Goal: Task Accomplishment & Management: Use online tool/utility

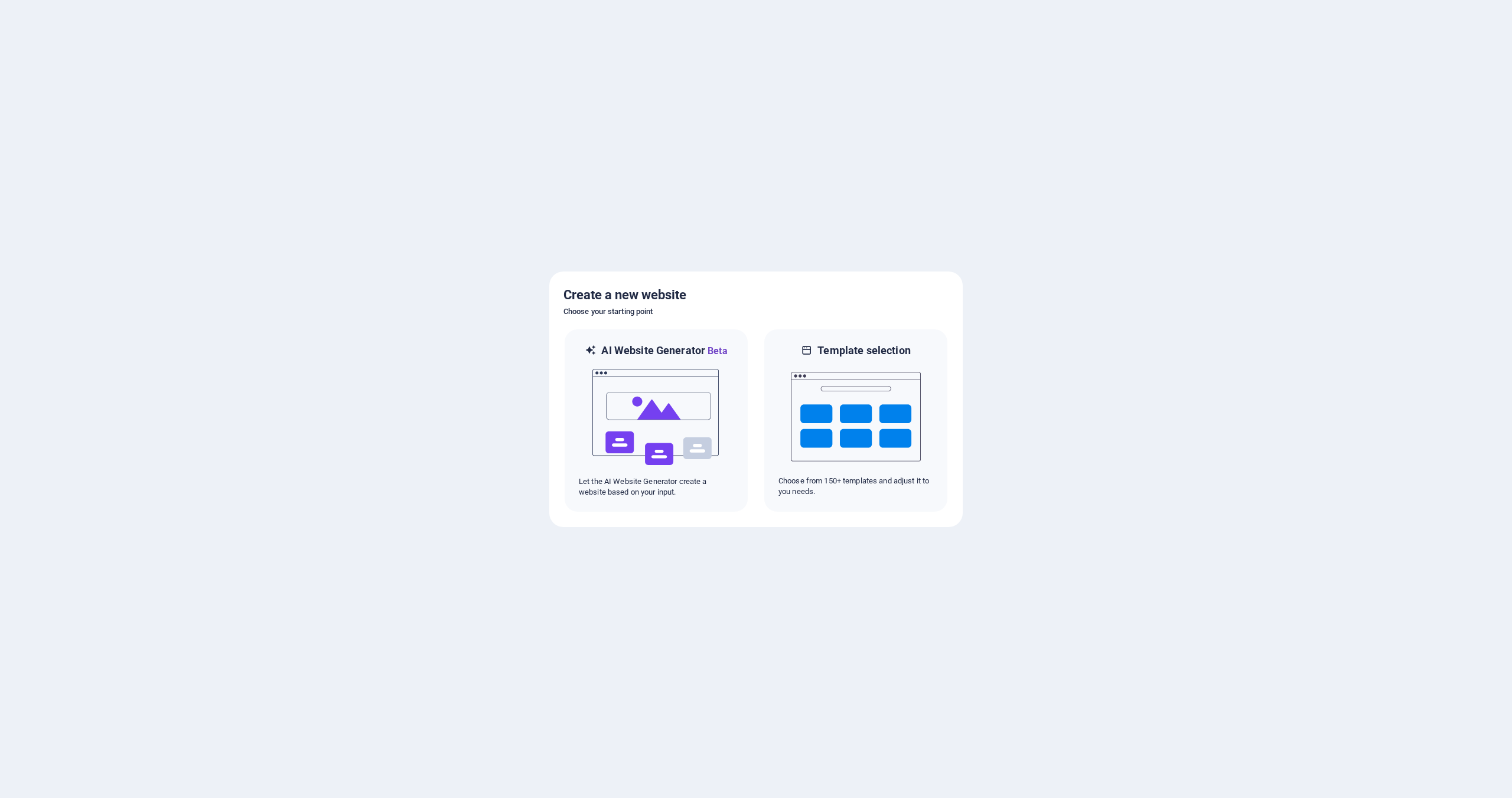
click at [1012, 406] on div at bounding box center [756, 399] width 1512 height 798
click at [872, 373] on img at bounding box center [856, 416] width 130 height 118
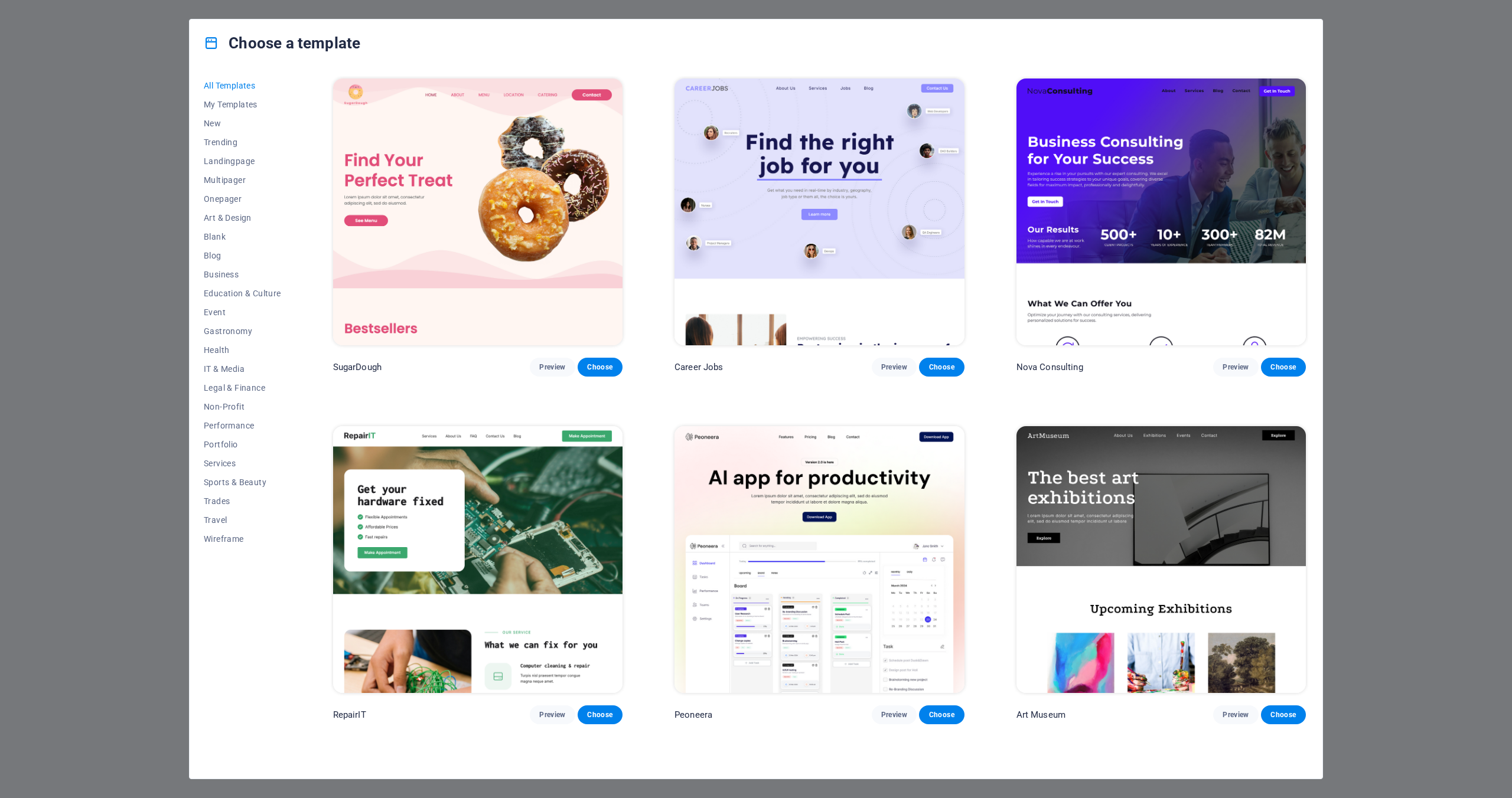
scroll to position [23, 0]
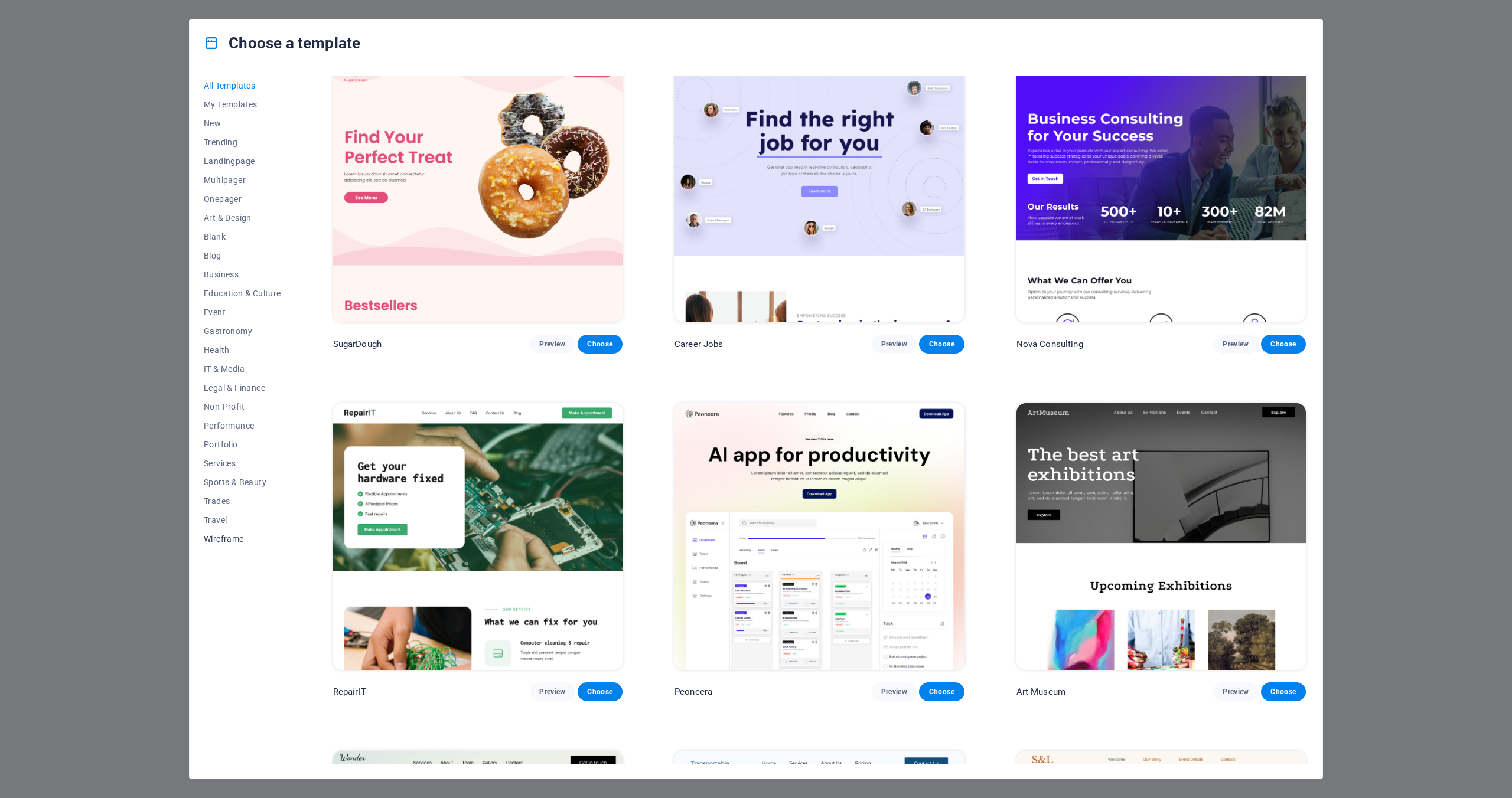
click at [239, 537] on span "Wireframe" at bounding box center [242, 538] width 77 height 10
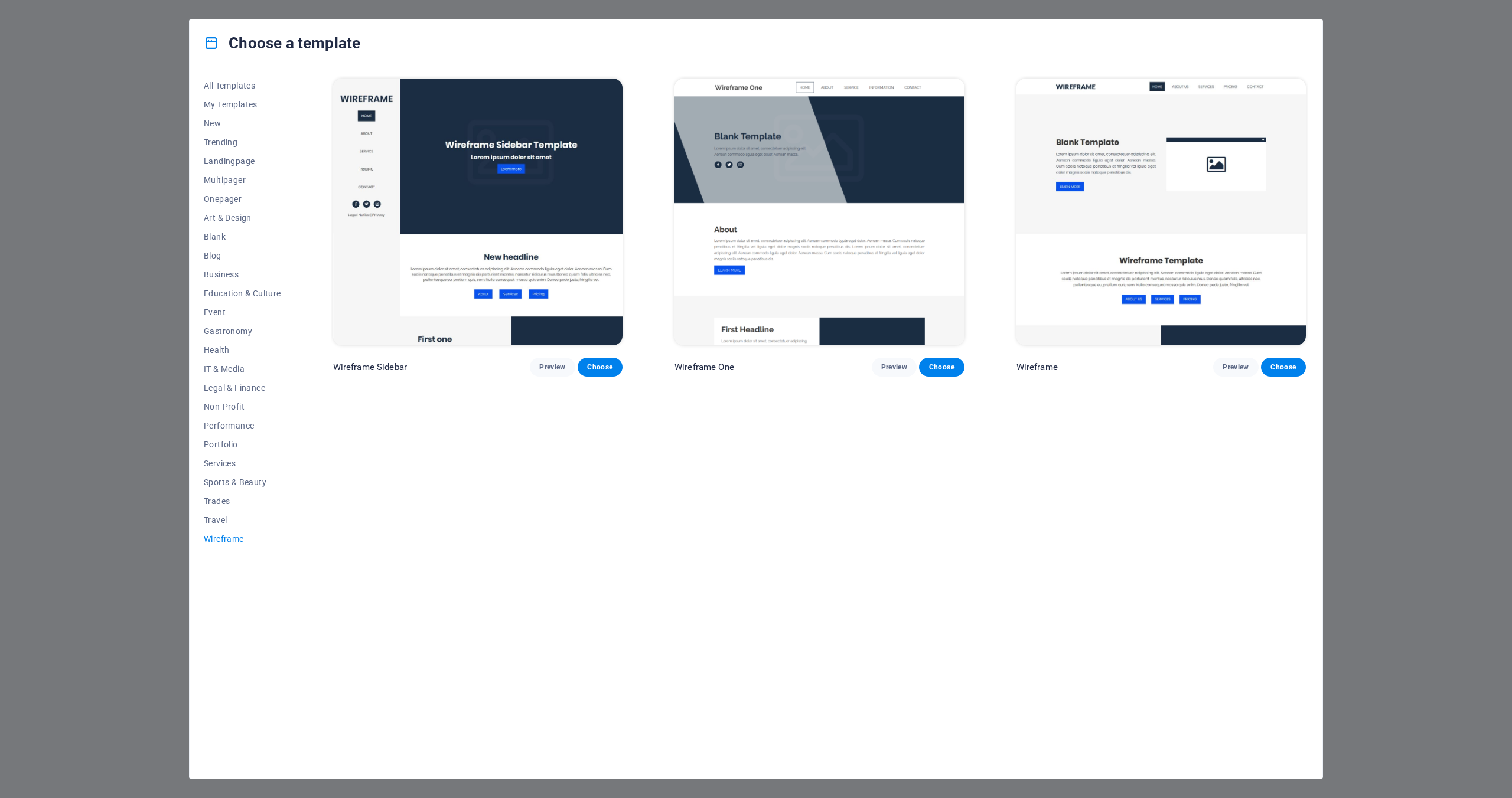
scroll to position [0, 0]
click at [236, 528] on button "Travel" at bounding box center [242, 520] width 77 height 19
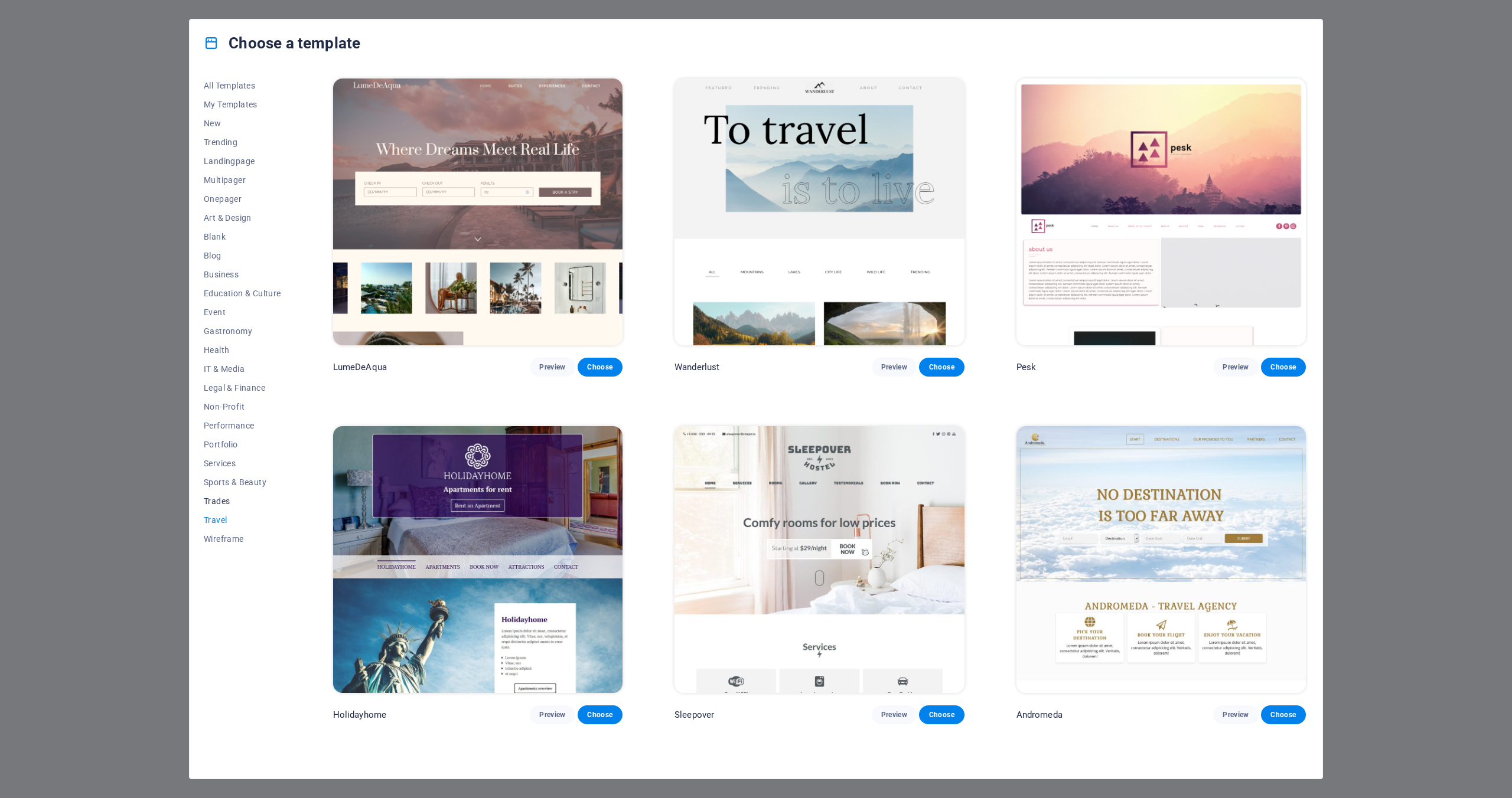
click at [236, 501] on span "Trades" at bounding box center [242, 501] width 77 height 10
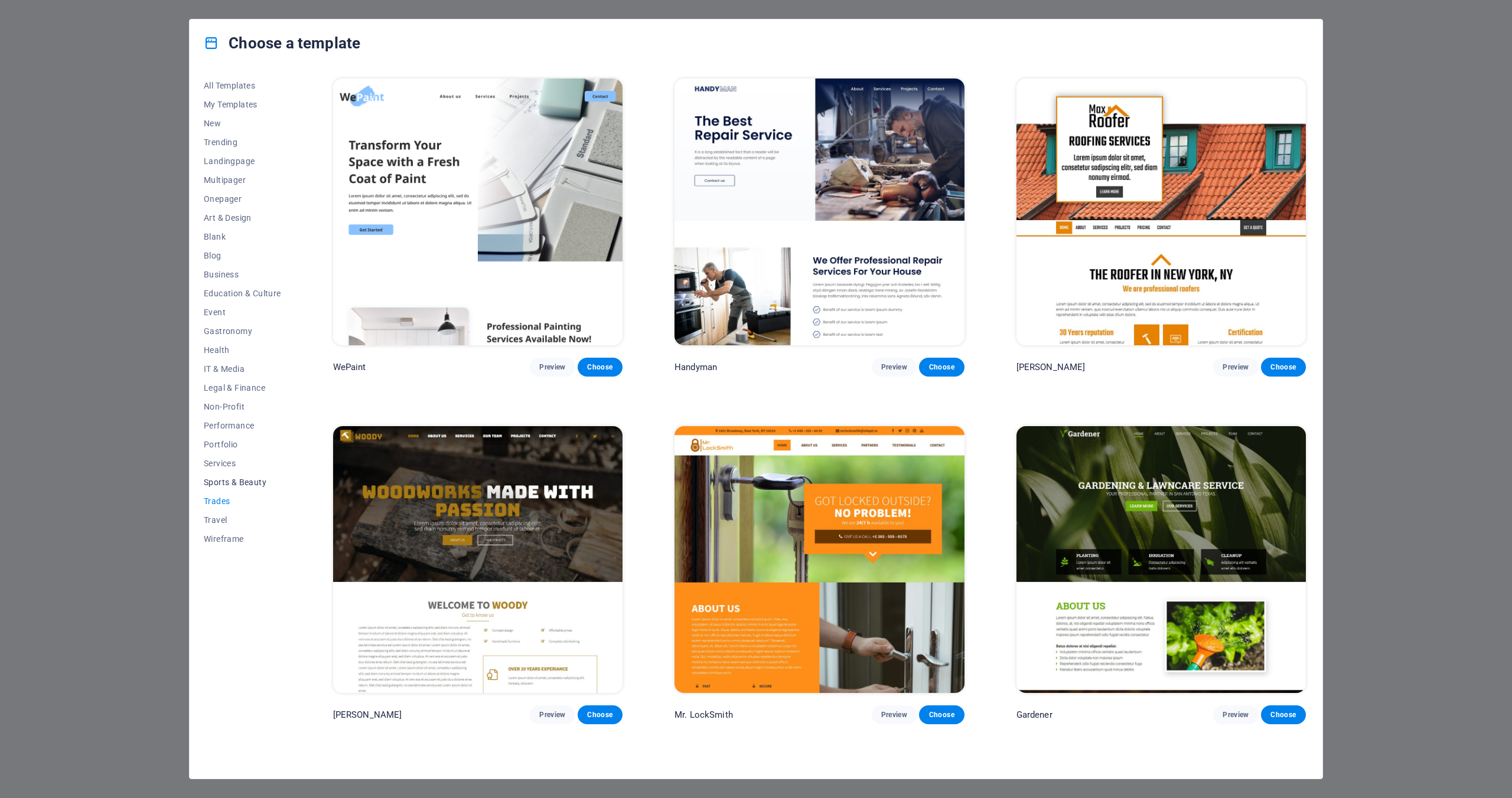
click at [236, 483] on span "Sports & Beauty" at bounding box center [242, 482] width 77 height 10
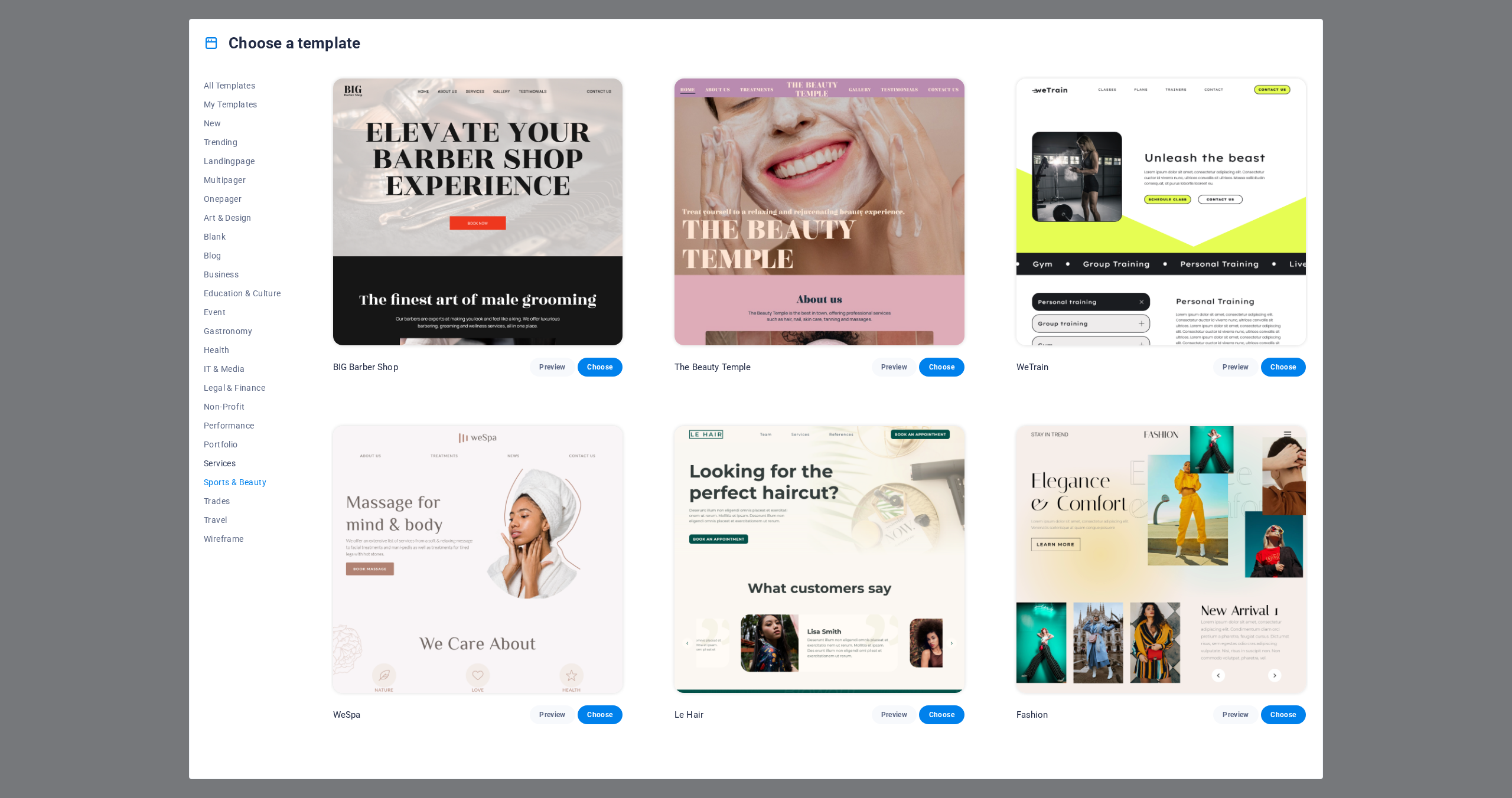
click at [225, 467] on span "Services" at bounding box center [242, 463] width 77 height 10
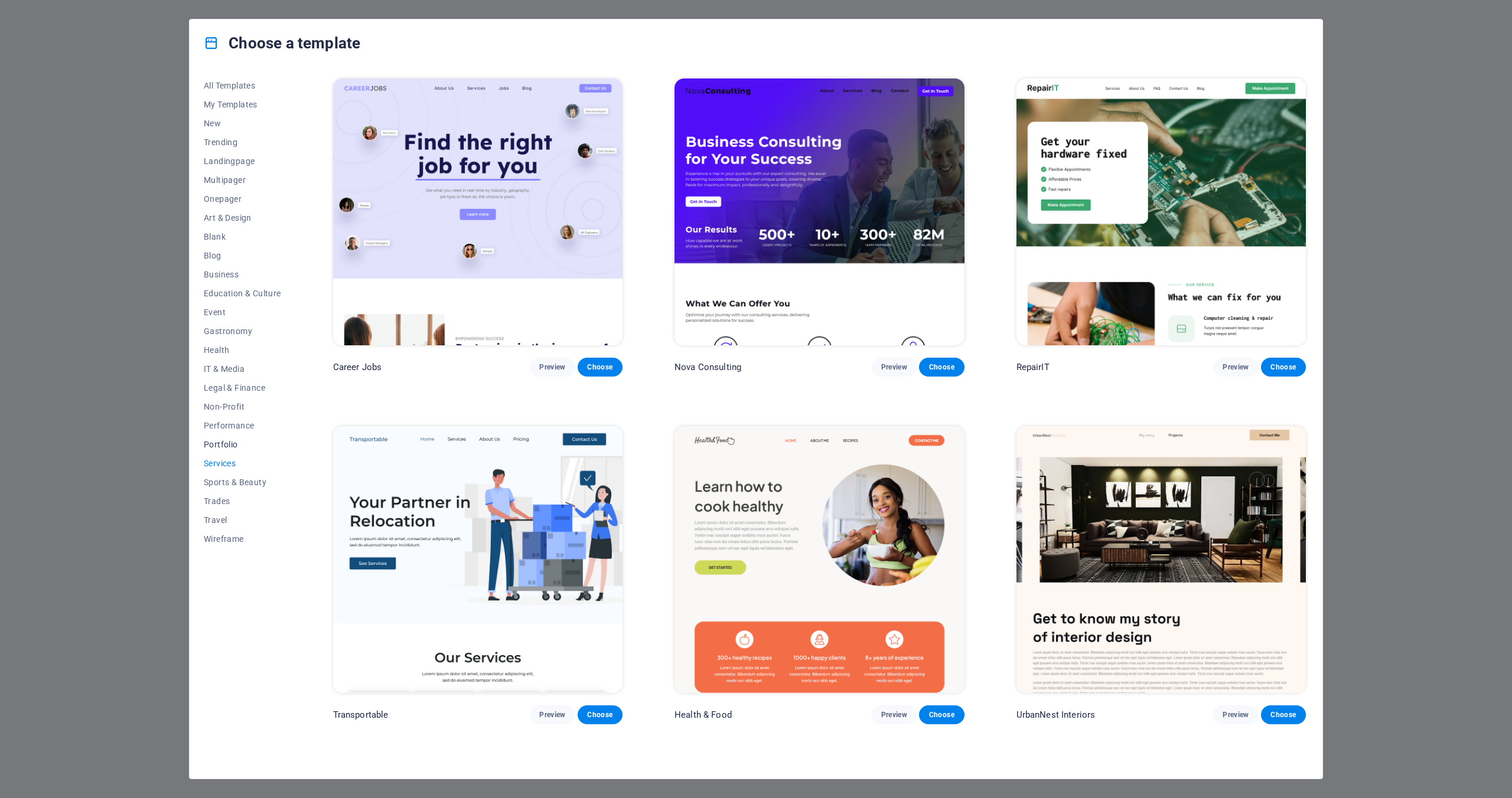
click at [228, 448] on span "Portfolio" at bounding box center [242, 444] width 77 height 10
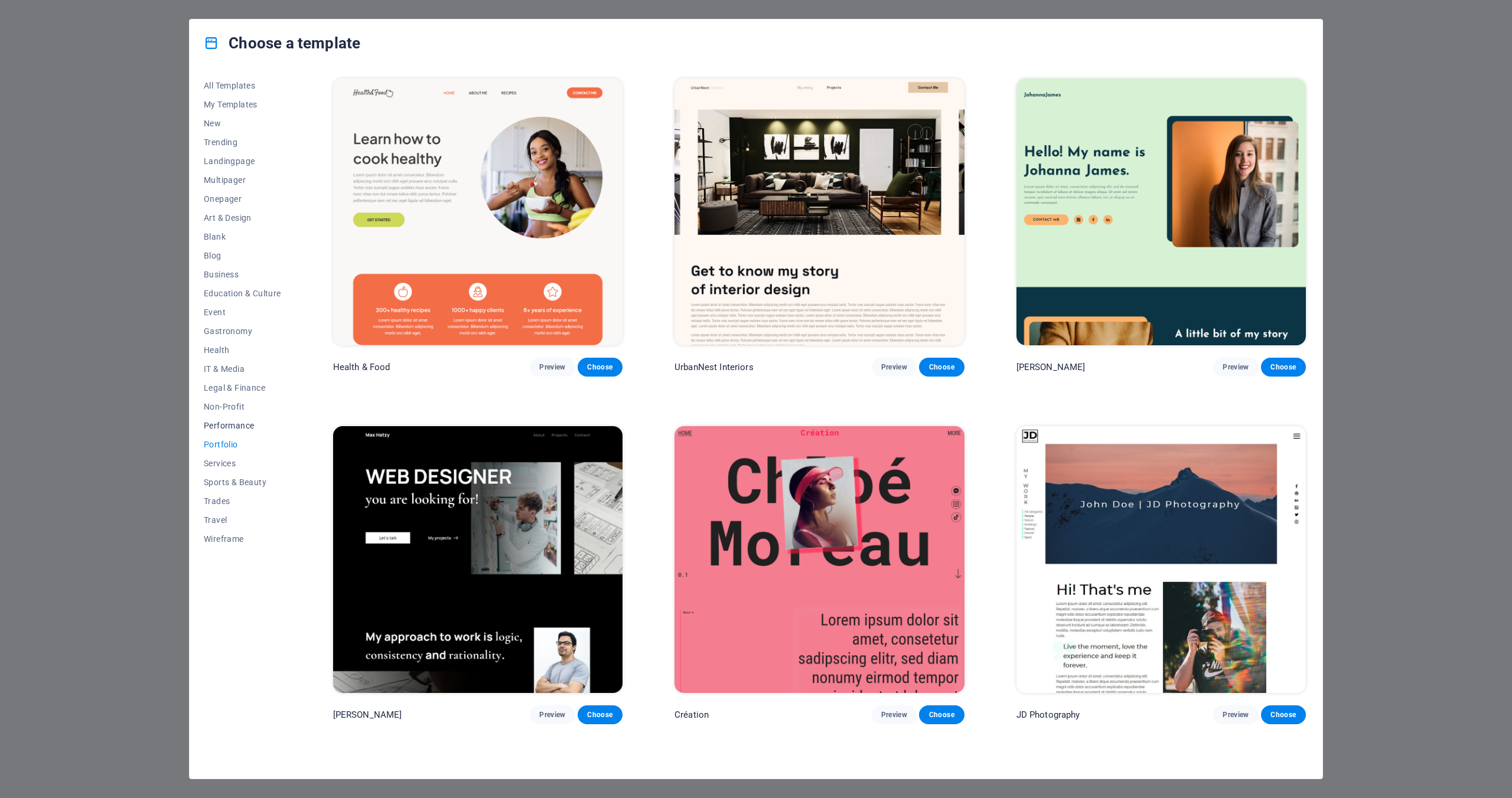
click at [233, 426] on span "Performance" at bounding box center [242, 425] width 77 height 10
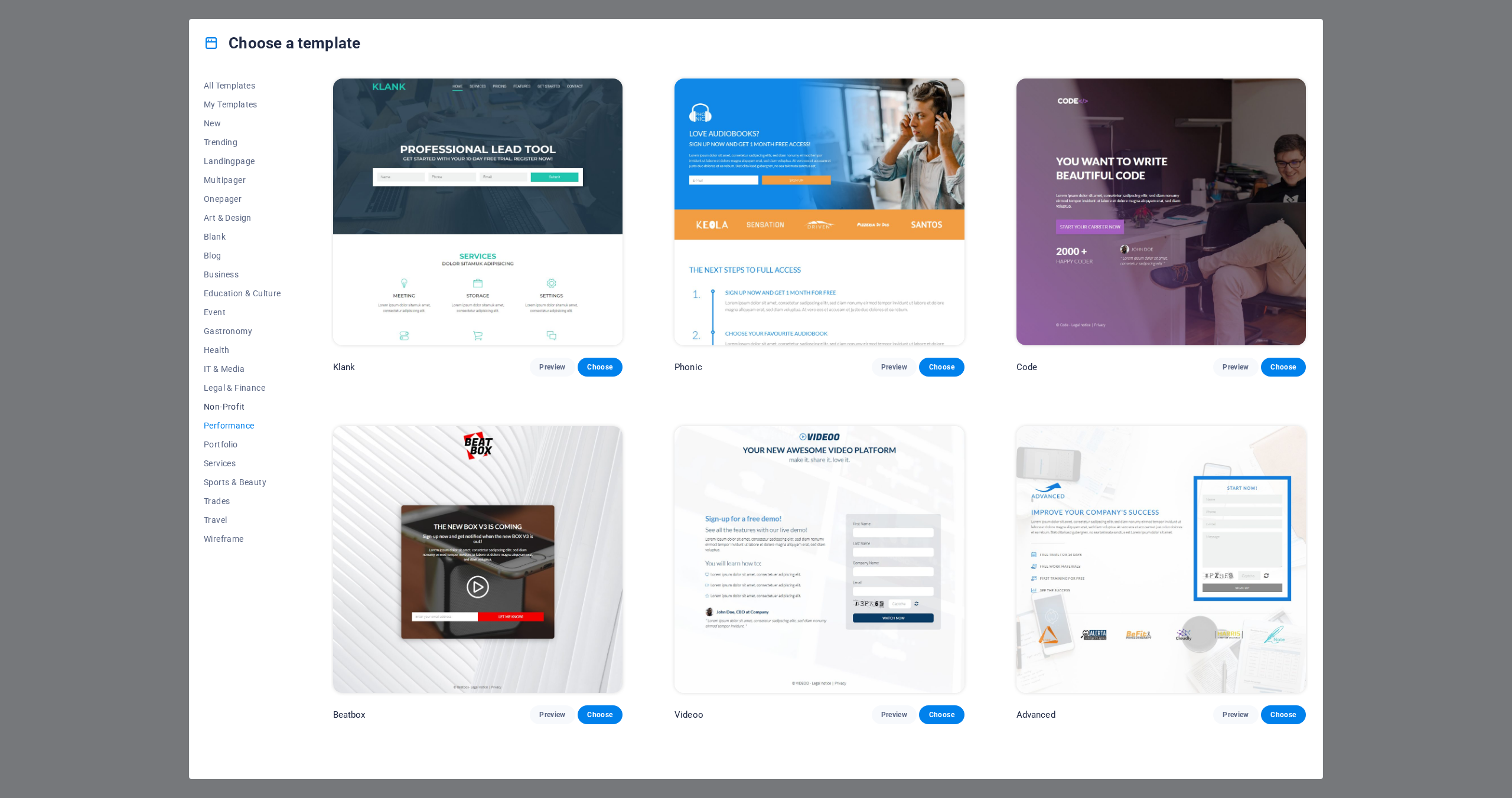
click at [229, 404] on span "Non-Profit" at bounding box center [242, 406] width 77 height 10
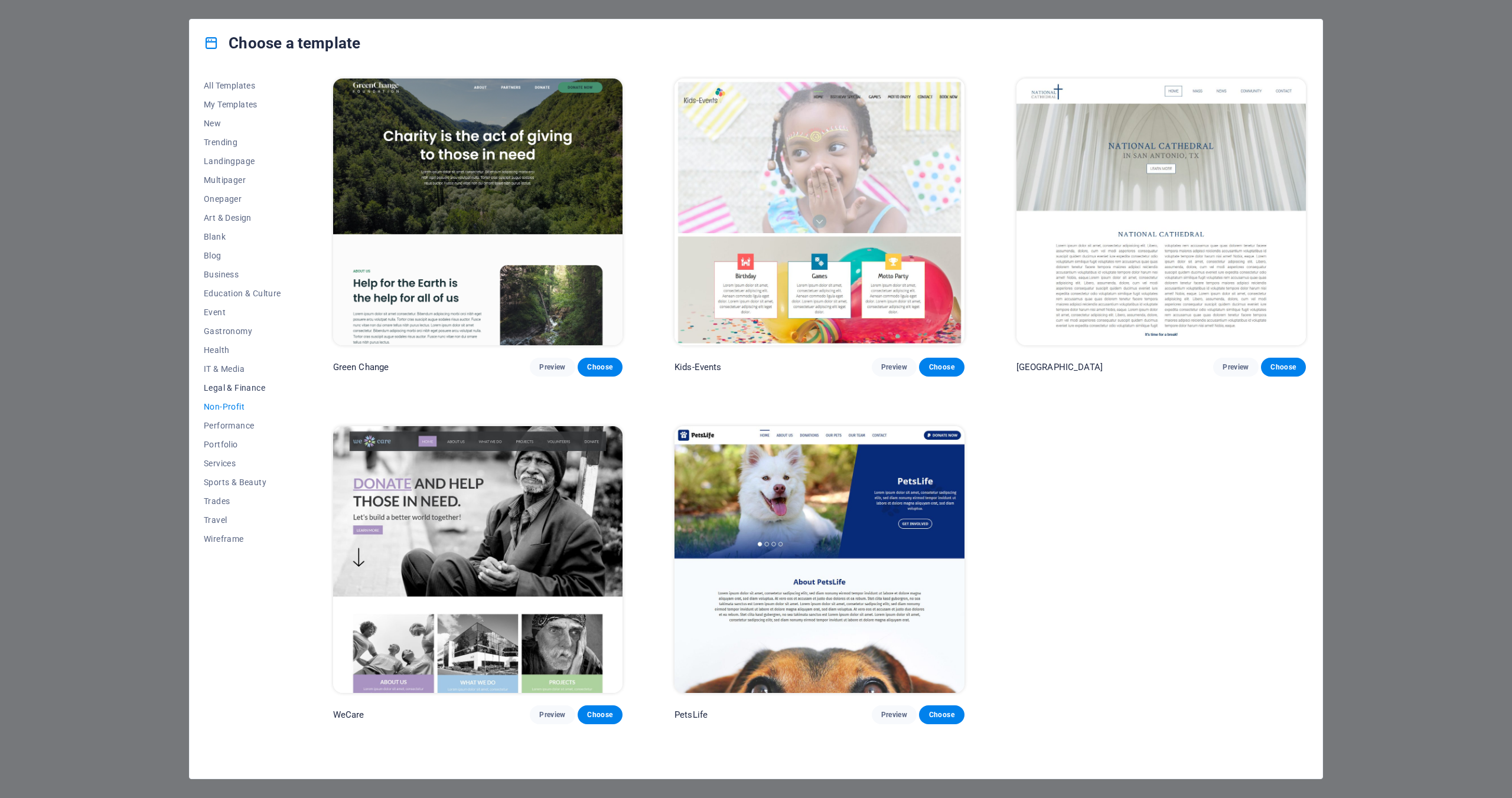
click at [242, 387] on span "Legal & Finance" at bounding box center [242, 388] width 77 height 10
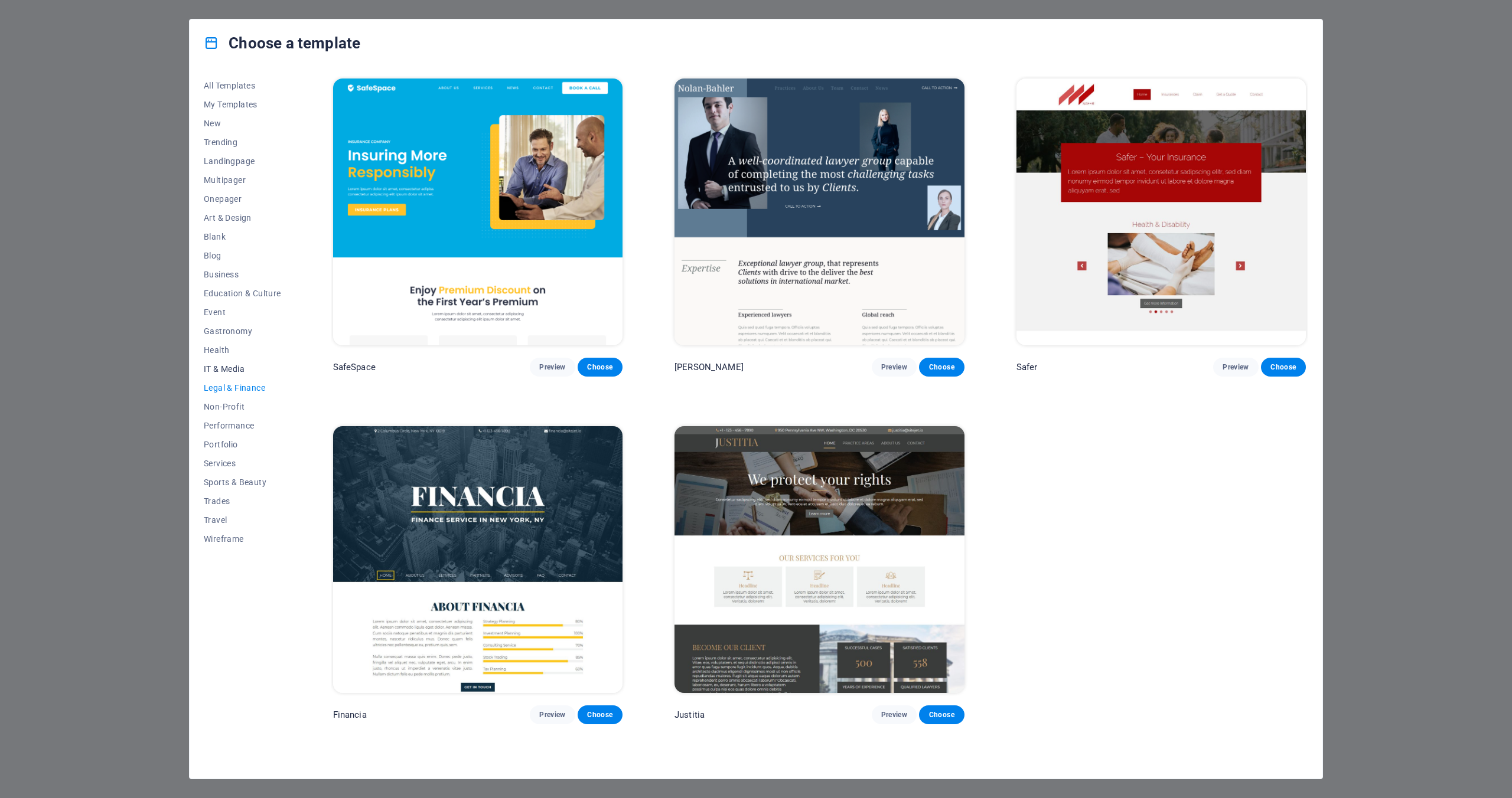
click at [231, 367] on span "IT & Media" at bounding box center [242, 369] width 77 height 10
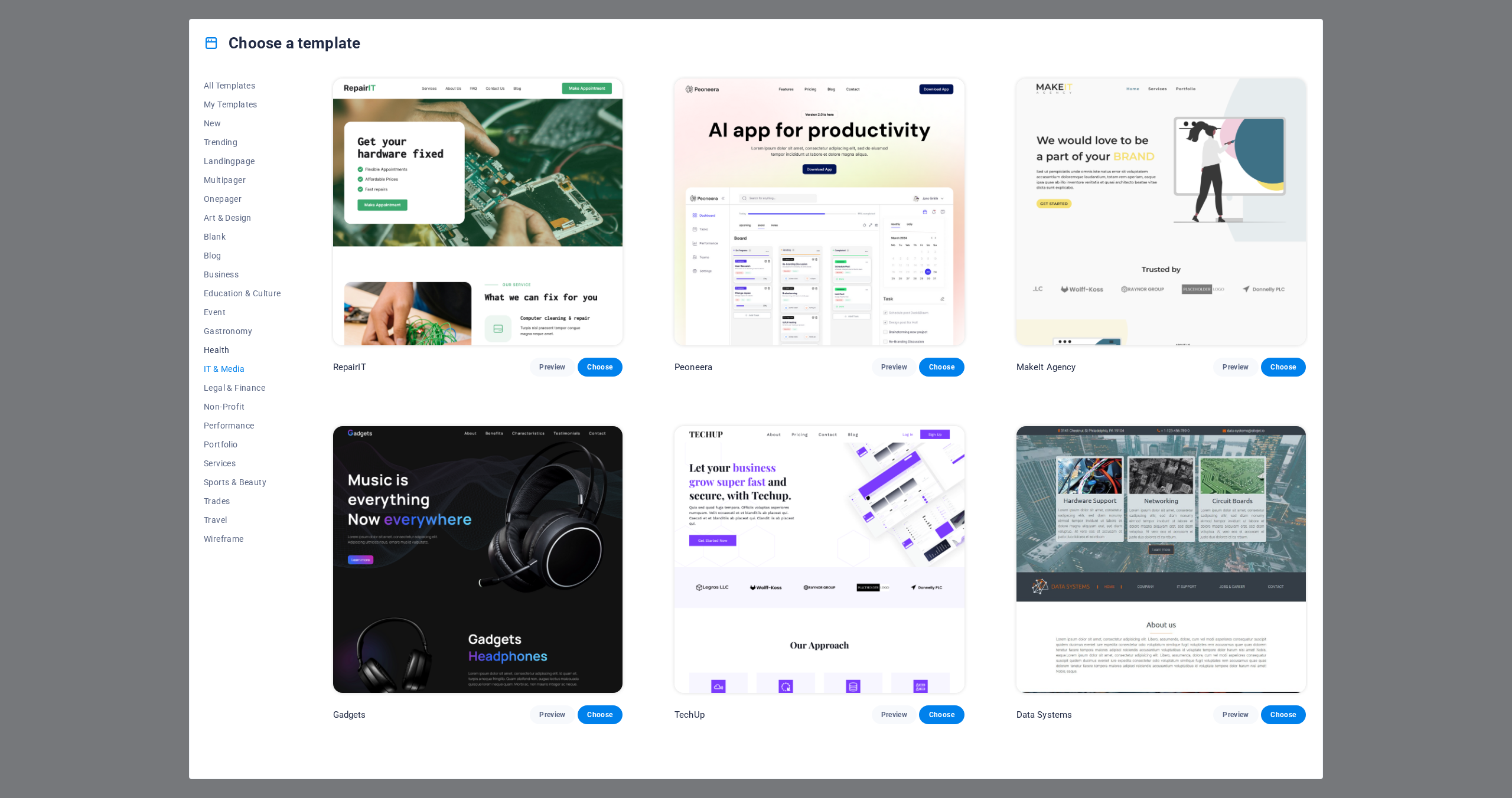
click at [224, 350] on span "Health" at bounding box center [242, 350] width 77 height 10
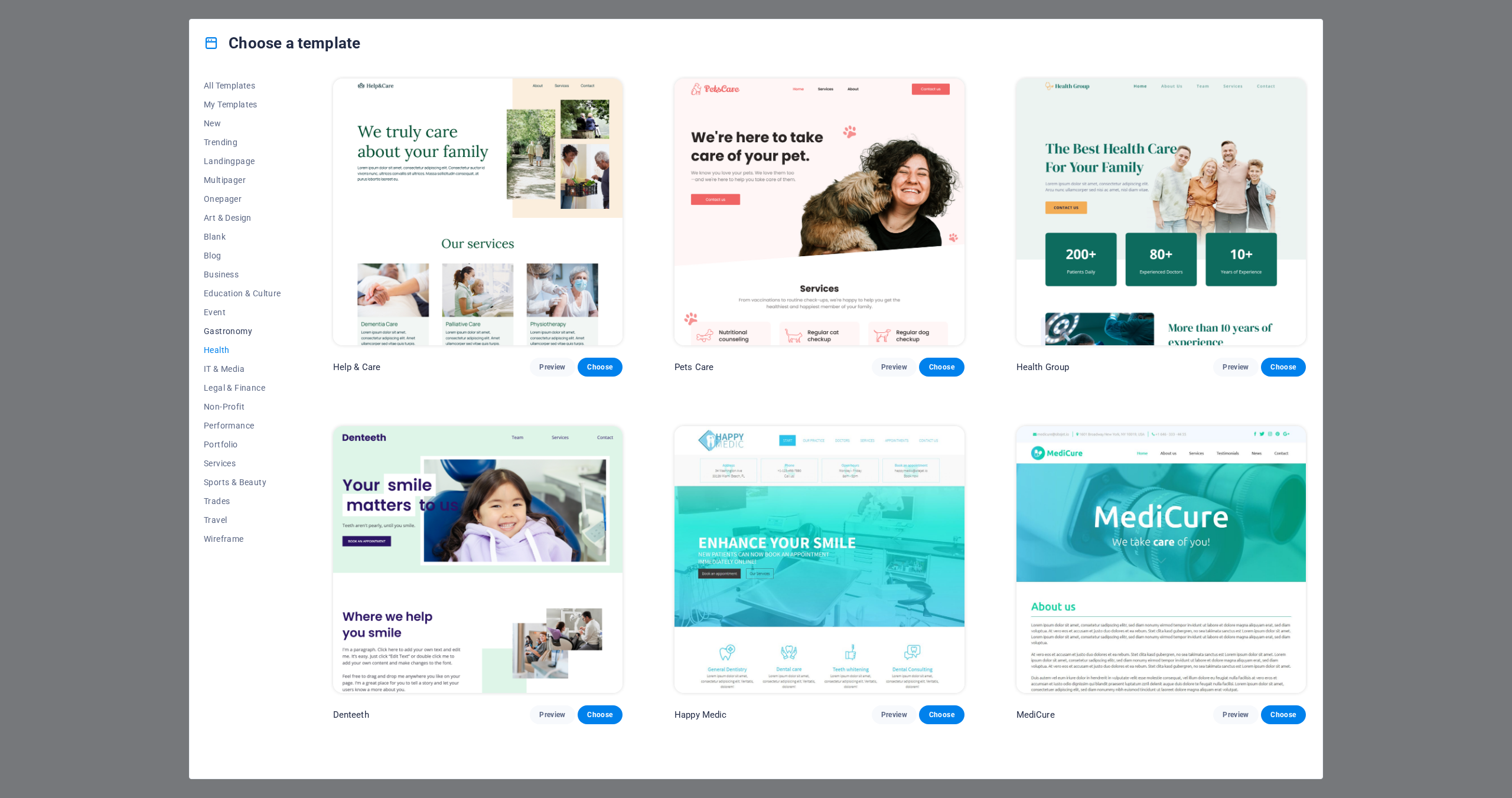
click at [231, 329] on span "Gastronomy" at bounding box center [242, 331] width 77 height 10
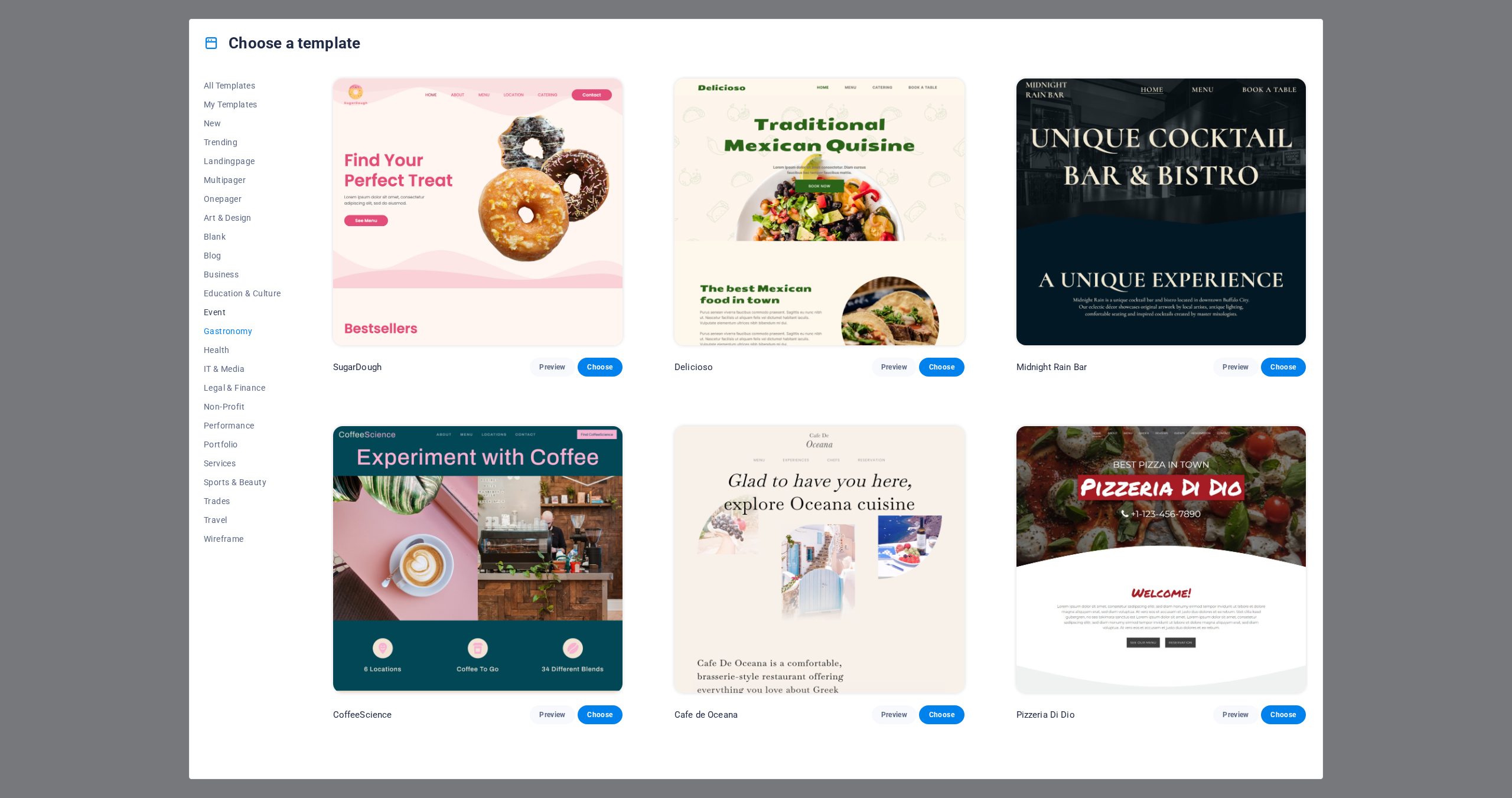
click at [223, 313] on span "Event" at bounding box center [242, 312] width 77 height 10
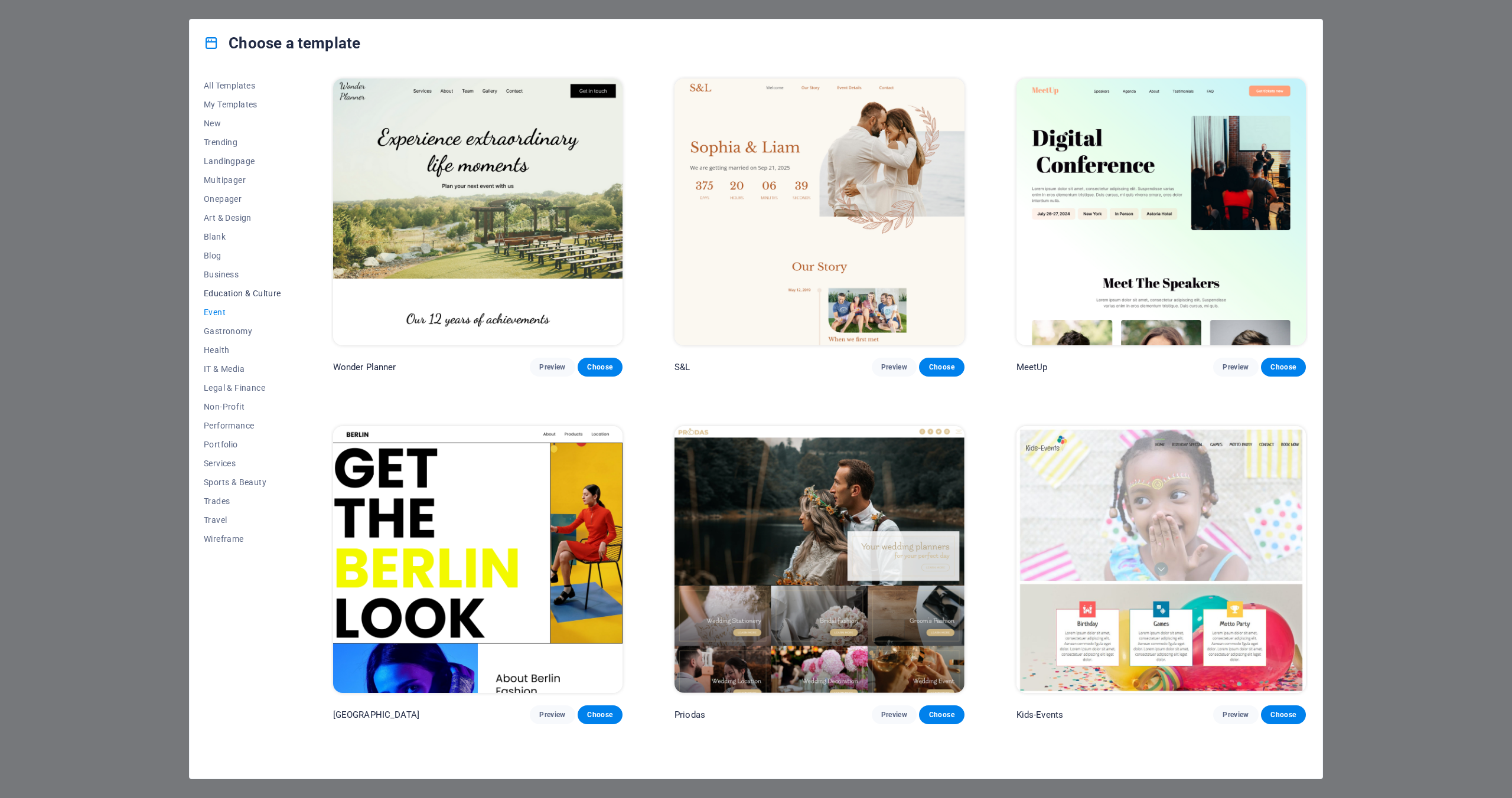
click at [249, 296] on span "Education & Culture" at bounding box center [242, 293] width 77 height 10
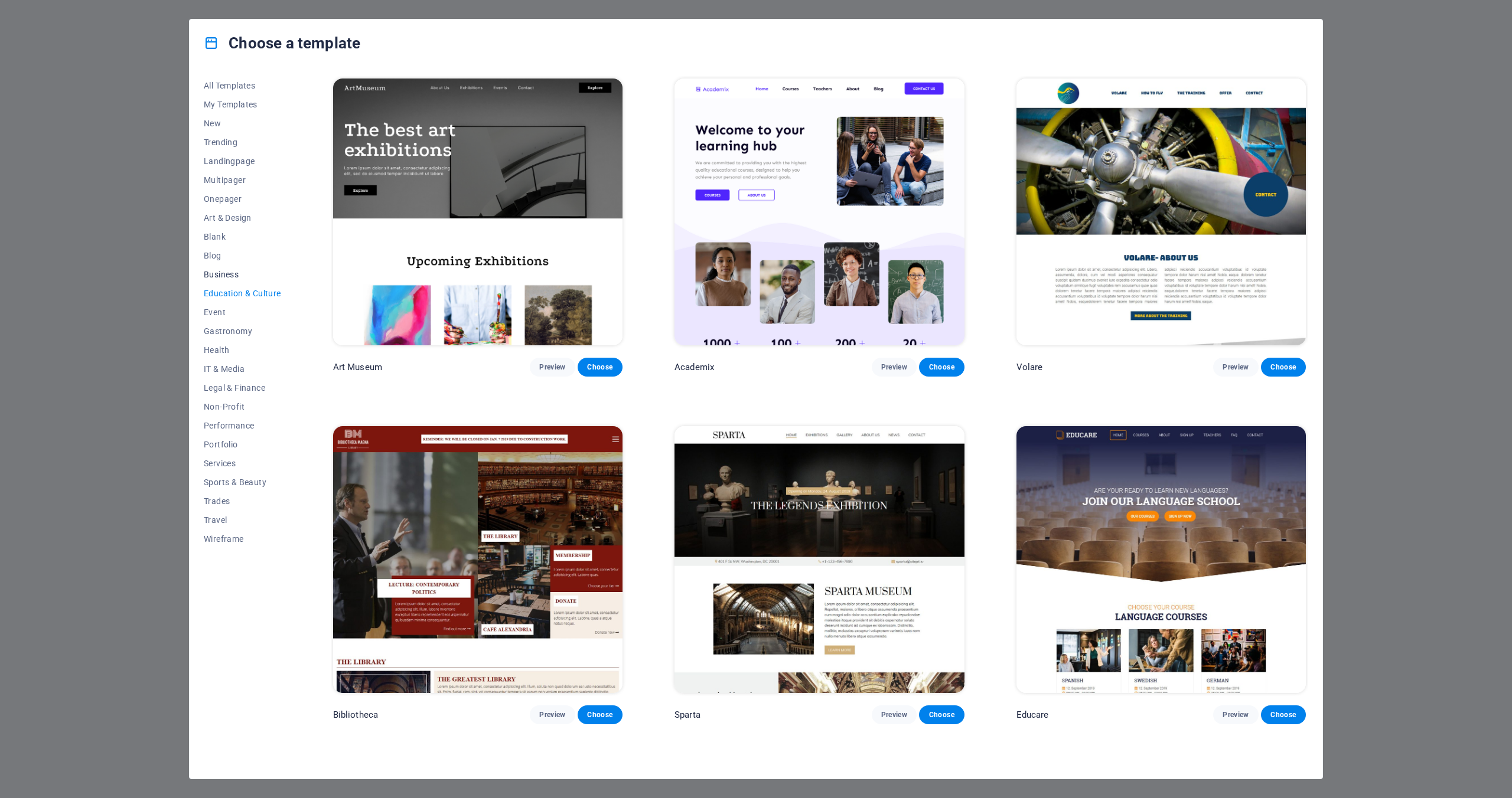
click at [234, 273] on span "Business" at bounding box center [242, 274] width 77 height 10
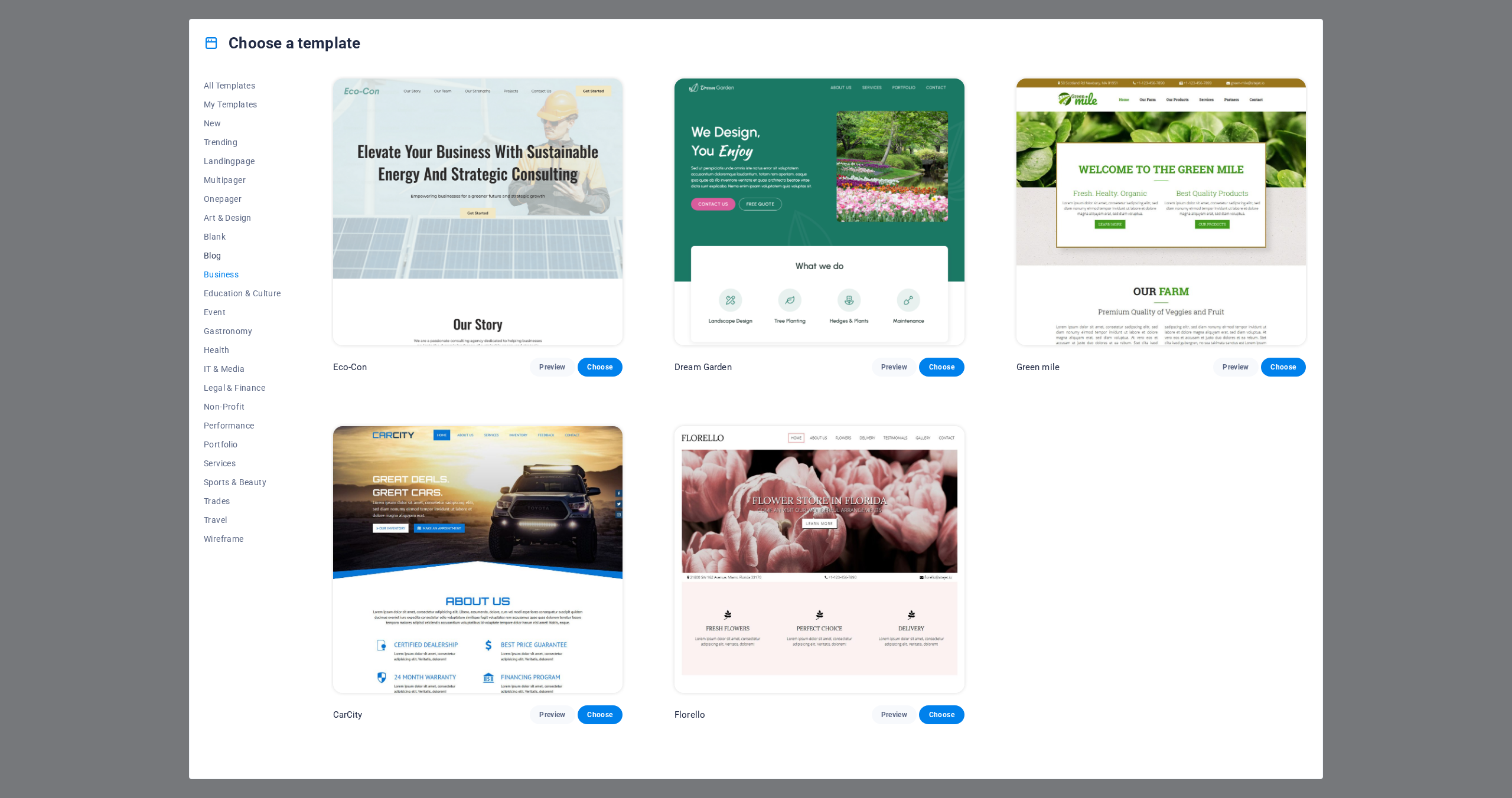
click at [213, 257] on span "Blog" at bounding box center [242, 255] width 77 height 10
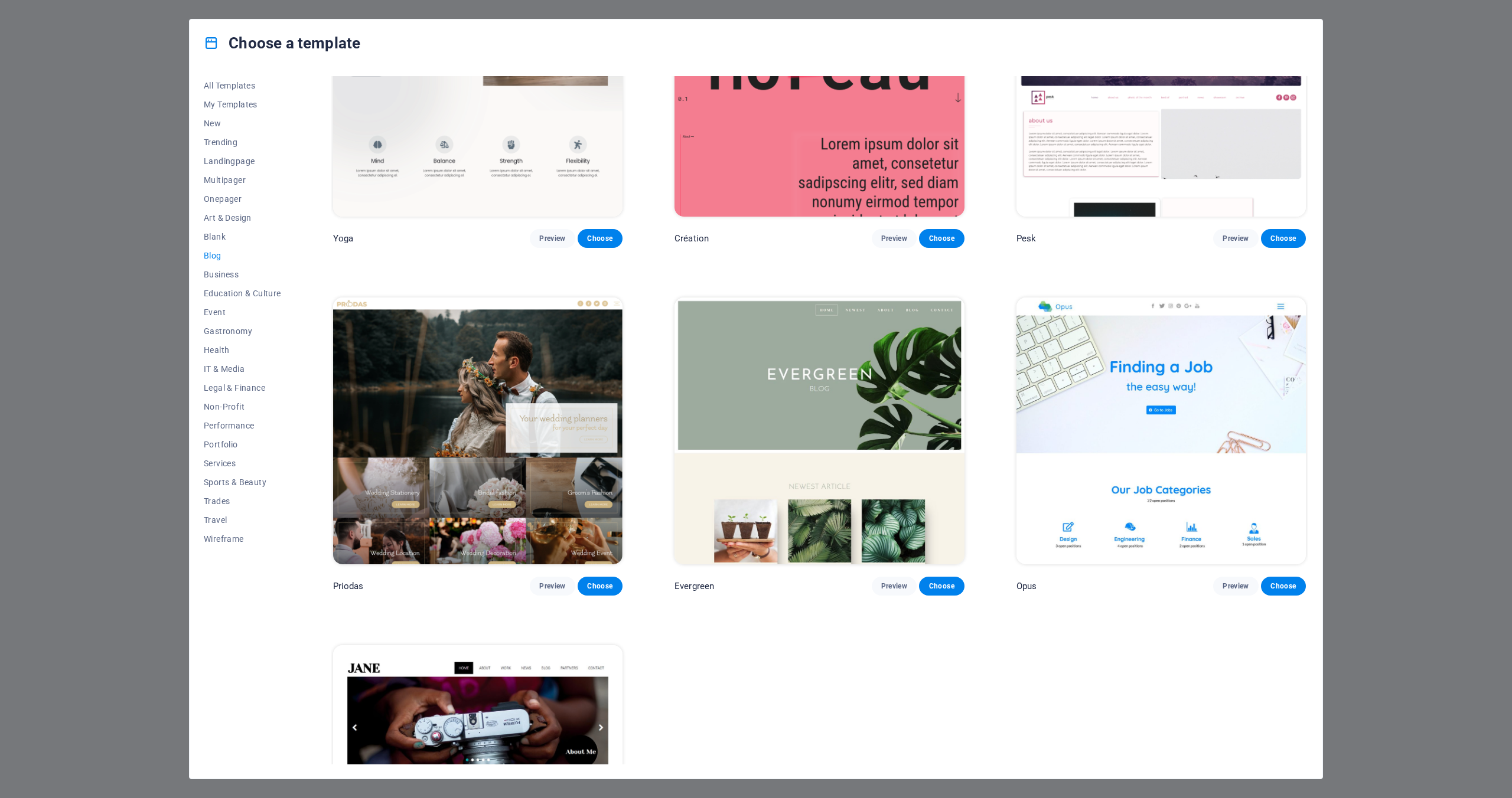
scroll to position [2381, 0]
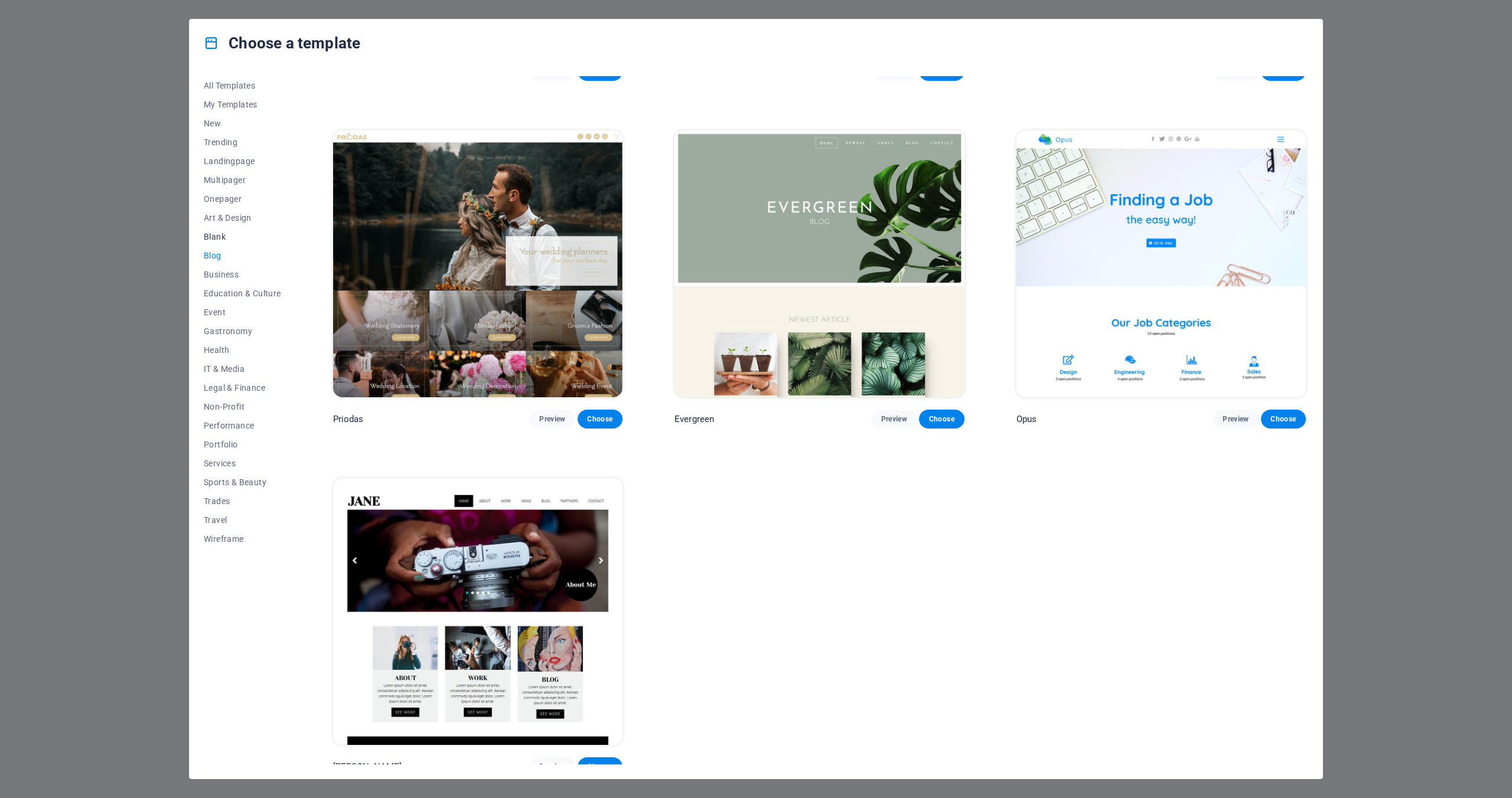
click at [221, 236] on span "Blank" at bounding box center [242, 236] width 77 height 10
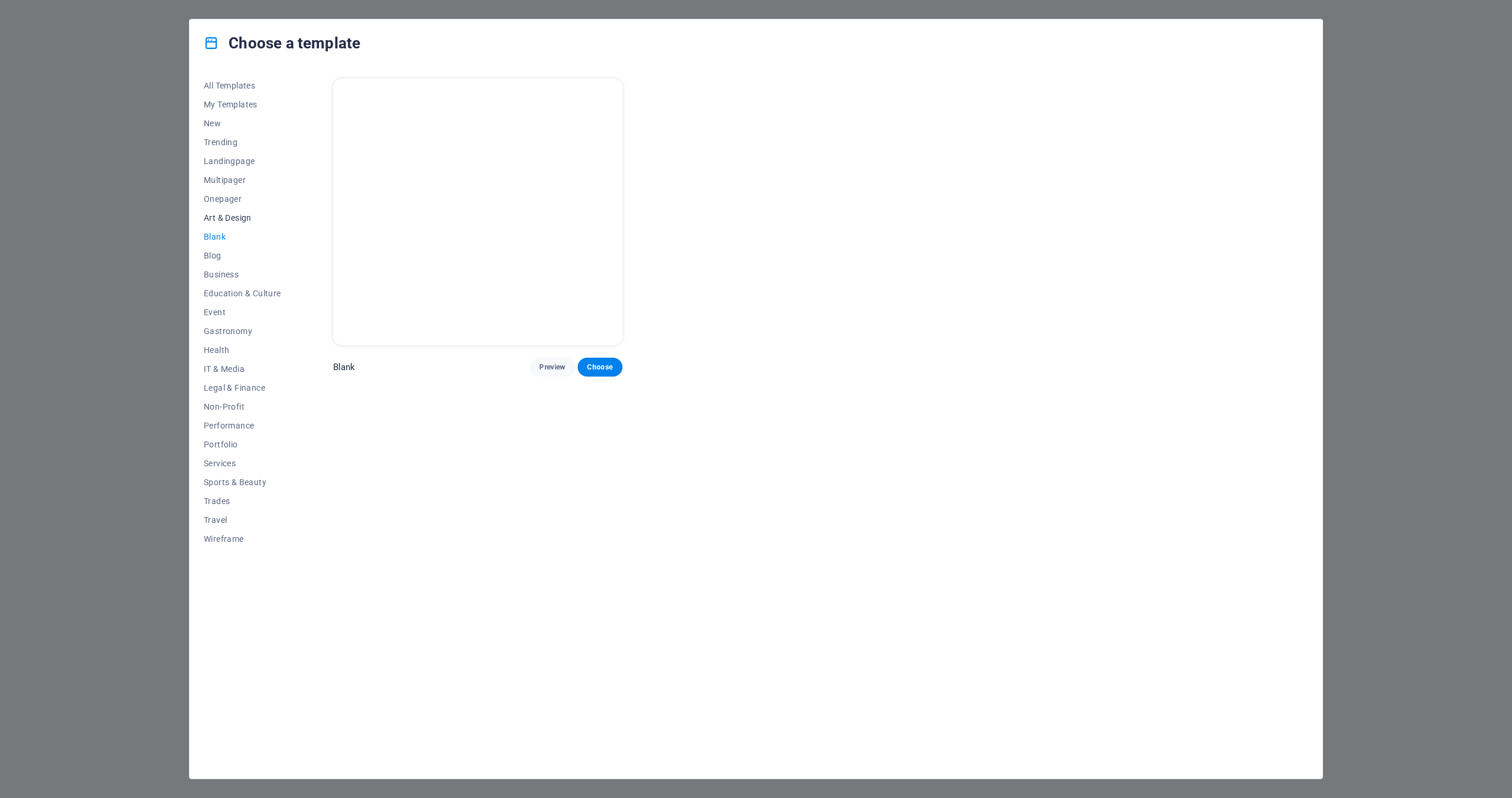
click at [233, 216] on span "Art & Design" at bounding box center [242, 217] width 77 height 10
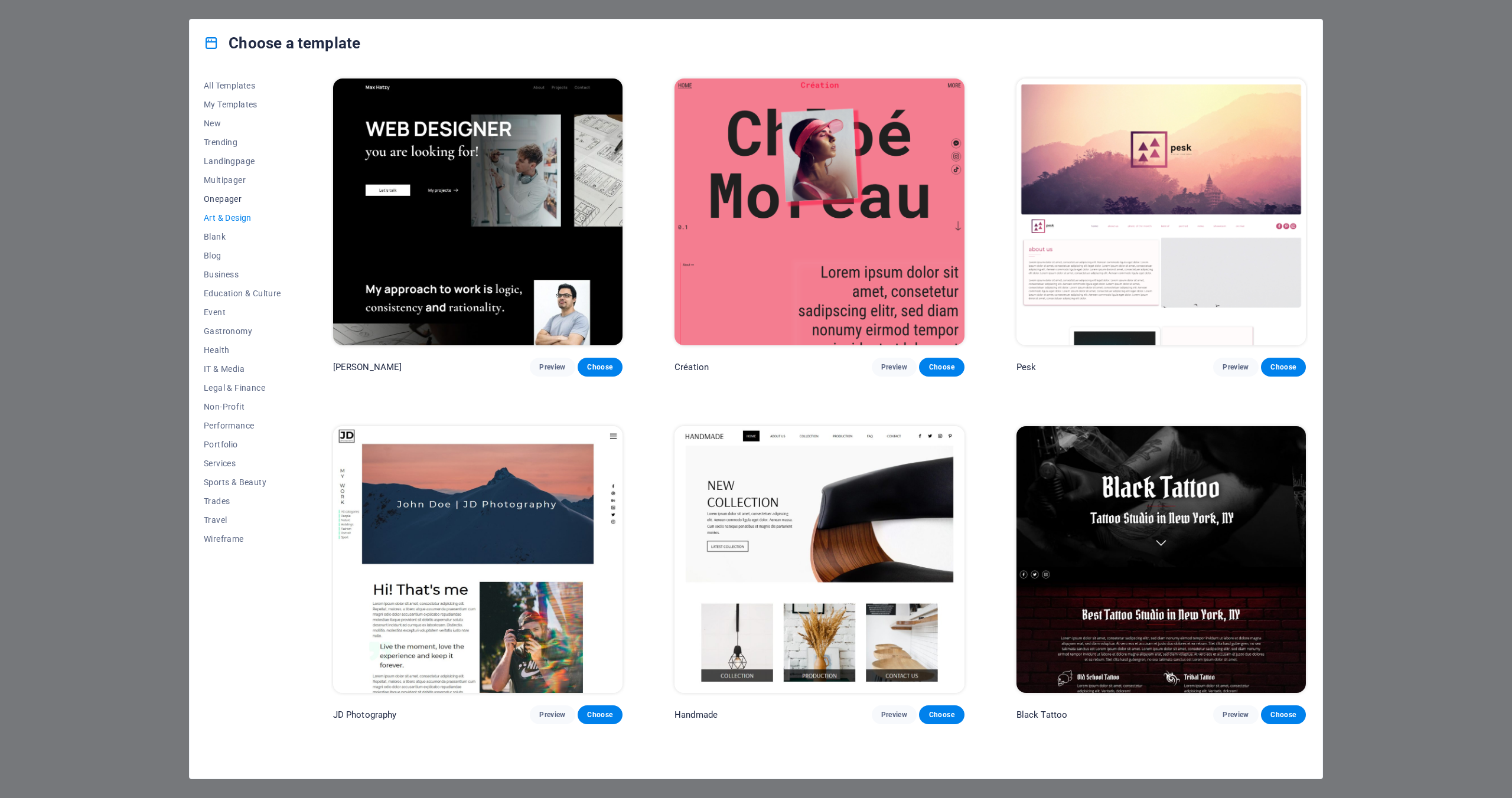
click at [233, 197] on span "Onepager" at bounding box center [242, 198] width 77 height 10
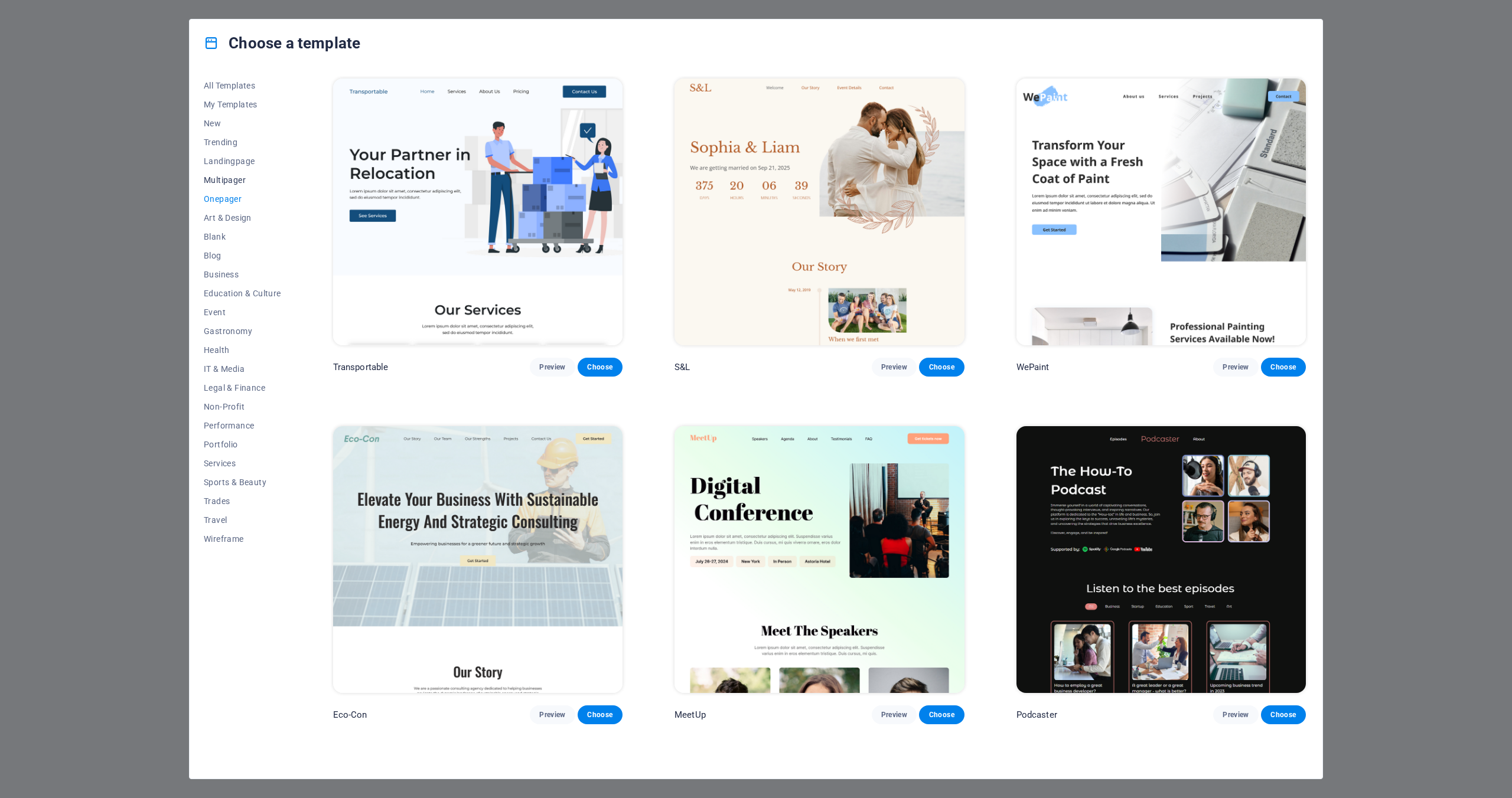
click at [234, 179] on span "Multipager" at bounding box center [242, 180] width 77 height 10
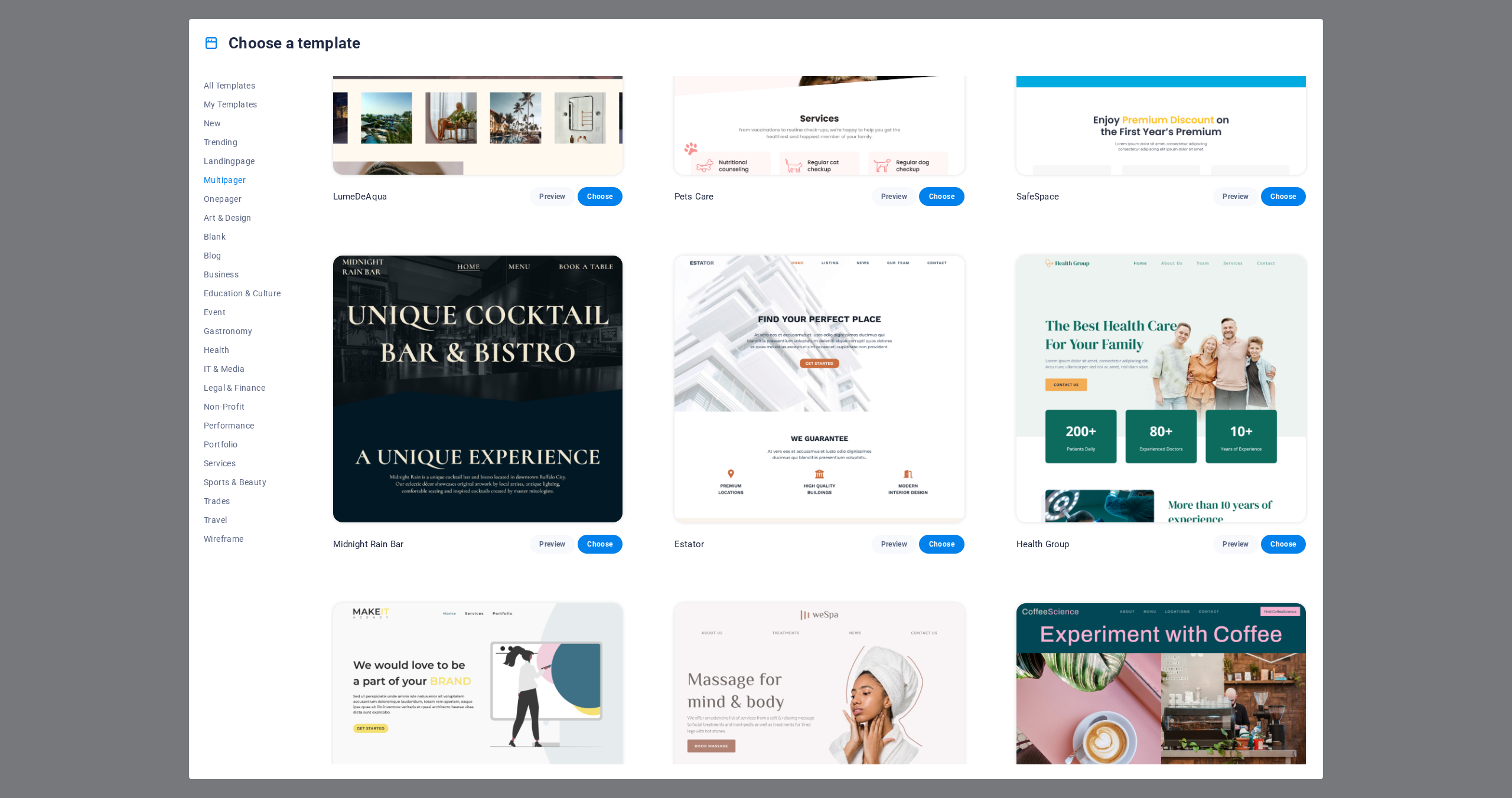
scroll to position [2204, 0]
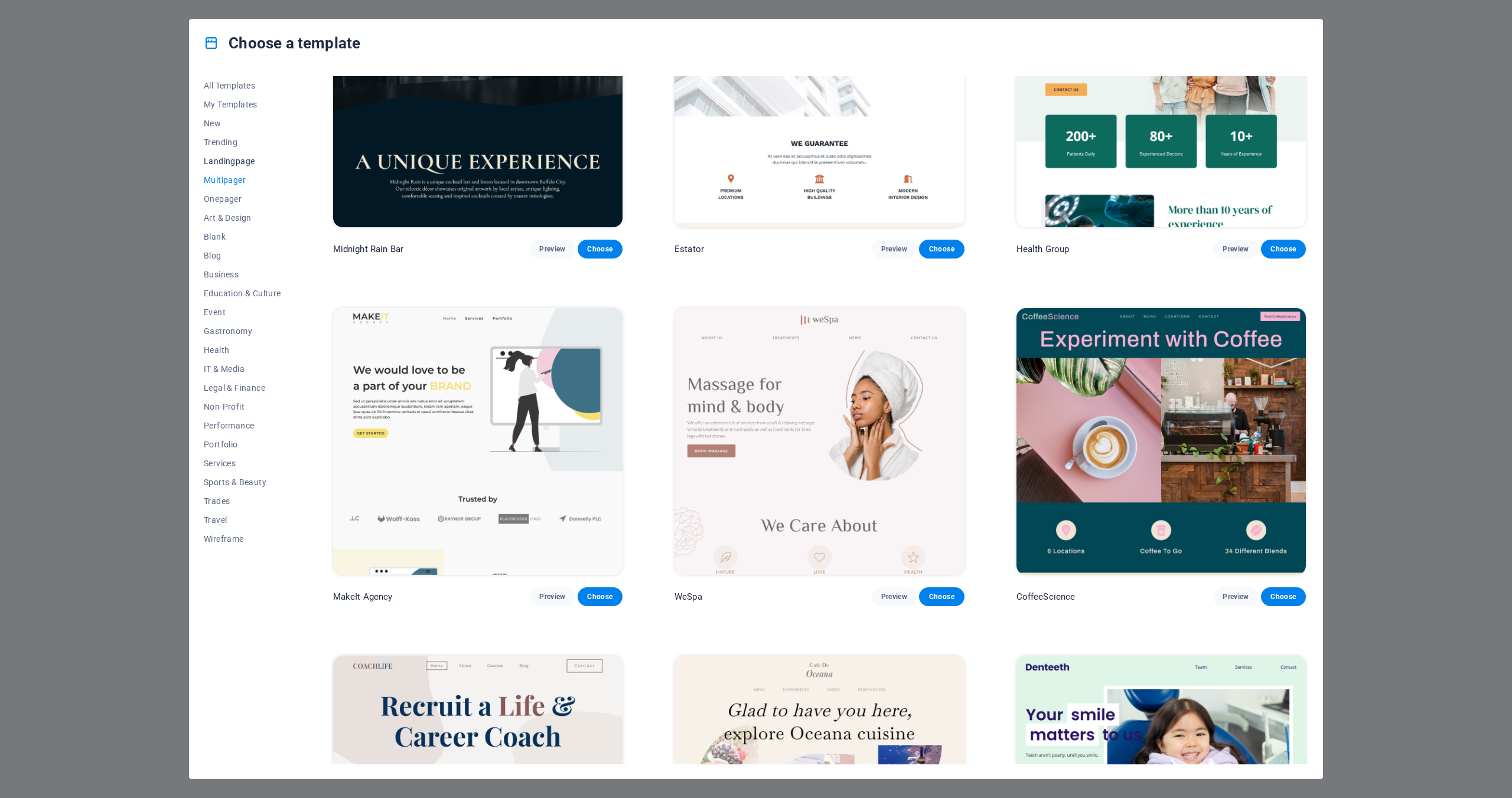
click at [237, 162] on span "Landingpage" at bounding box center [242, 161] width 77 height 10
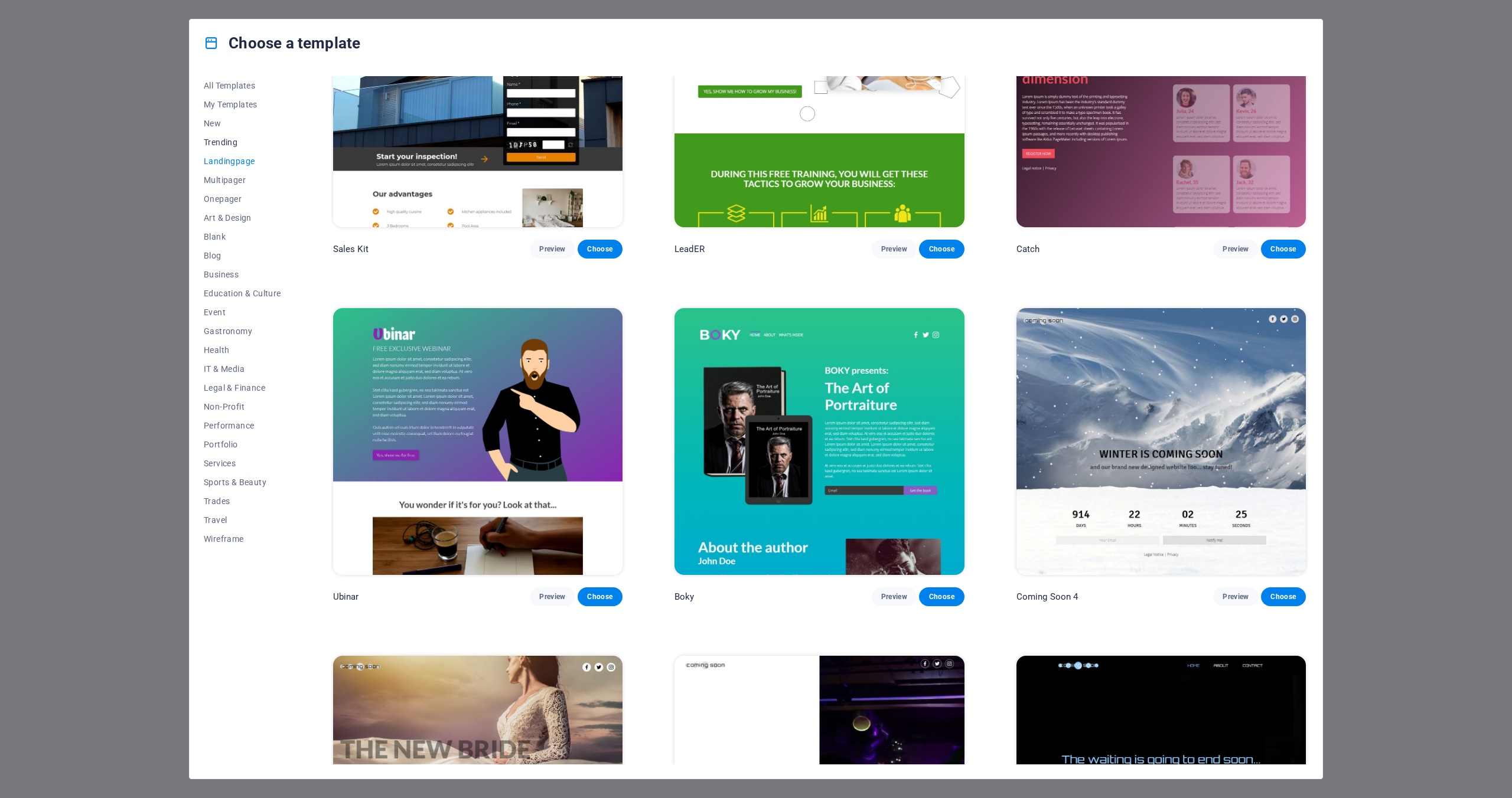
click at [228, 145] on span "Trending" at bounding box center [242, 142] width 77 height 10
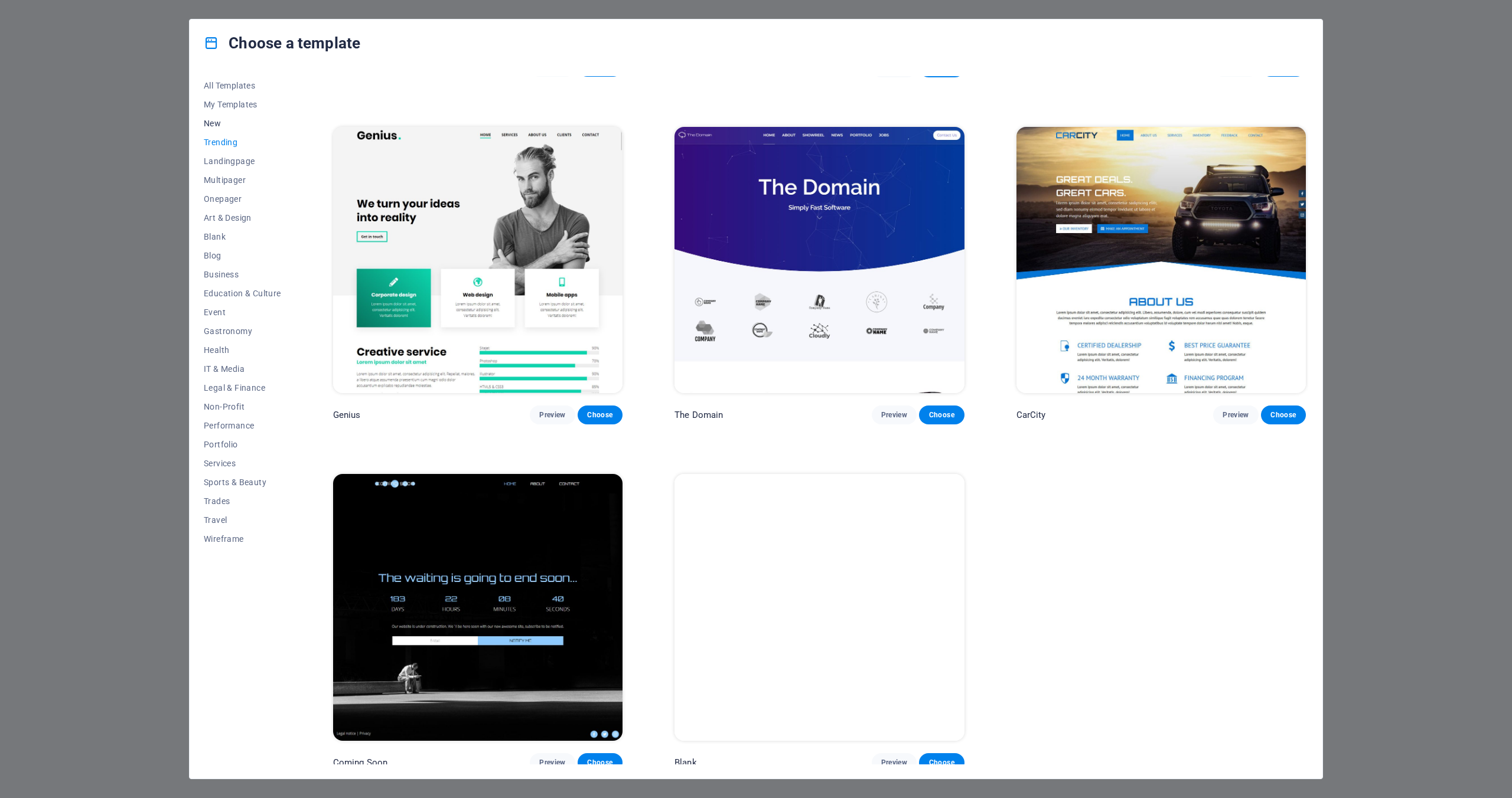
click at [218, 125] on span "New" at bounding box center [242, 123] width 77 height 10
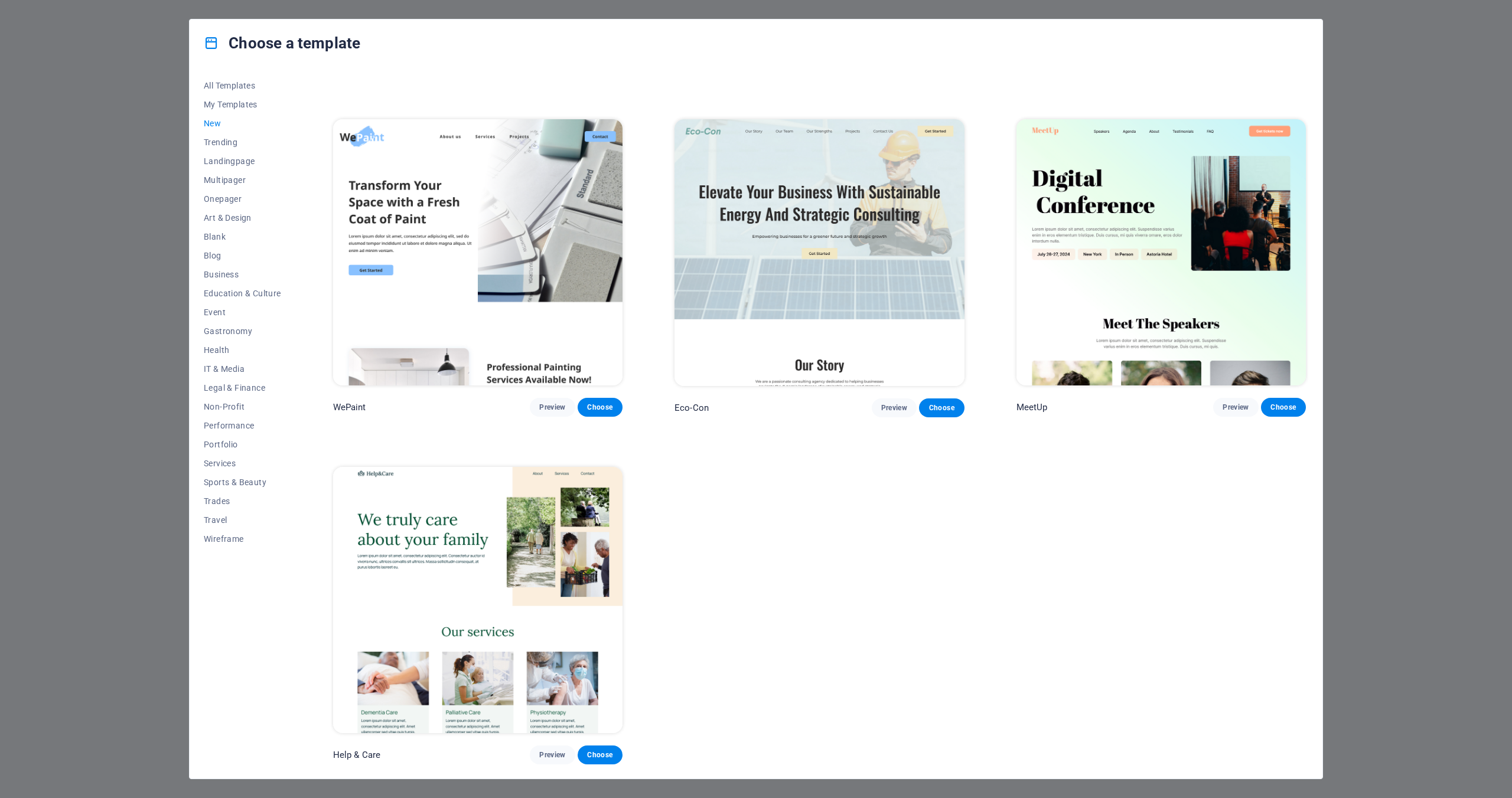
scroll to position [996, 0]
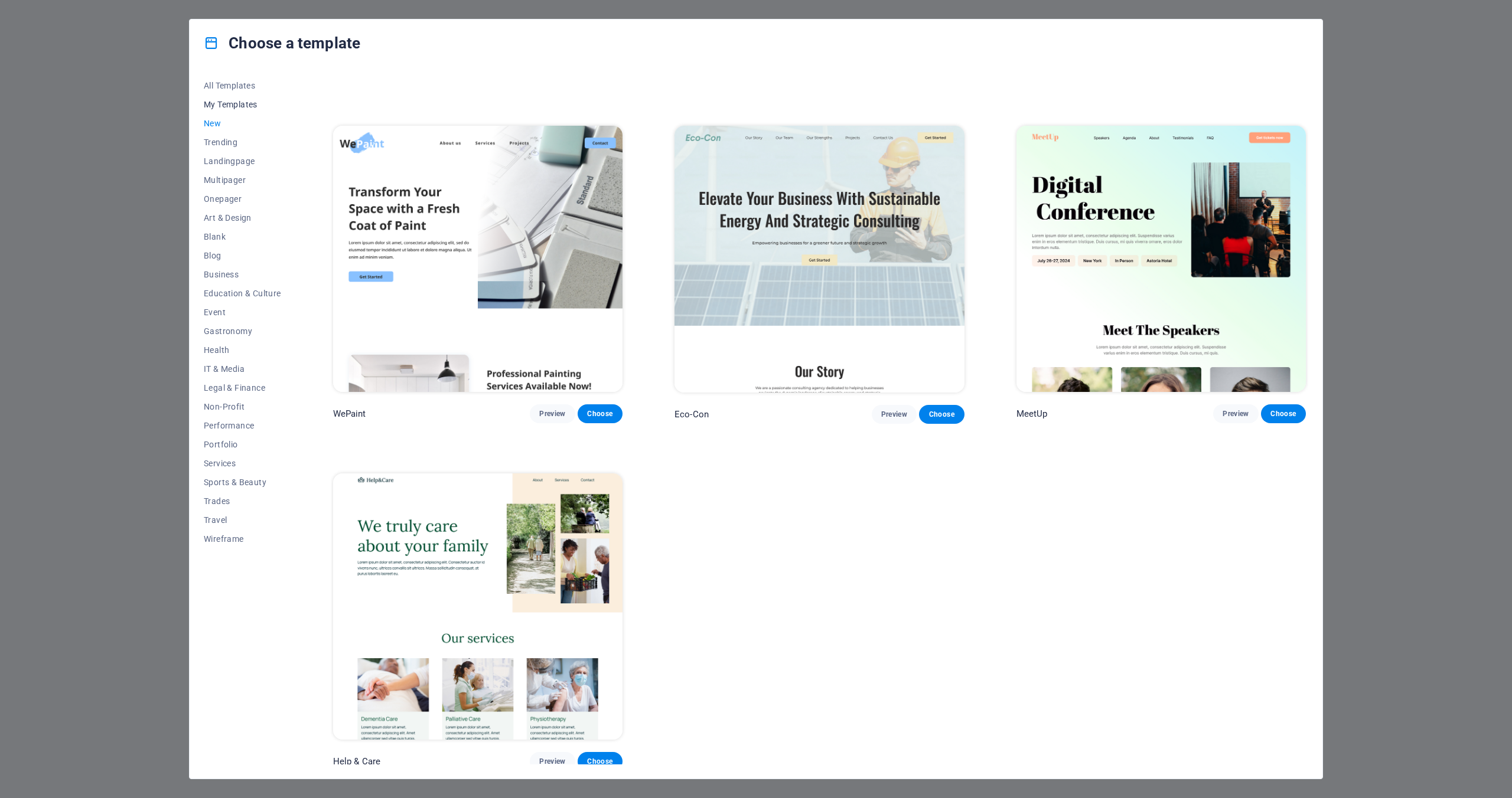
click at [227, 103] on span "My Templates" at bounding box center [242, 104] width 77 height 10
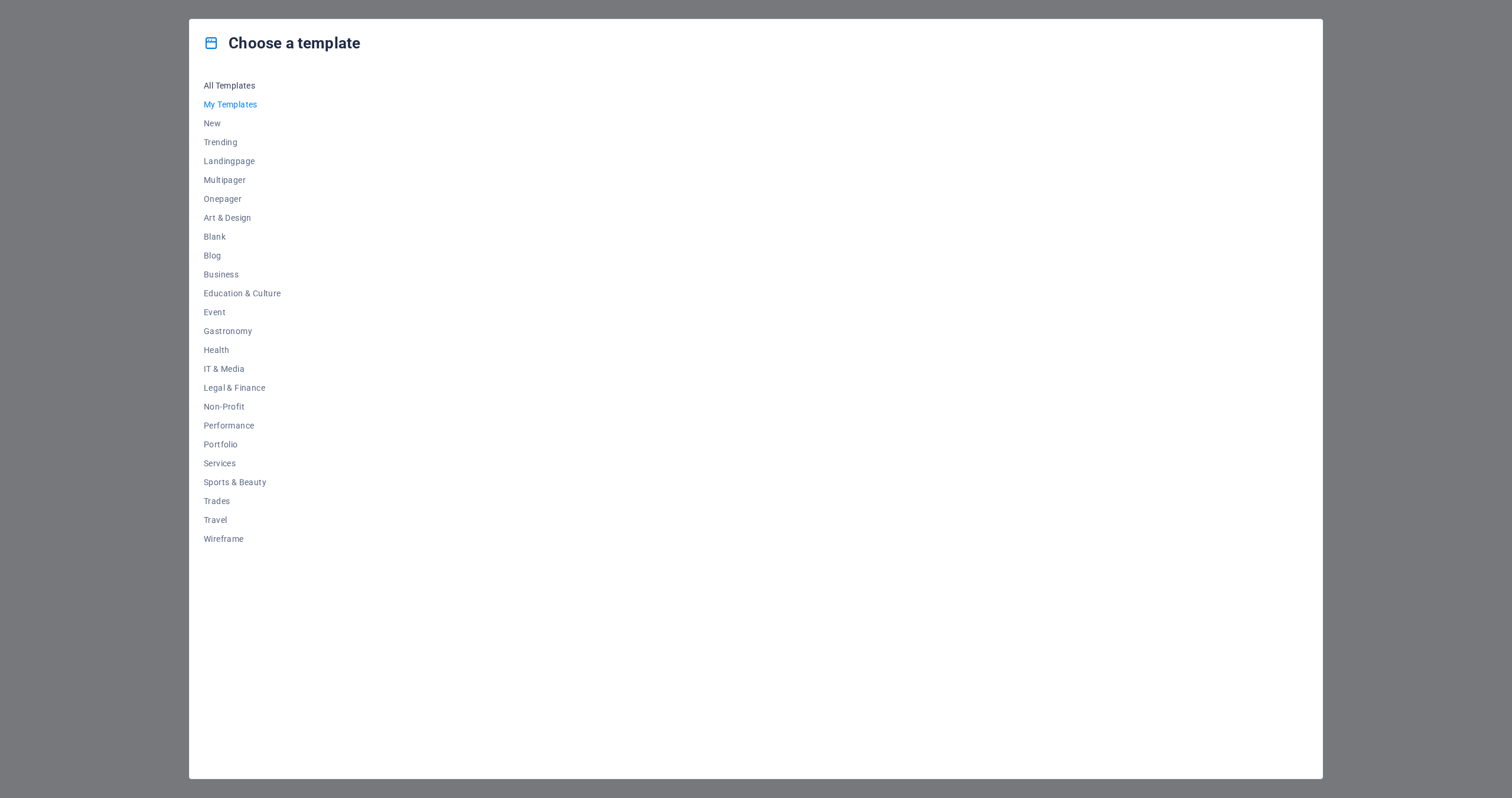
click at [229, 85] on span "All Templates" at bounding box center [242, 85] width 77 height 10
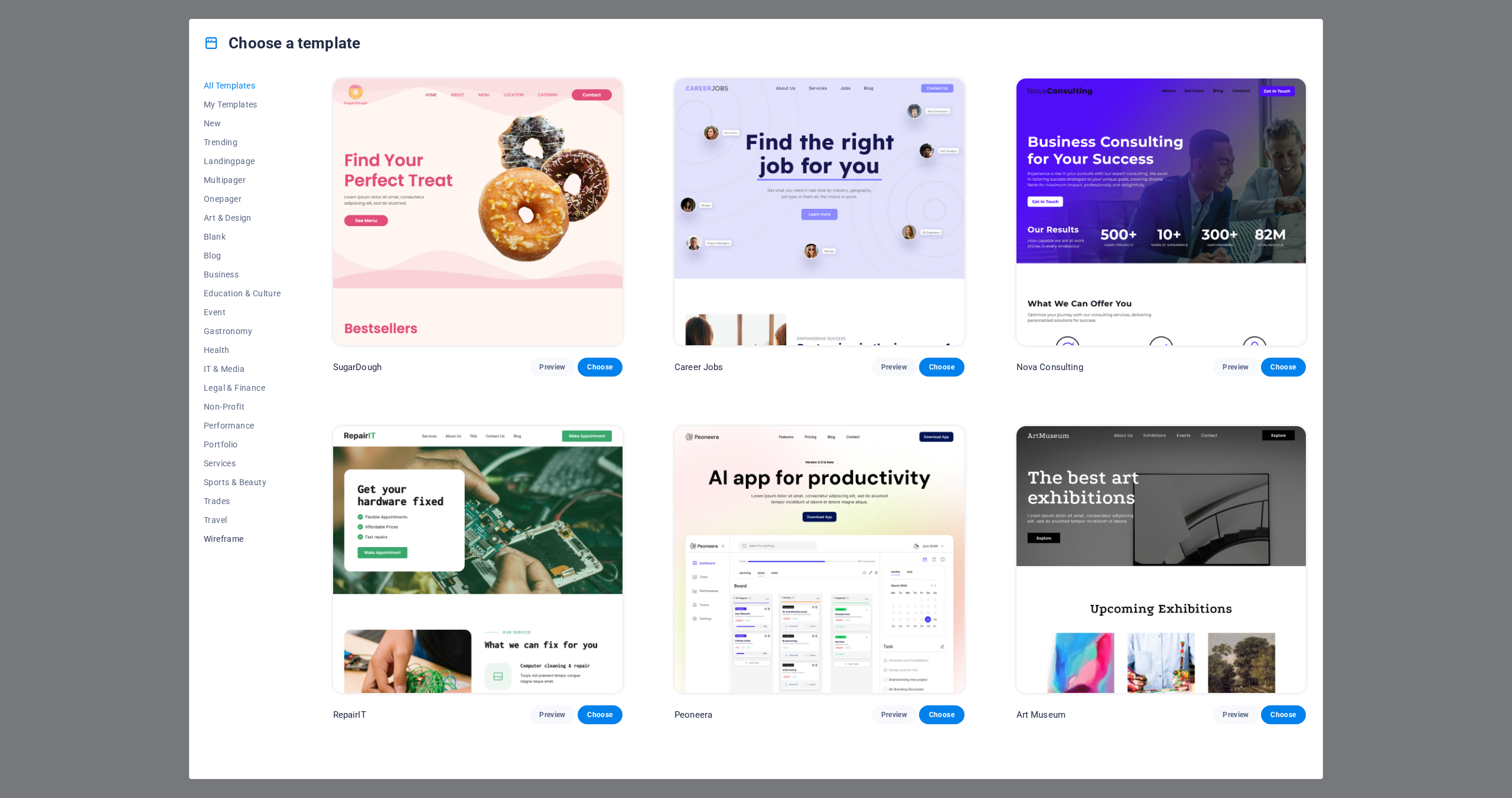
click at [239, 538] on span "Wireframe" at bounding box center [242, 538] width 77 height 10
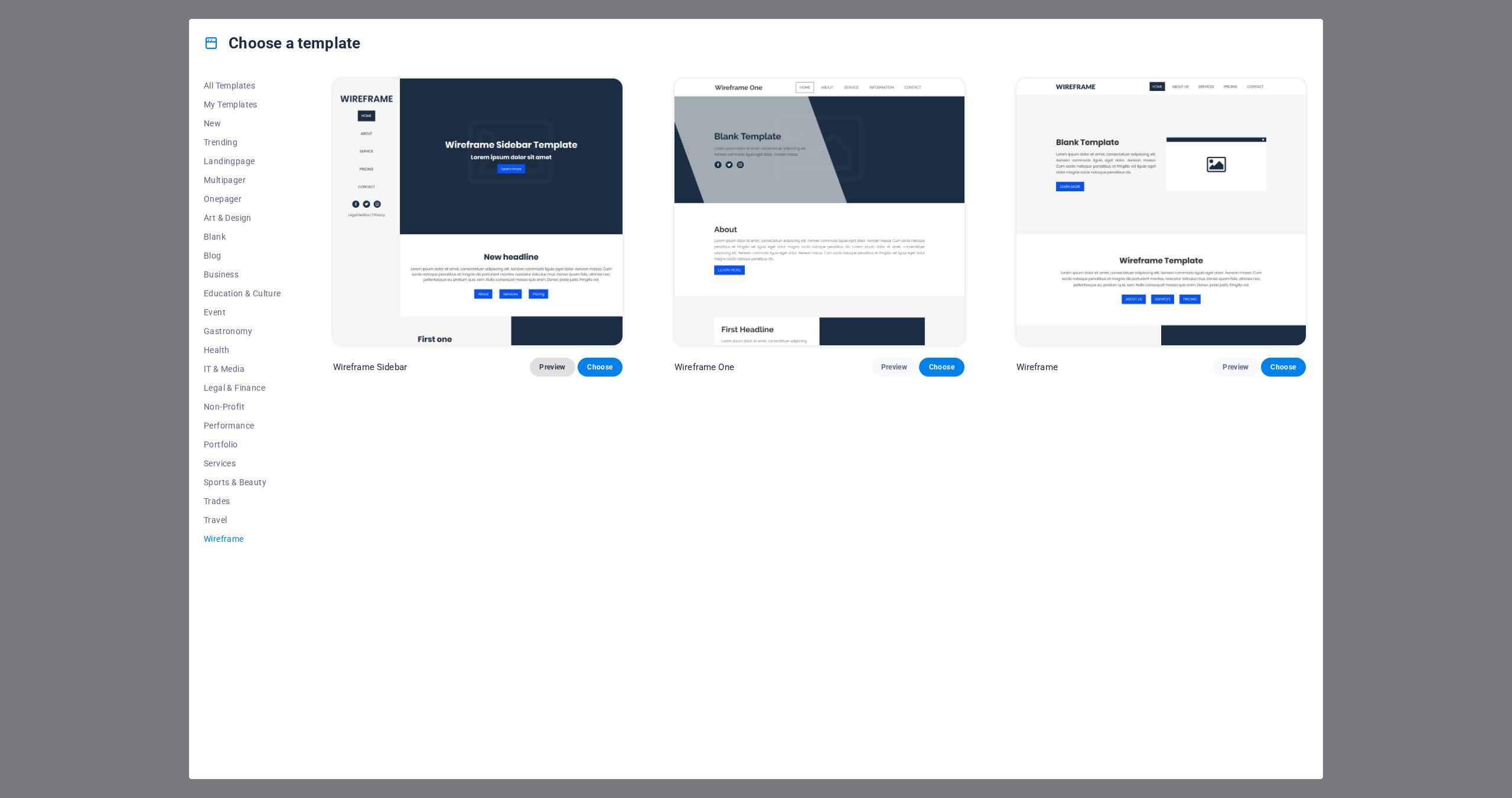
click at [559, 366] on span "Preview" at bounding box center [552, 367] width 26 height 10
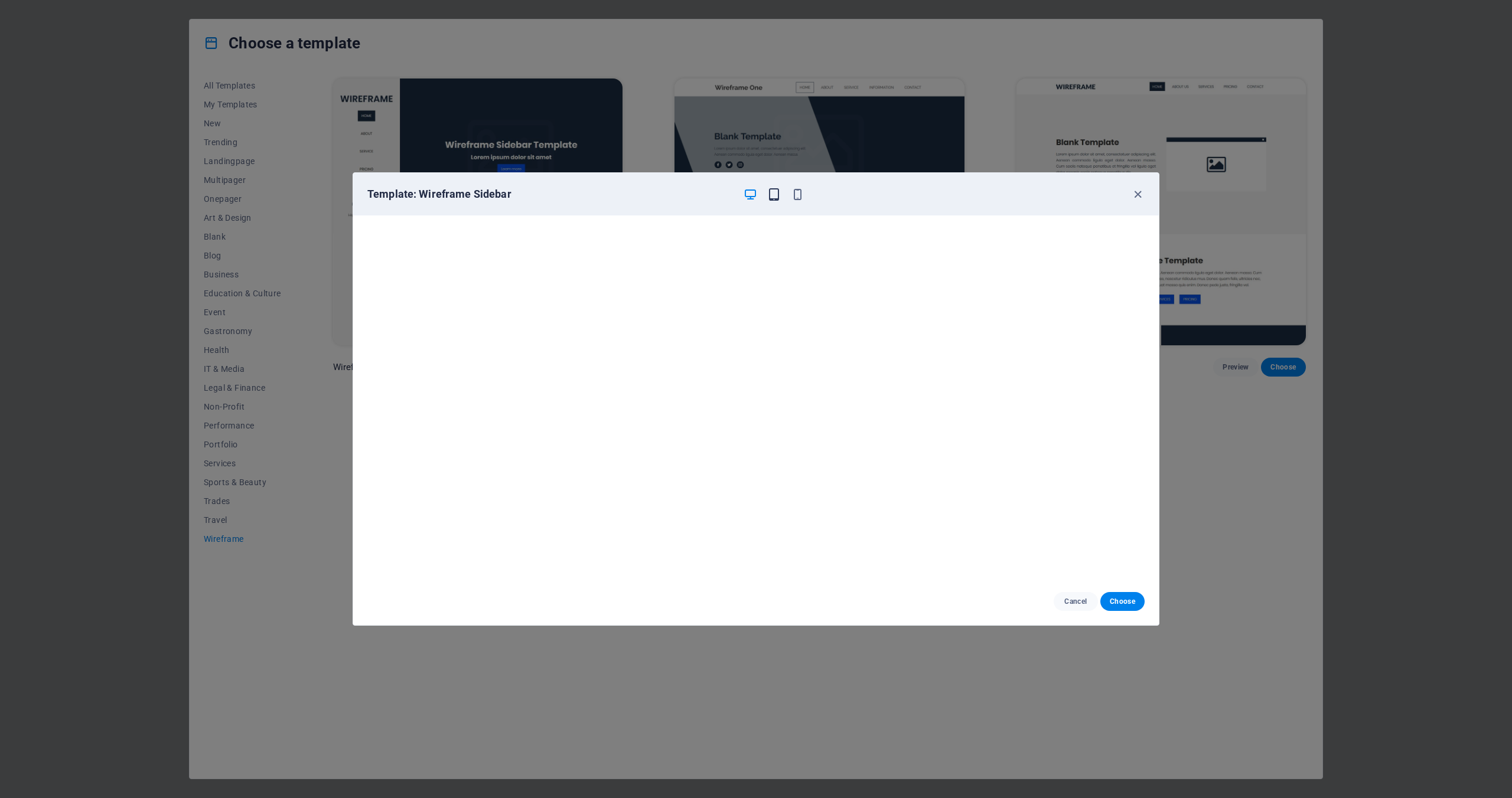
click at [772, 192] on icon "button" at bounding box center [774, 195] width 14 height 14
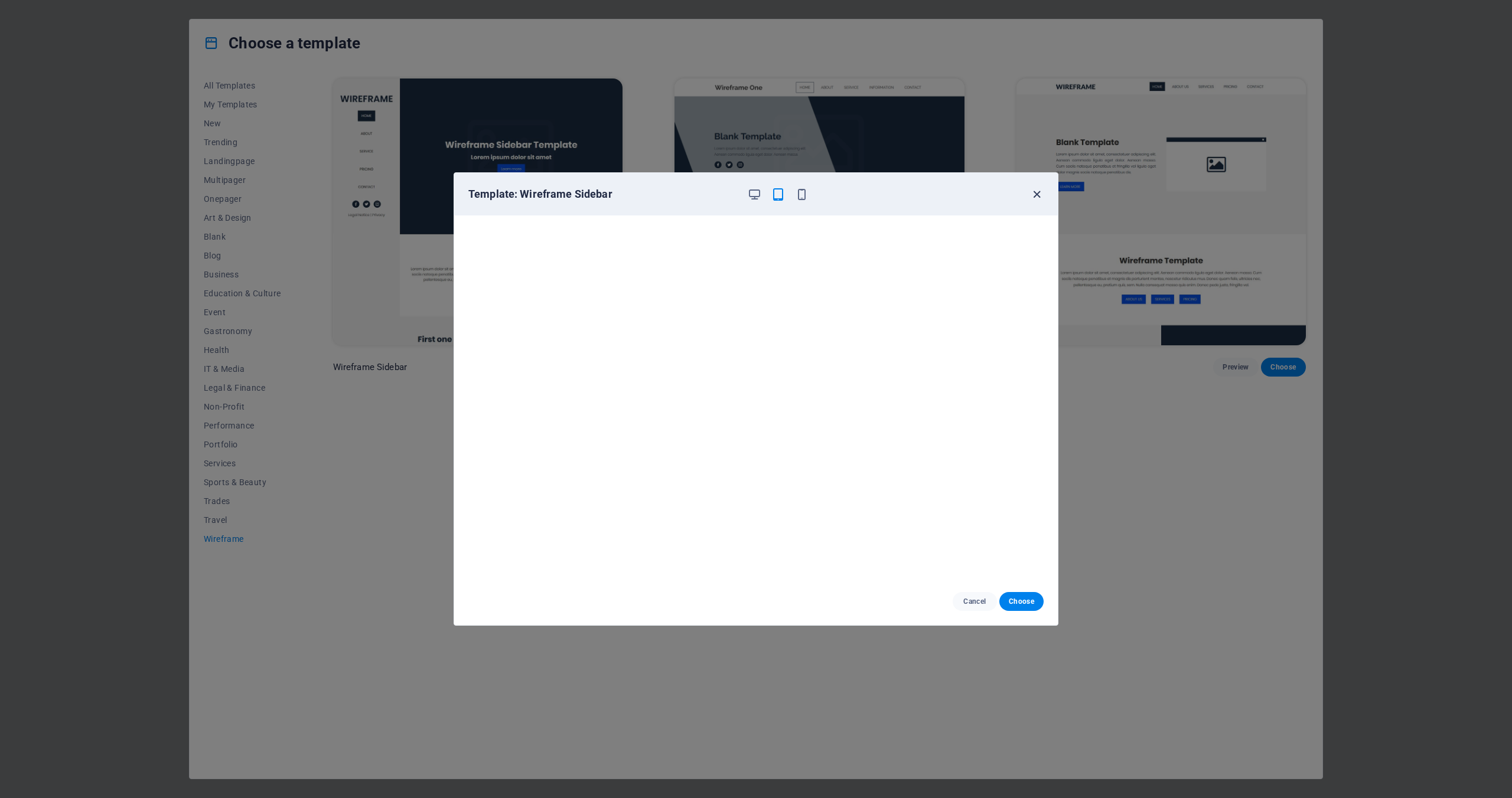
click at [1040, 190] on icon "button" at bounding box center [1037, 195] width 14 height 14
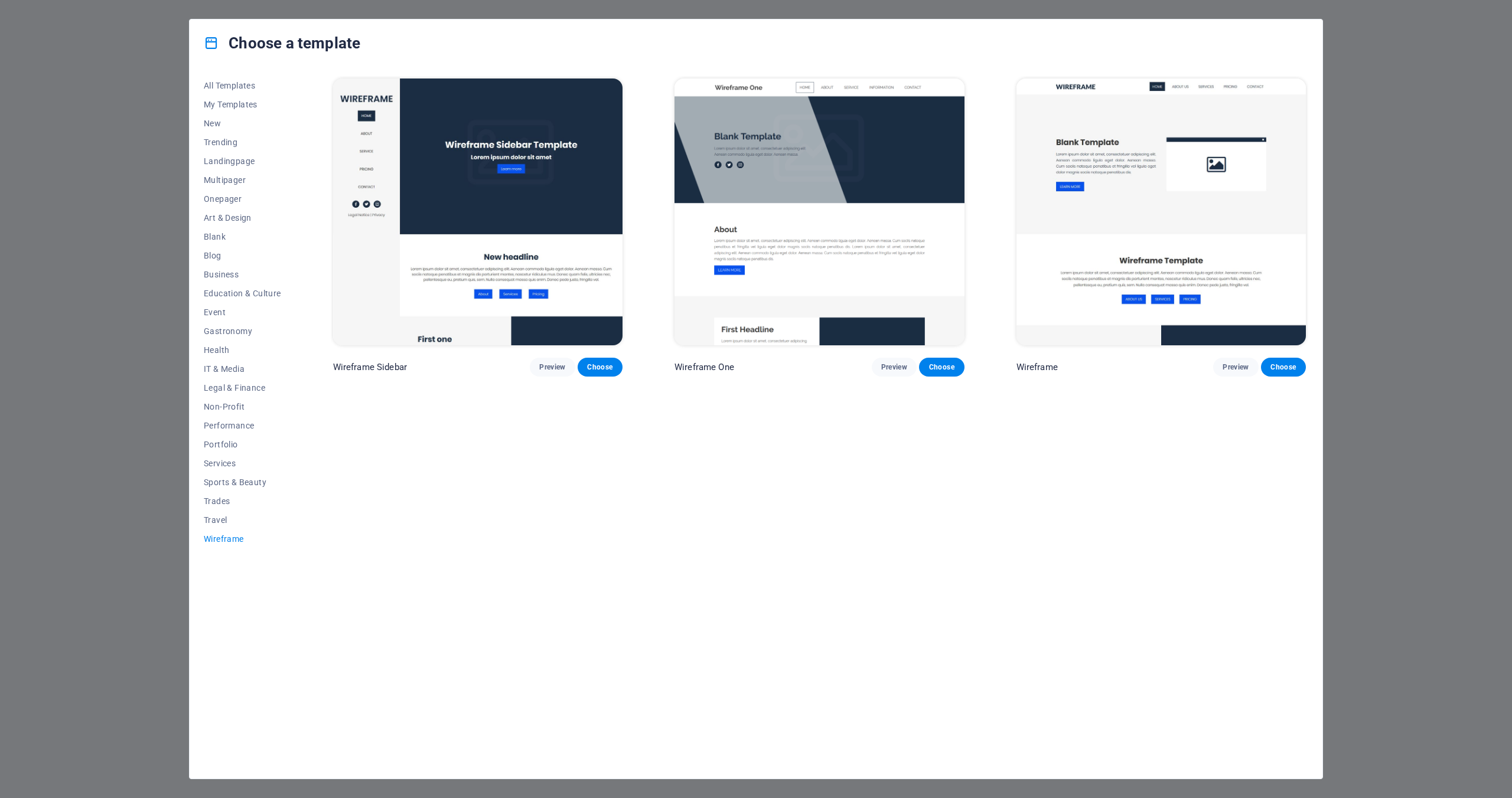
click at [1171, 254] on img at bounding box center [1161, 212] width 289 height 267
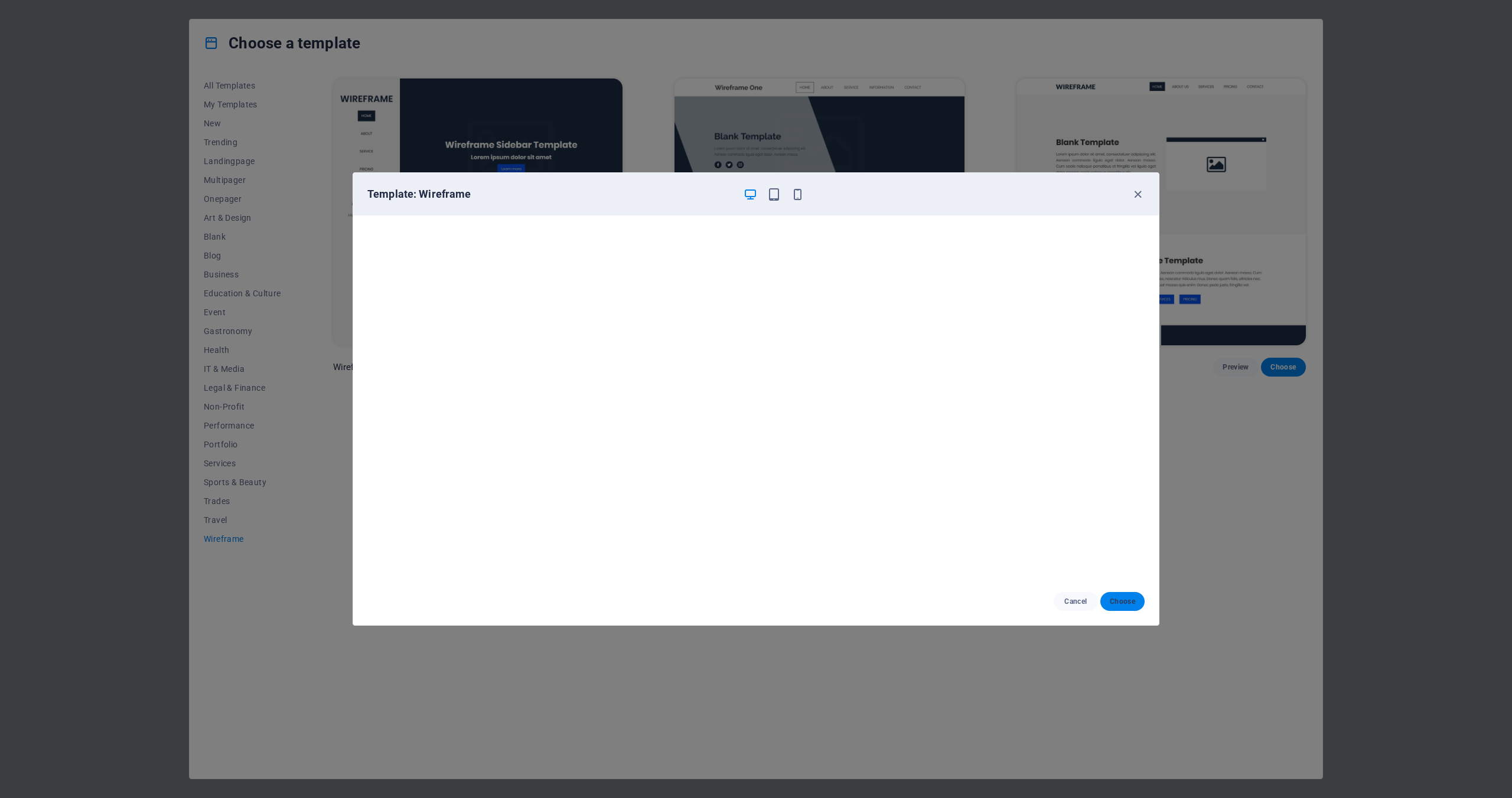
click at [1138, 602] on button "Choose" at bounding box center [1122, 602] width 44 height 19
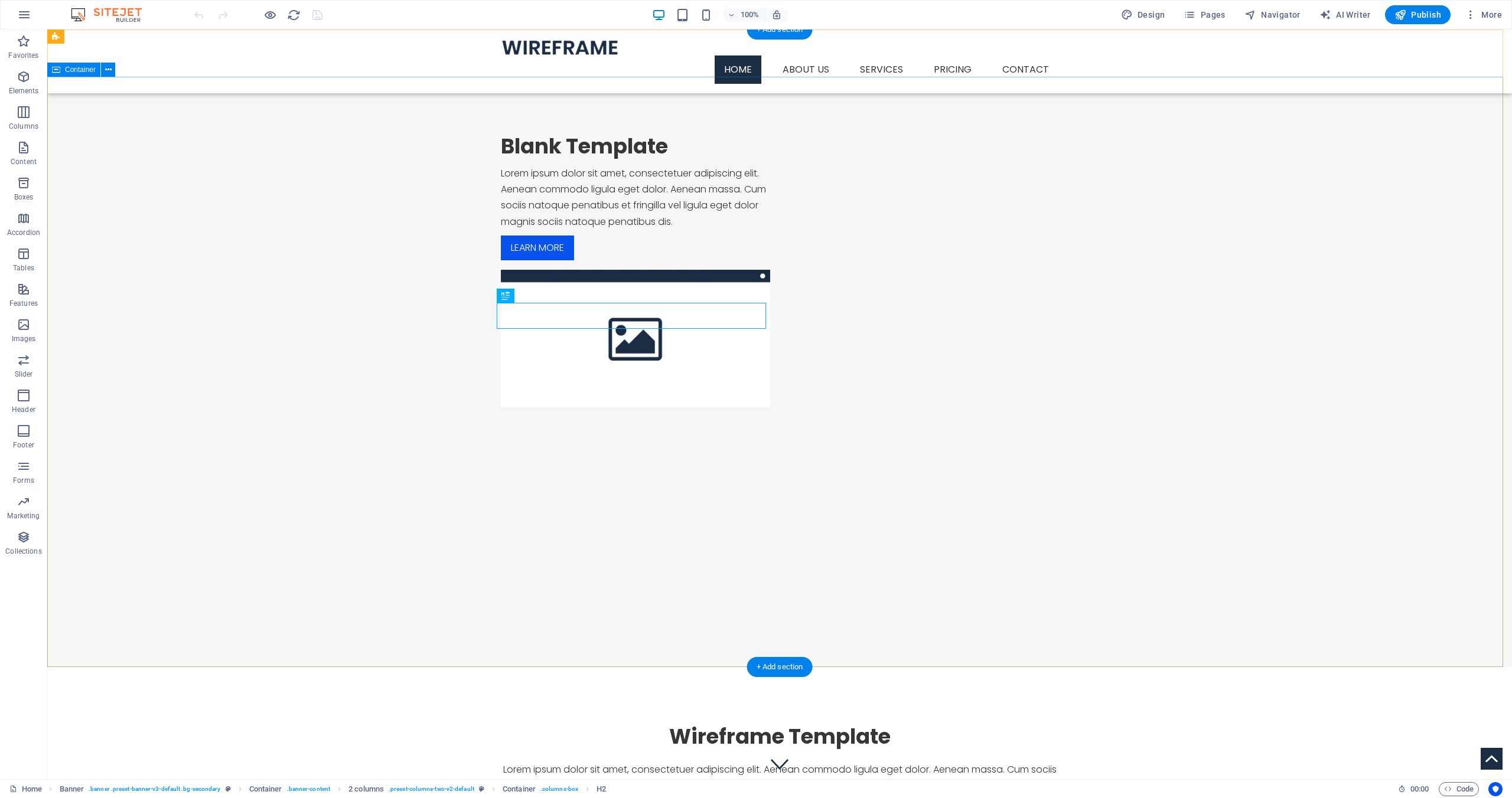
click at [838, 214] on div "Blank Template Lorem ipsum dolor sit amet, consectetuer adipiscing elit. Aenean…" at bounding box center [779, 270] width 1464 height 387
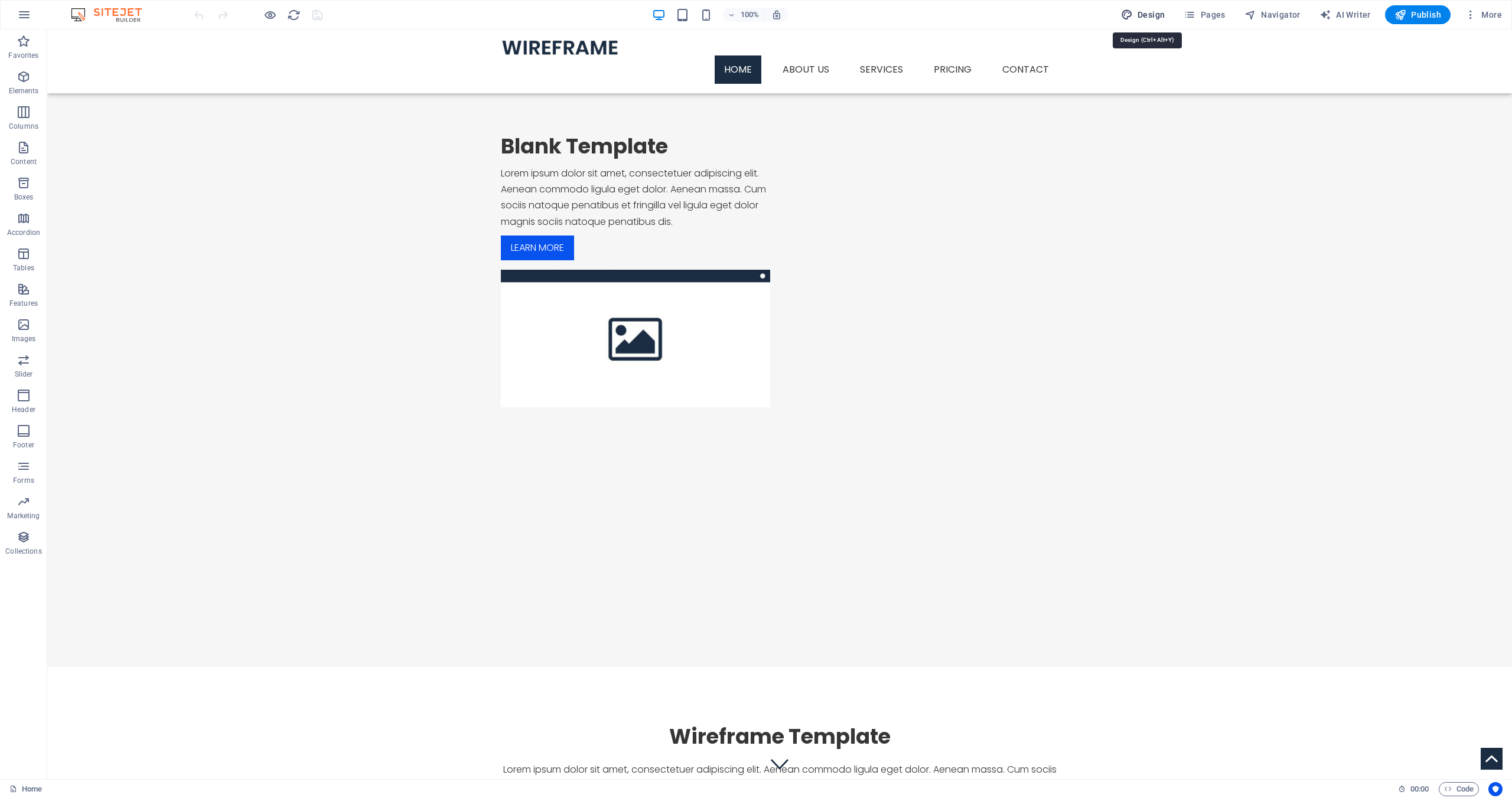
click at [1152, 14] on span "Design" at bounding box center [1143, 15] width 44 height 12
select select "px"
select select "300"
select select "px"
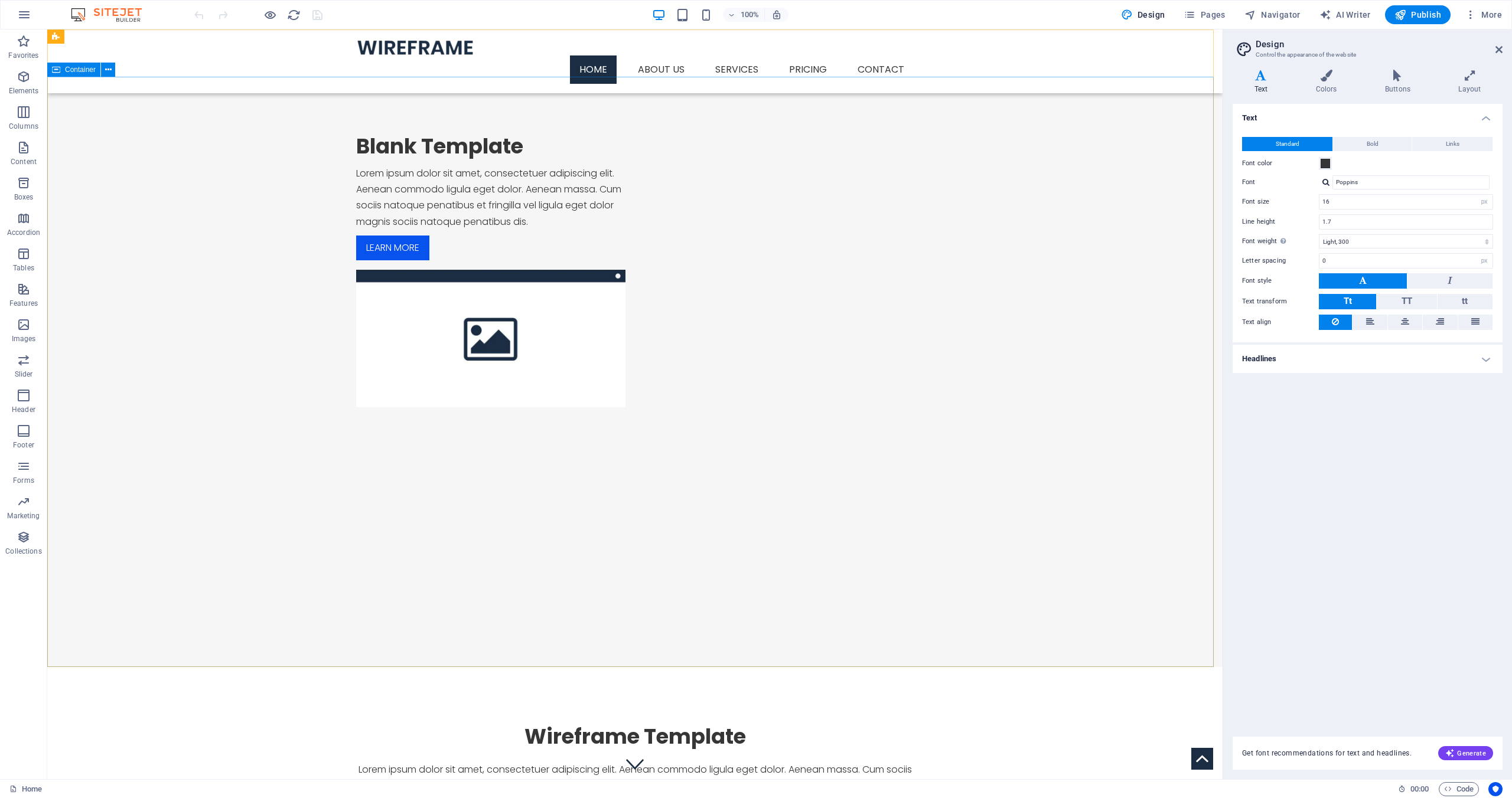
click at [55, 69] on icon at bounding box center [56, 69] width 9 height 14
click at [105, 69] on icon at bounding box center [108, 70] width 7 height 12
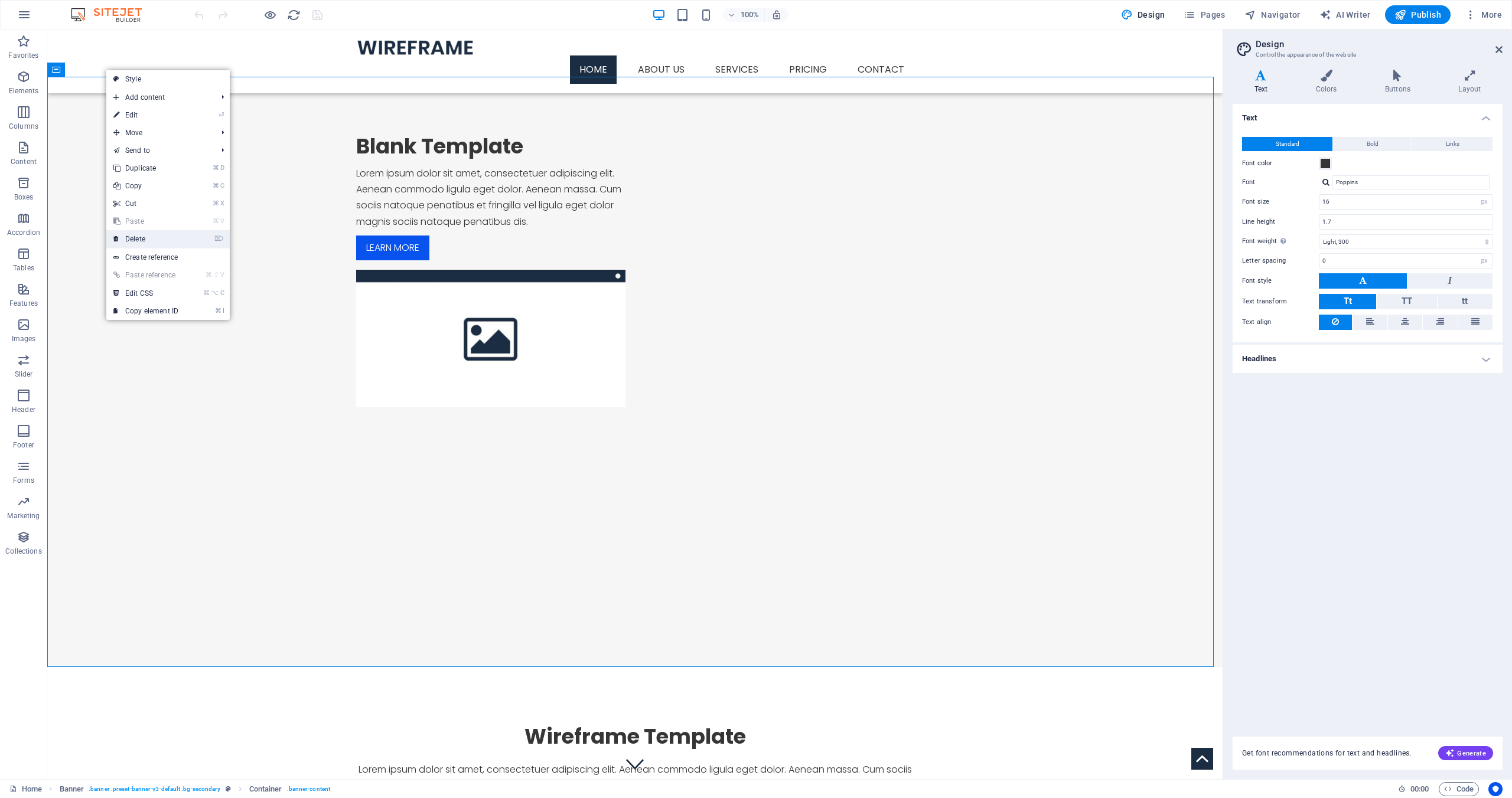
click at [162, 239] on link "⌦ Delete" at bounding box center [145, 239] width 79 height 17
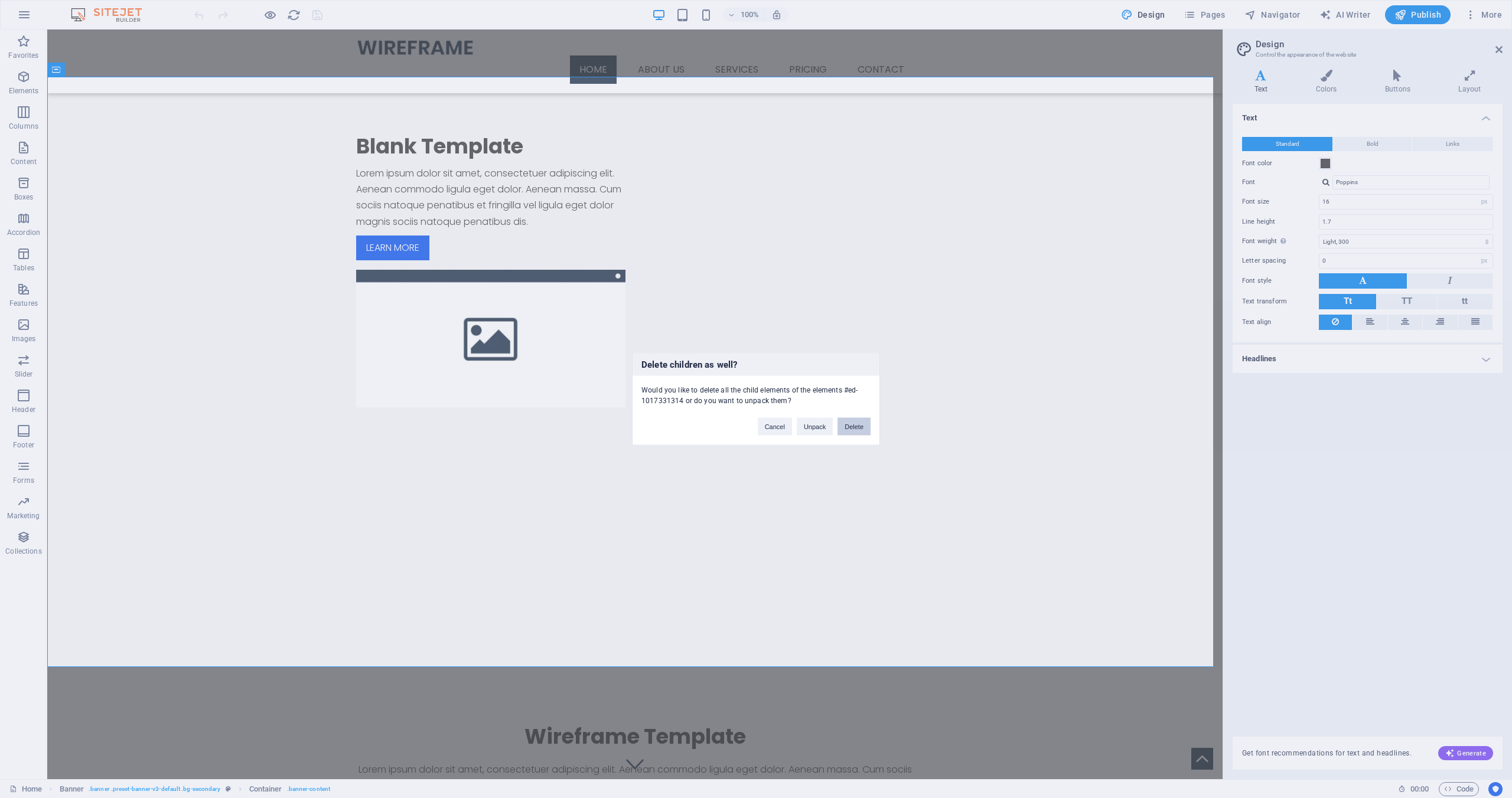
click at [847, 428] on button "Delete" at bounding box center [854, 427] width 33 height 17
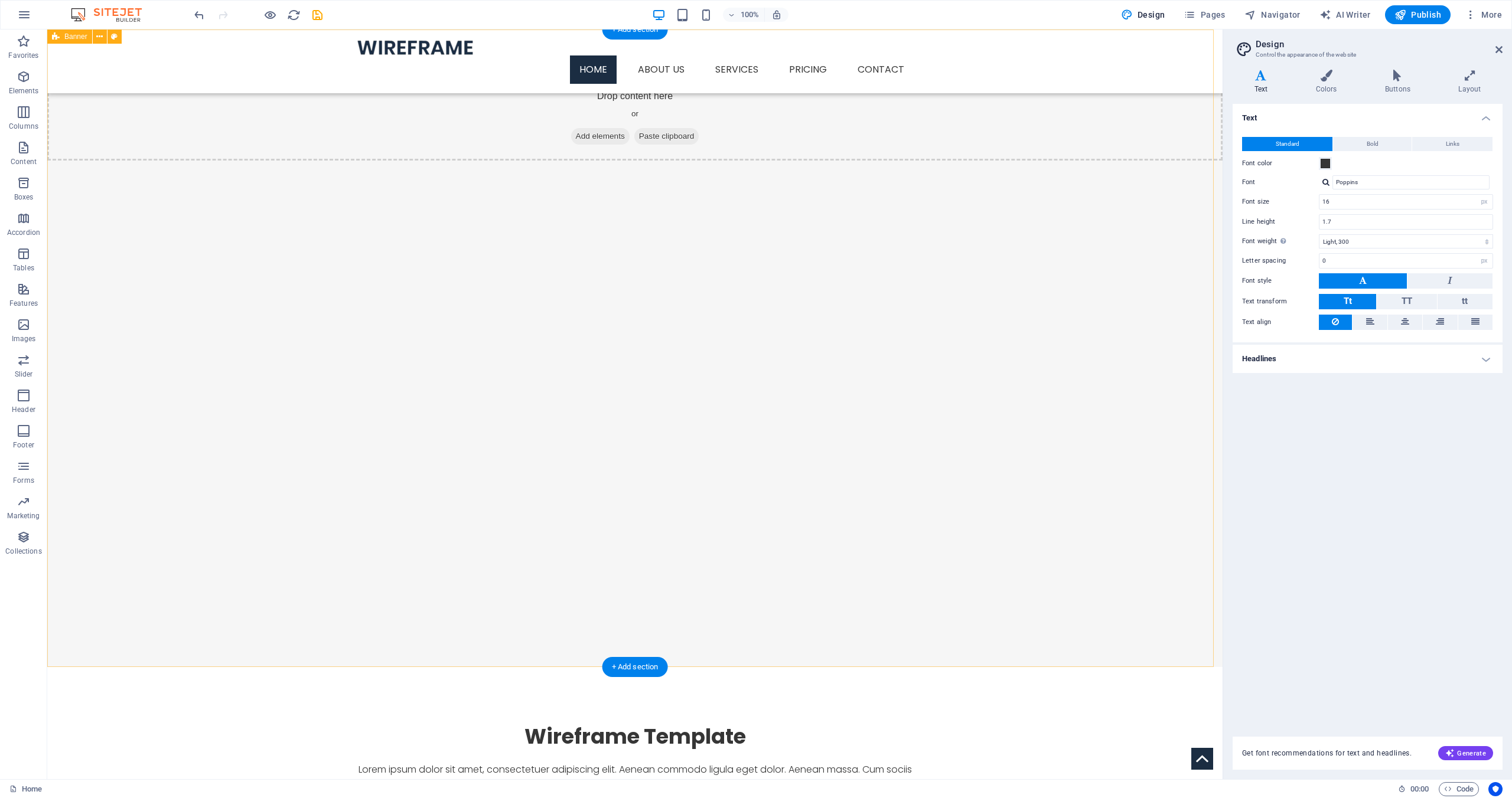
click at [546, 289] on div "Drop content here or Add elements Paste clipboard" at bounding box center [635, 348] width 1175 height 638
click at [570, 281] on div "Drop content here or Add elements Paste clipboard" at bounding box center [635, 348] width 1175 height 638
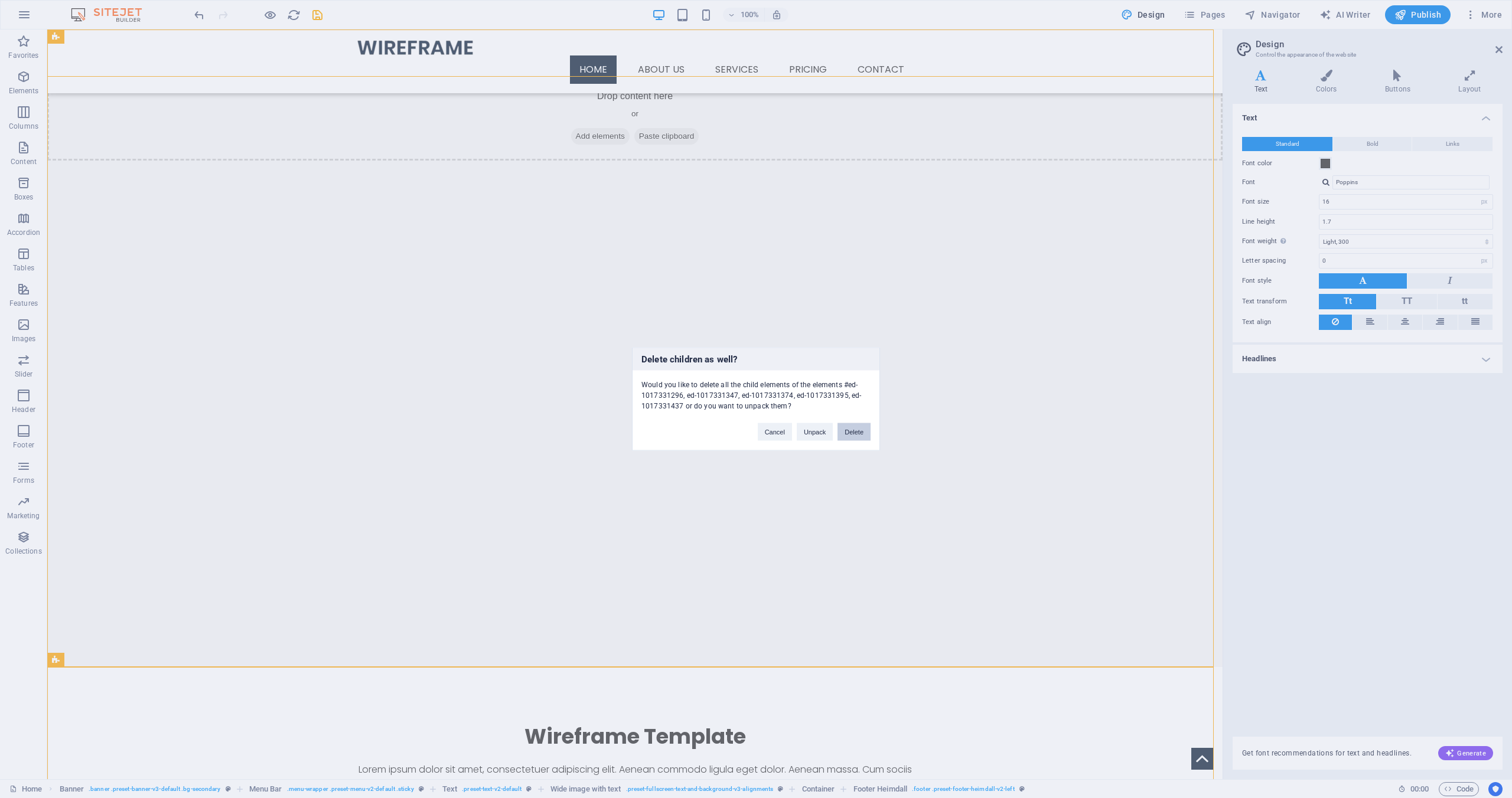
click at [850, 432] on button "Delete" at bounding box center [854, 432] width 33 height 17
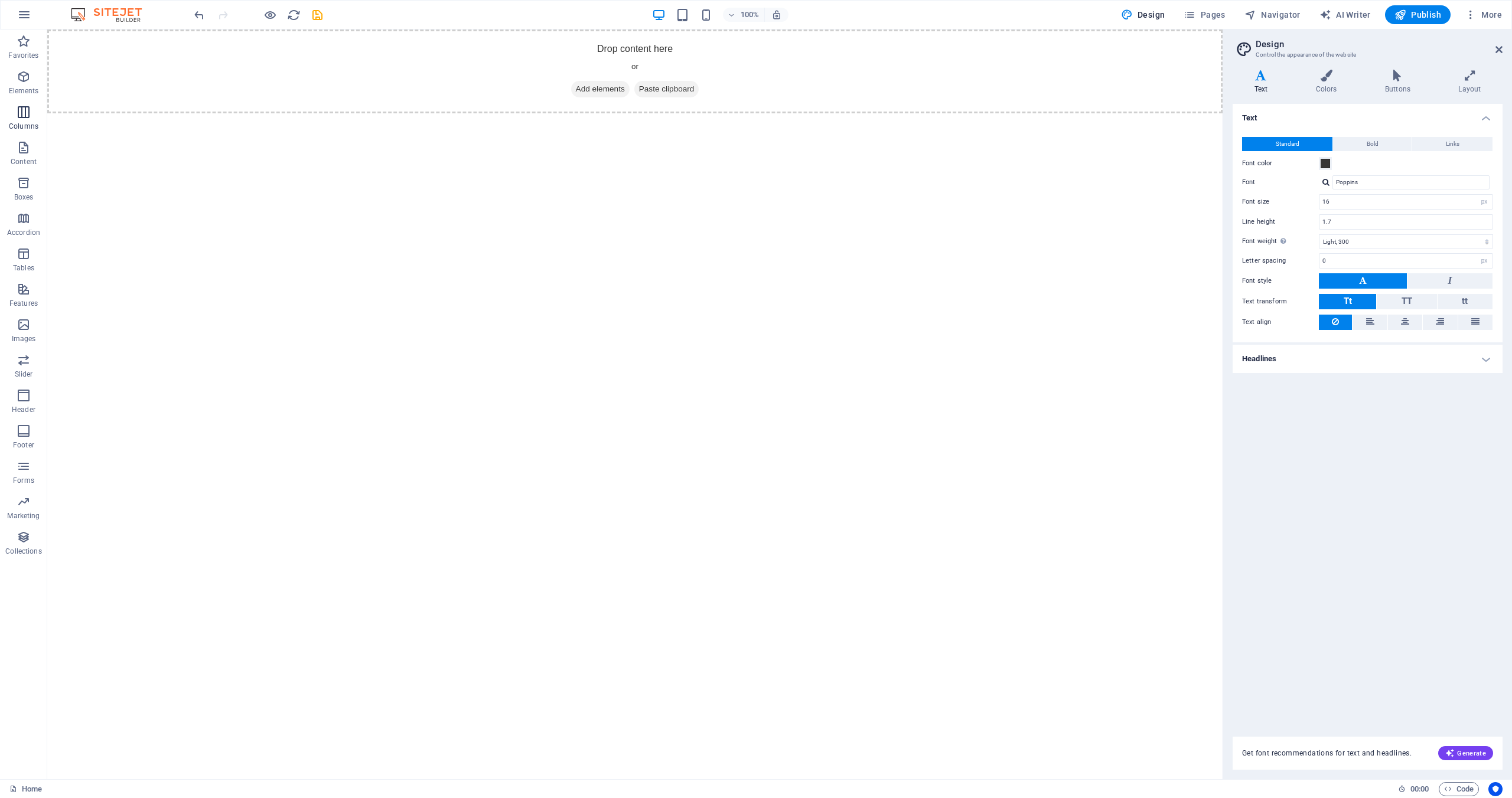
click at [23, 112] on icon "button" at bounding box center [23, 112] width 14 height 14
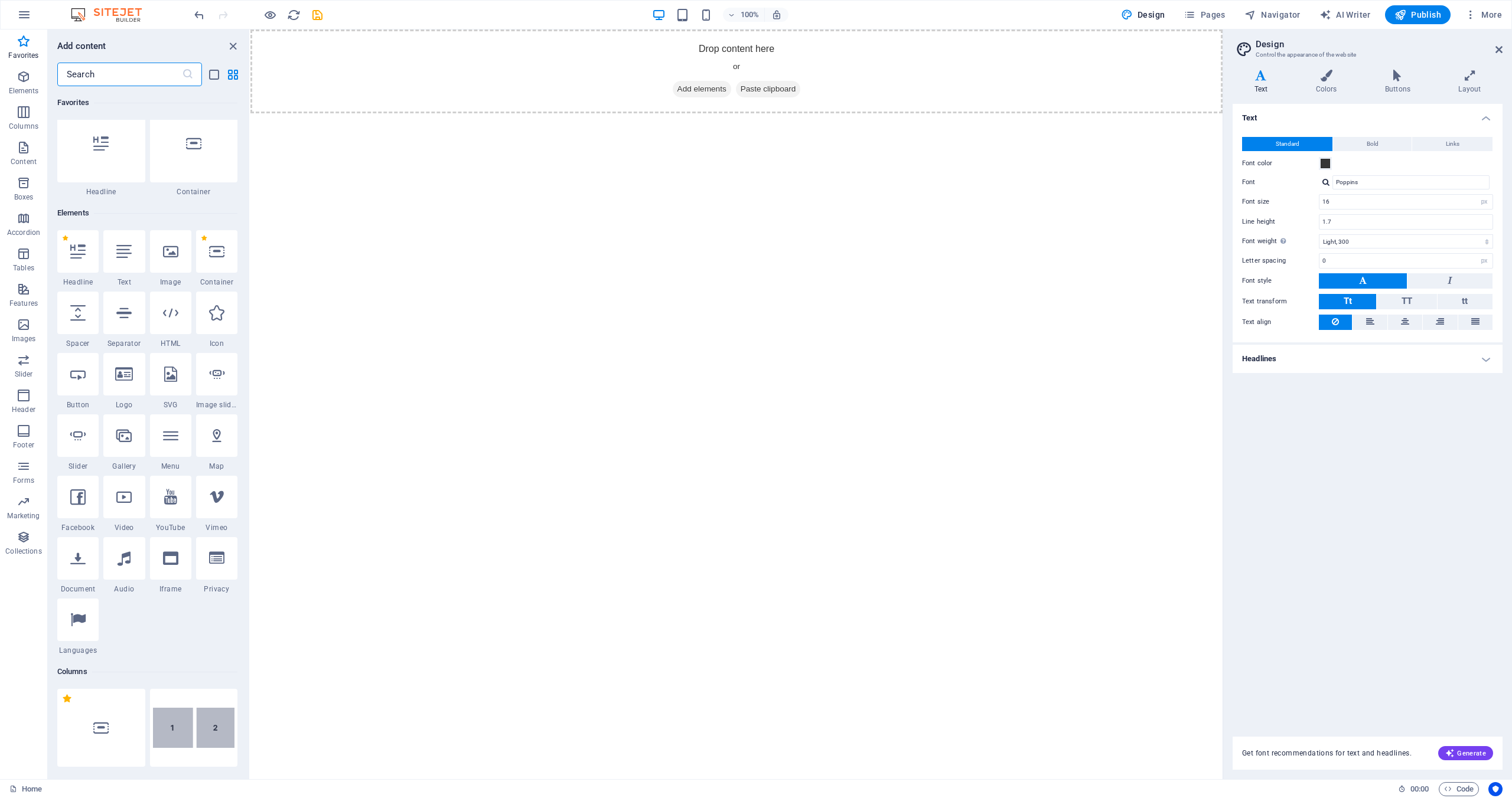
scroll to position [307, 0]
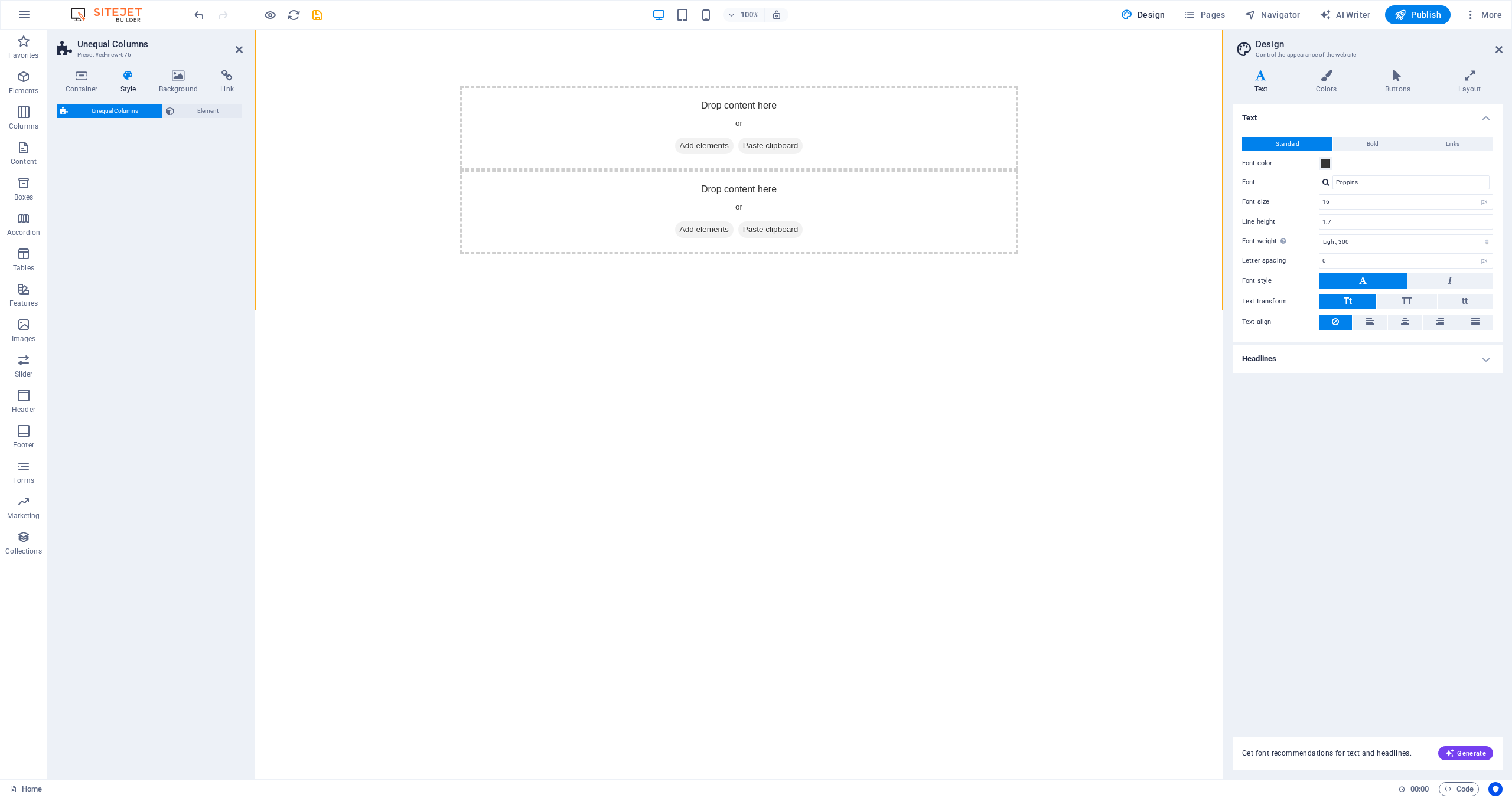
select select "%"
select select "rem"
select select "preset-unequal-columns-v2-2-20-80"
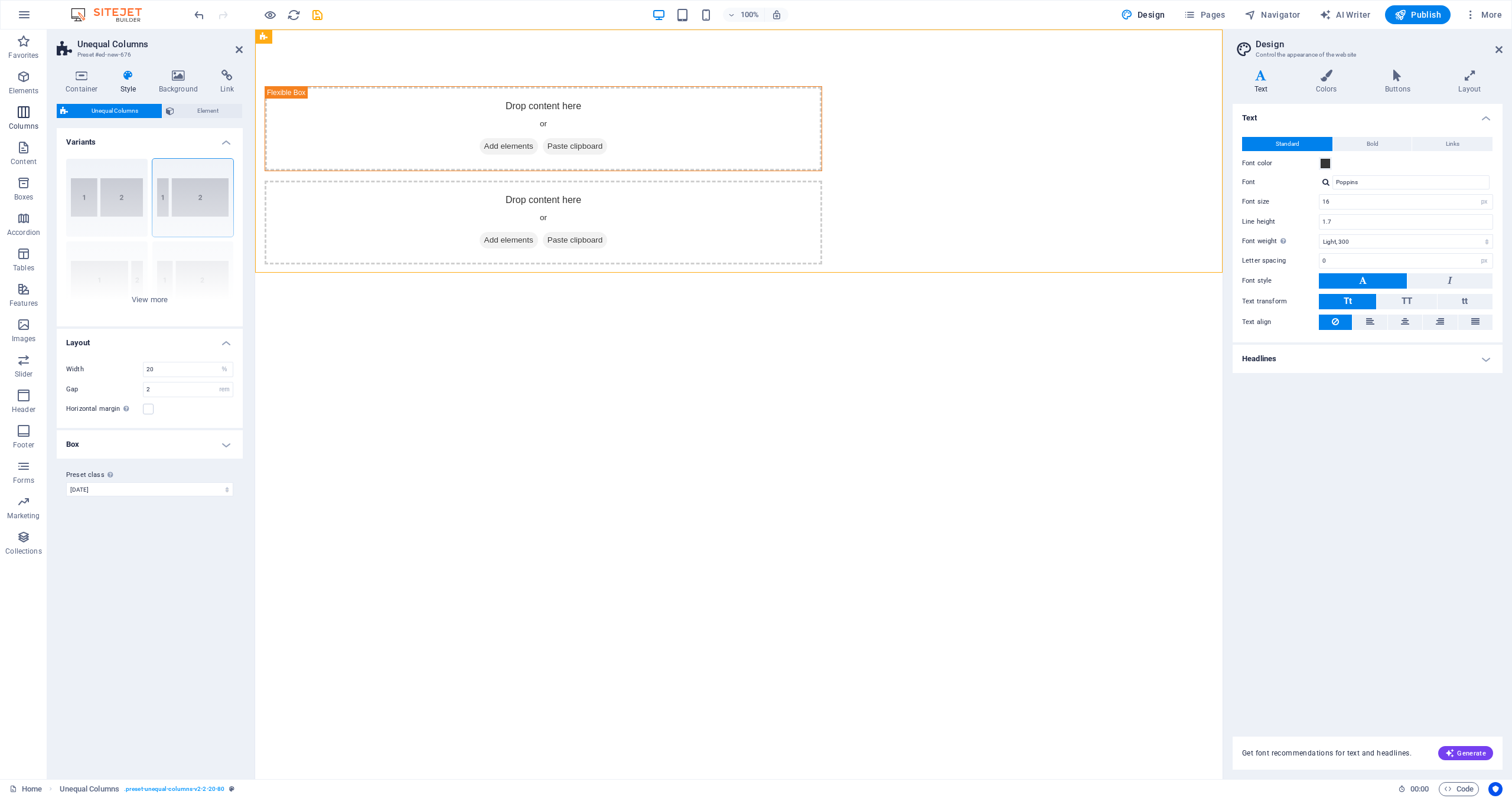
click at [25, 111] on icon "button" at bounding box center [23, 112] width 14 height 14
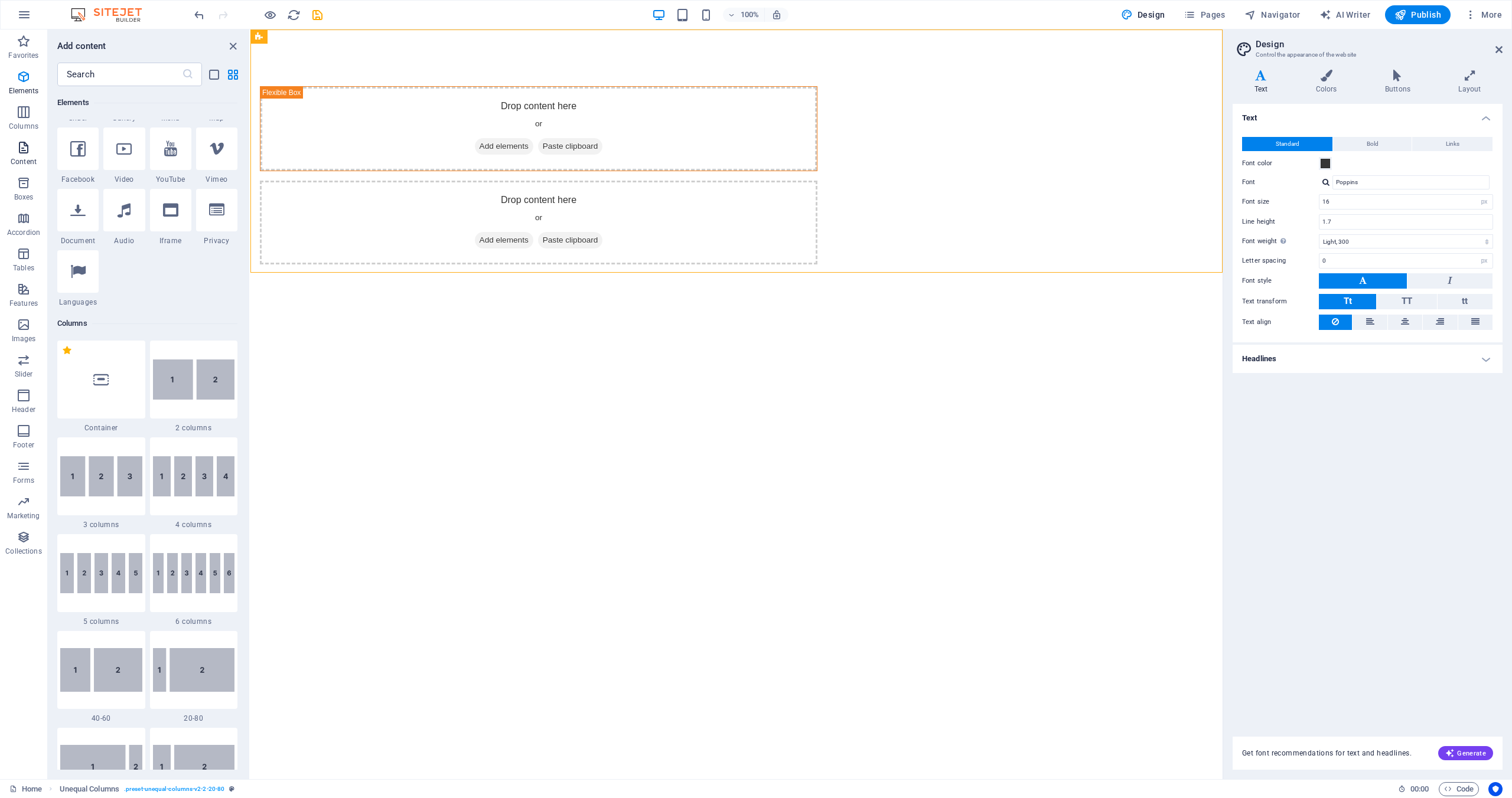
click at [26, 151] on icon "button" at bounding box center [23, 147] width 14 height 14
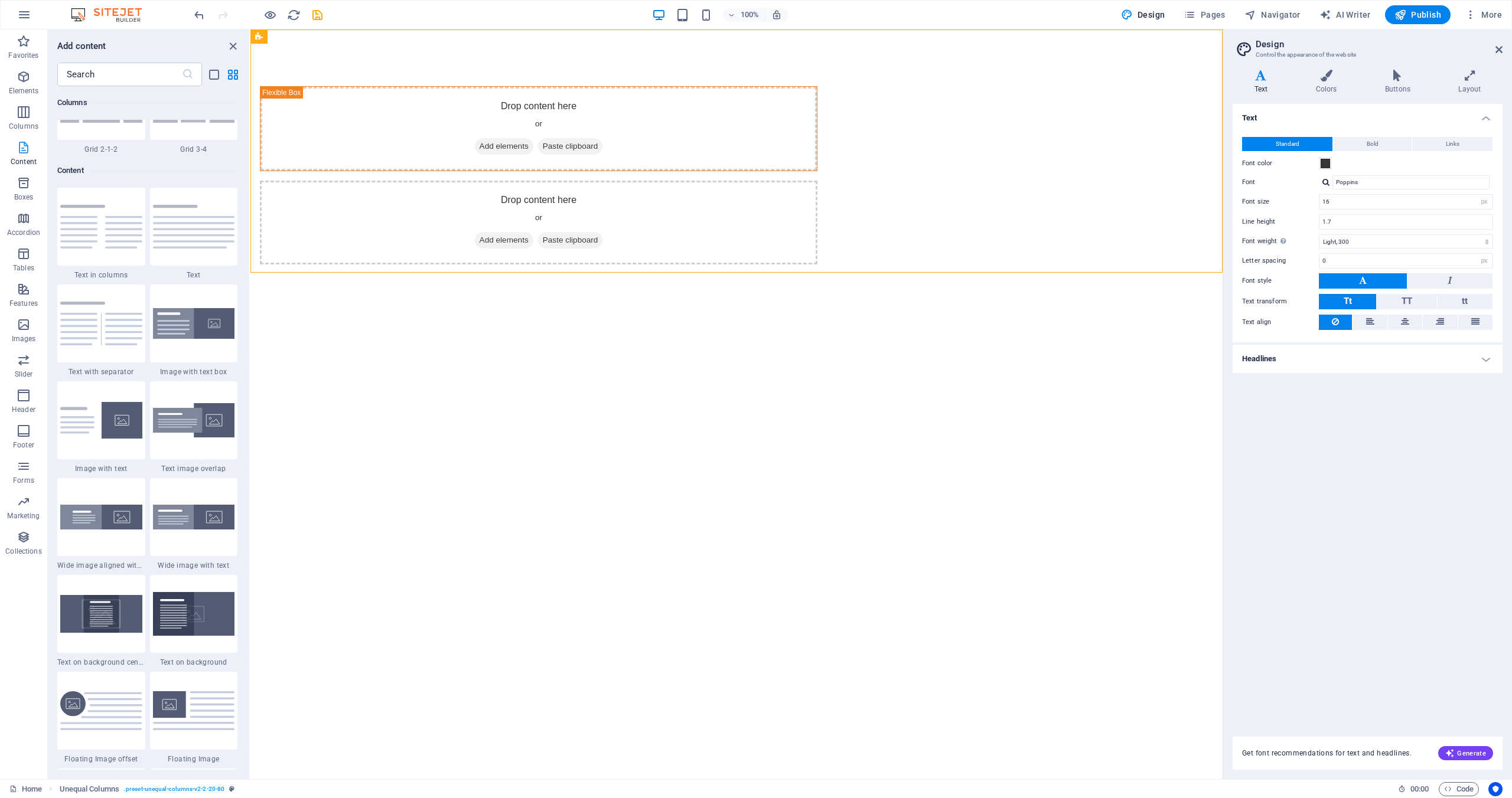
scroll to position [2065, 0]
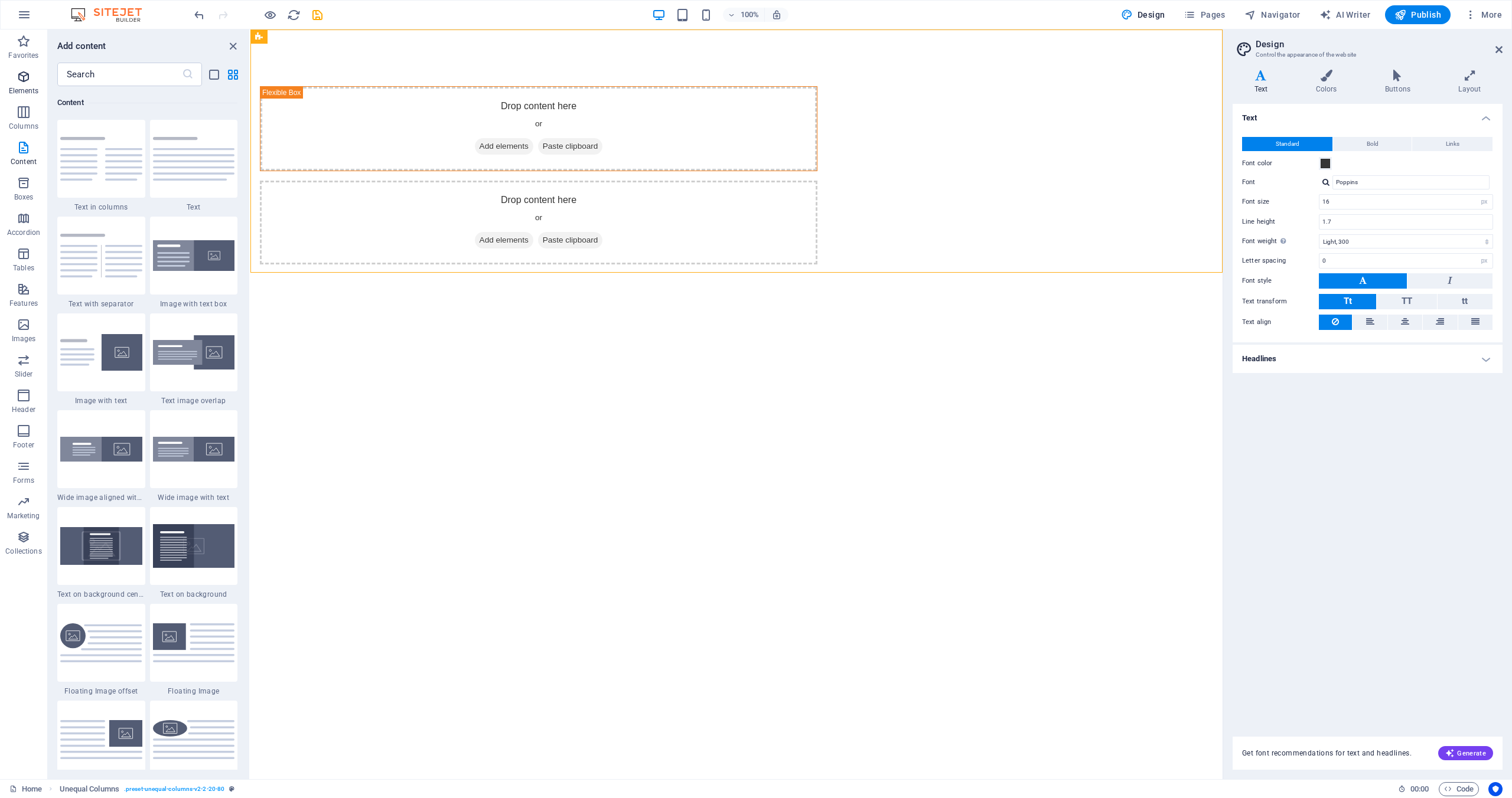
click at [18, 77] on icon "button" at bounding box center [23, 76] width 14 height 14
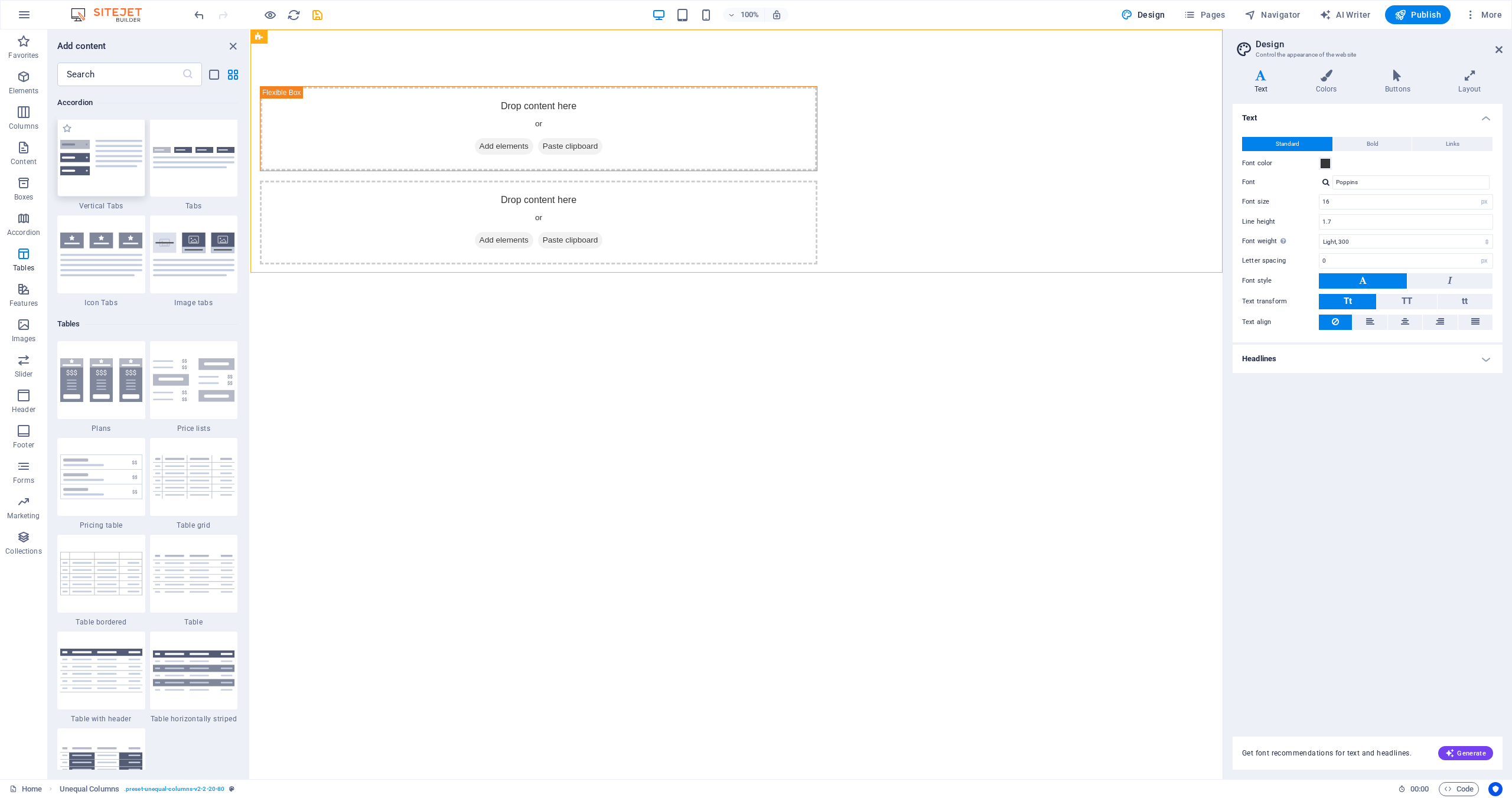
scroll to position [3807, 0]
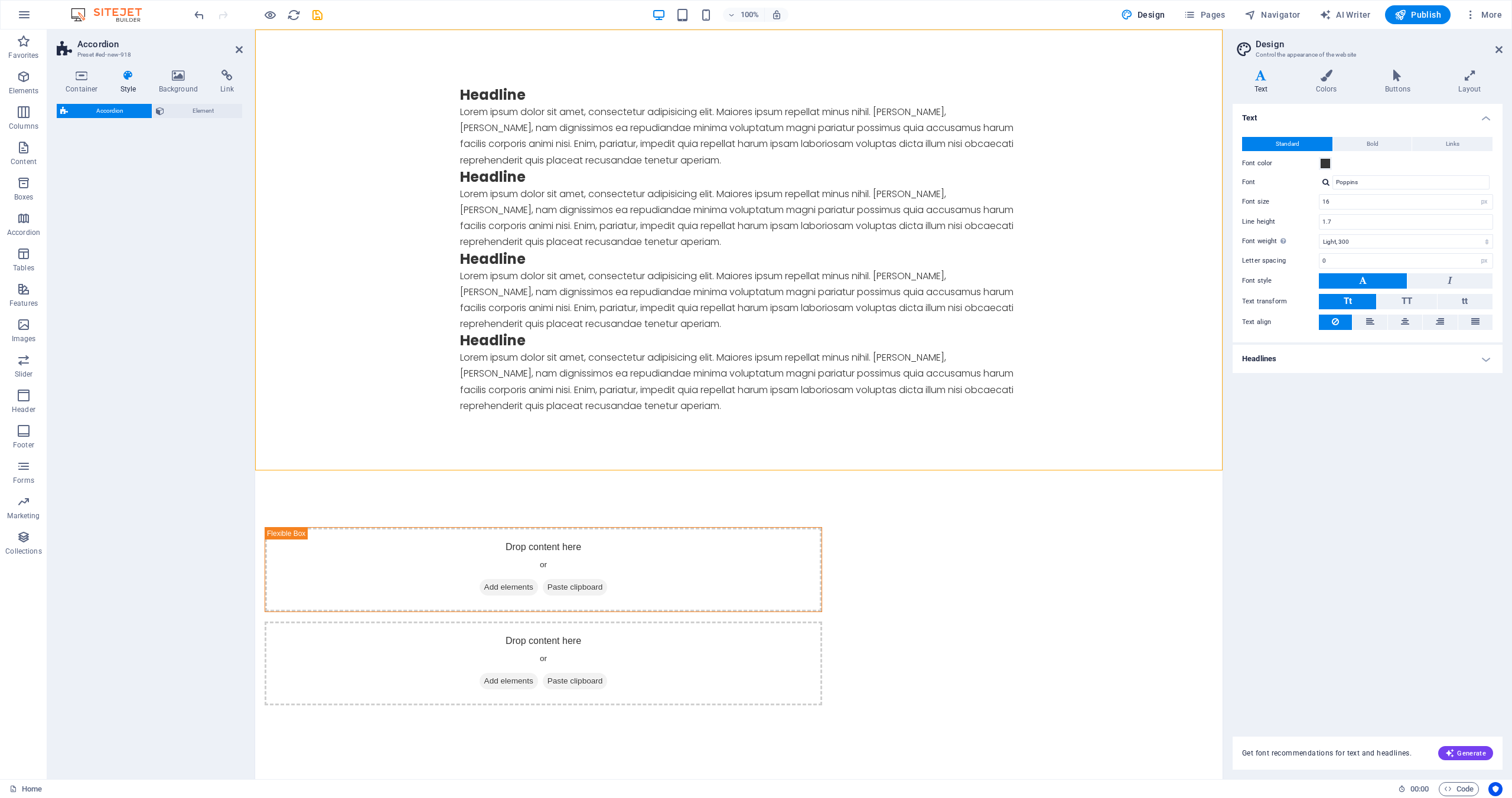
select select "rem"
select select "preset-accordion-v3-list-icon"
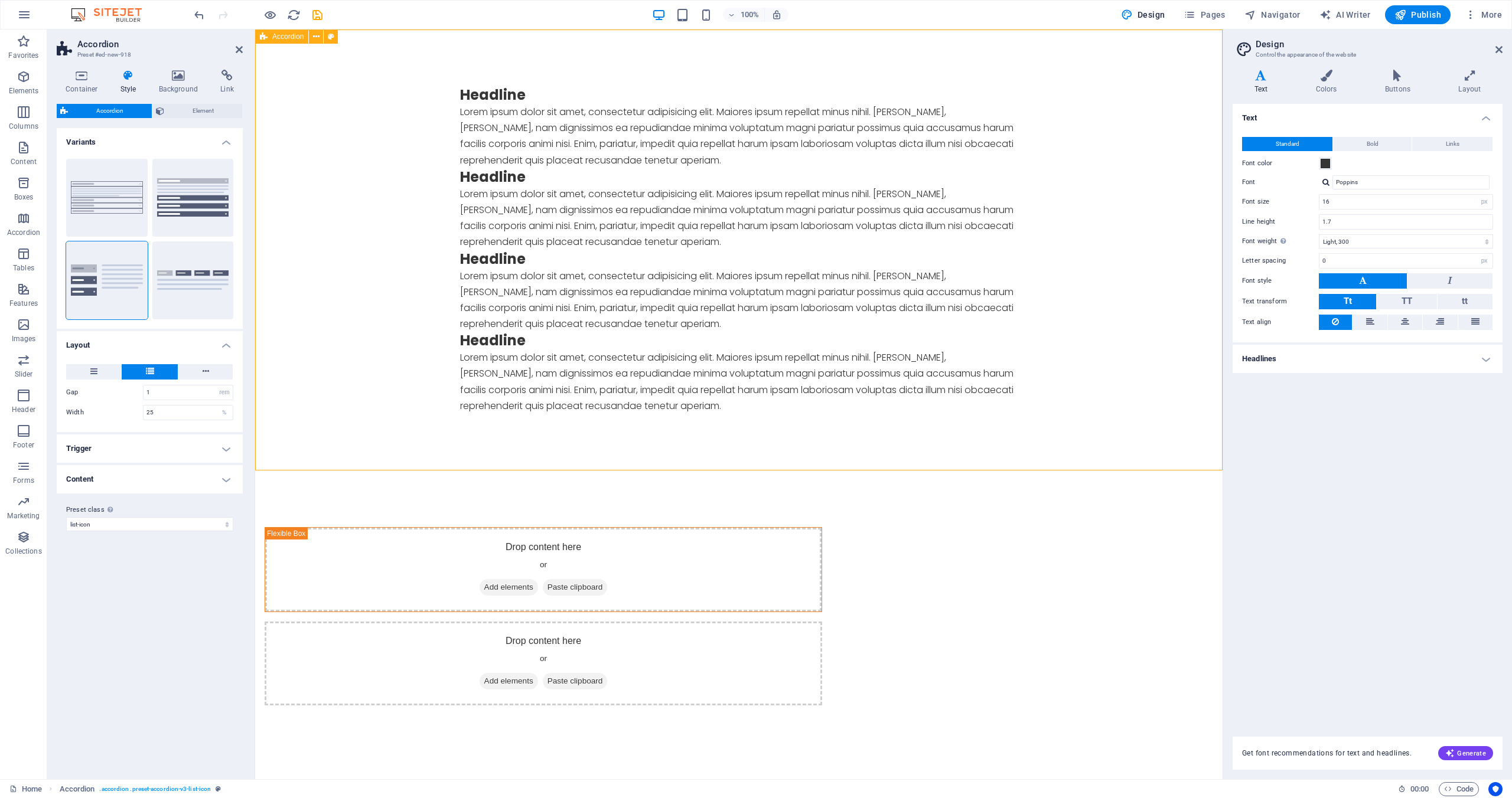
click at [378, 225] on div "Headline Lorem ipsum dolor sit amet, consectetur adipisicing elit. Maiores ipsu…" at bounding box center [739, 249] width 967 height 441
click at [564, 241] on div "Lorem ipsum dolor sit amet, consectetur adipisicing elit. Maiores ipsum repella…" at bounding box center [739, 218] width 558 height 64
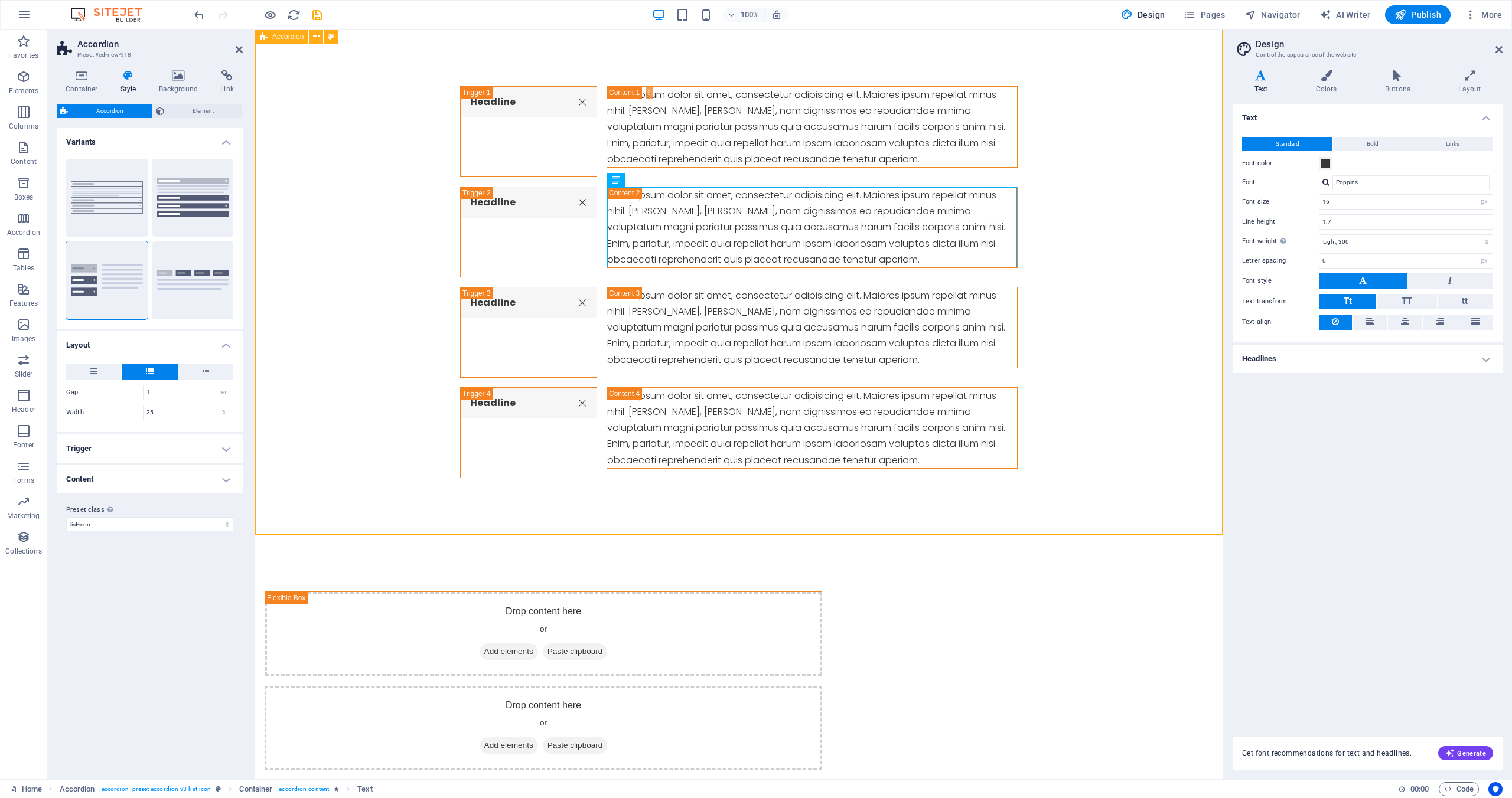
click at [550, 132] on div "Headline Lorem ipsum dolor sit amet, consectetur adipisicing elit. Maiores ipsu…" at bounding box center [739, 282] width 967 height 505
click at [319, 40] on icon at bounding box center [316, 36] width 7 height 12
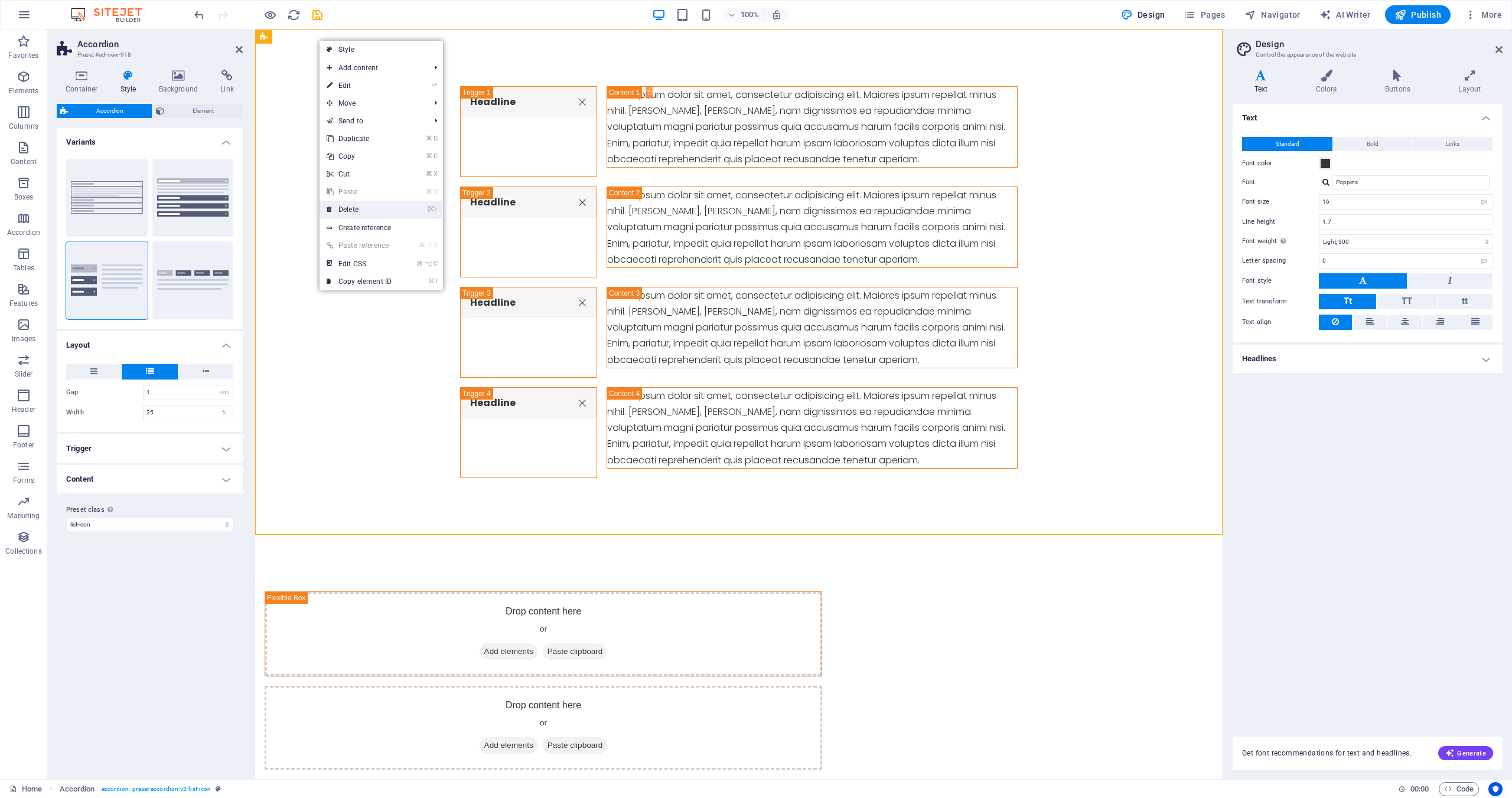
click at [359, 204] on link "⌦ Delete" at bounding box center [359, 209] width 79 height 17
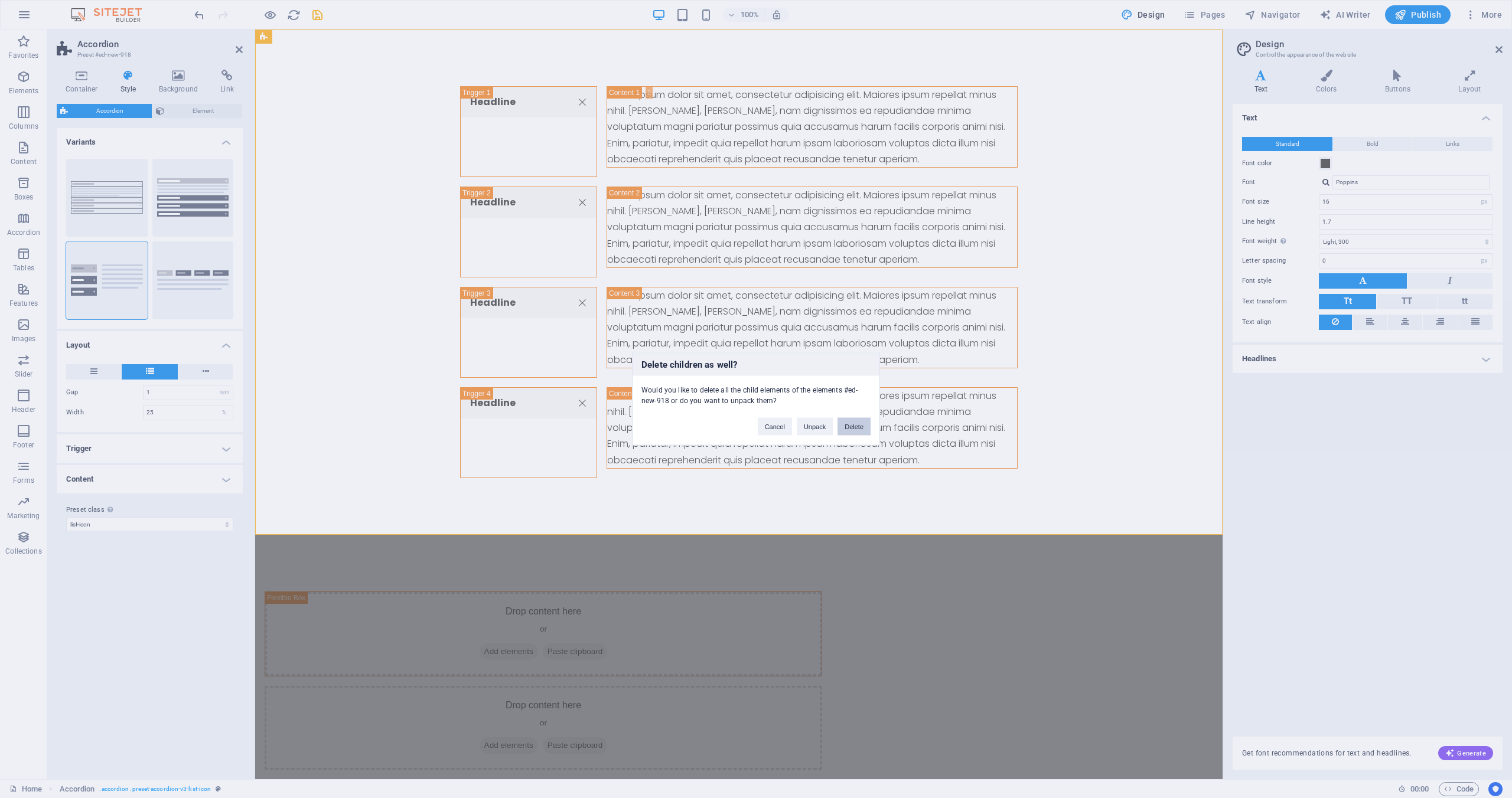
drag, startPoint x: 854, startPoint y: 428, endPoint x: 781, endPoint y: 392, distance: 81.4
click at [854, 428] on button "Delete" at bounding box center [854, 427] width 33 height 17
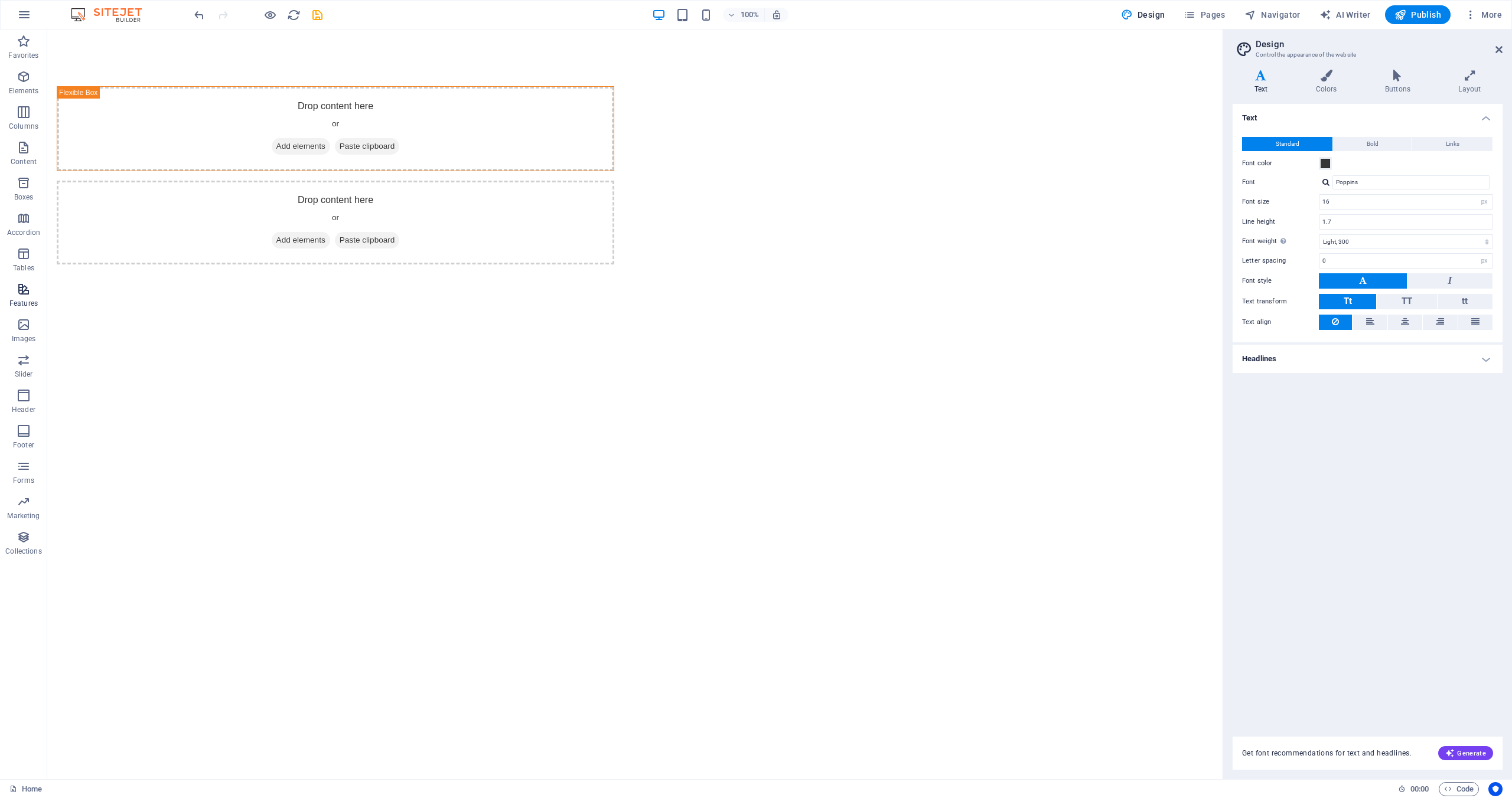
click at [20, 294] on icon "button" at bounding box center [23, 289] width 14 height 14
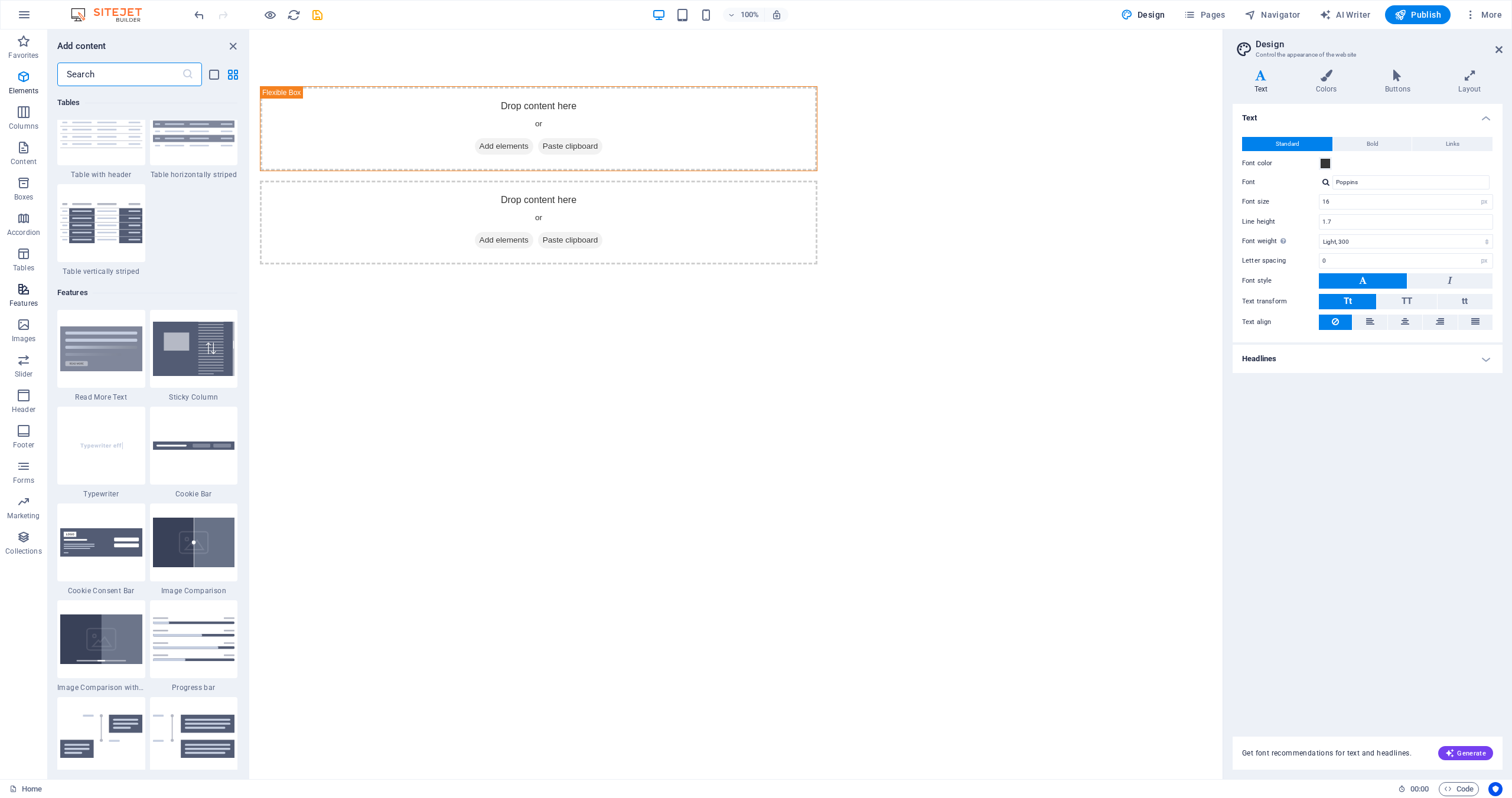
scroll to position [4601, 0]
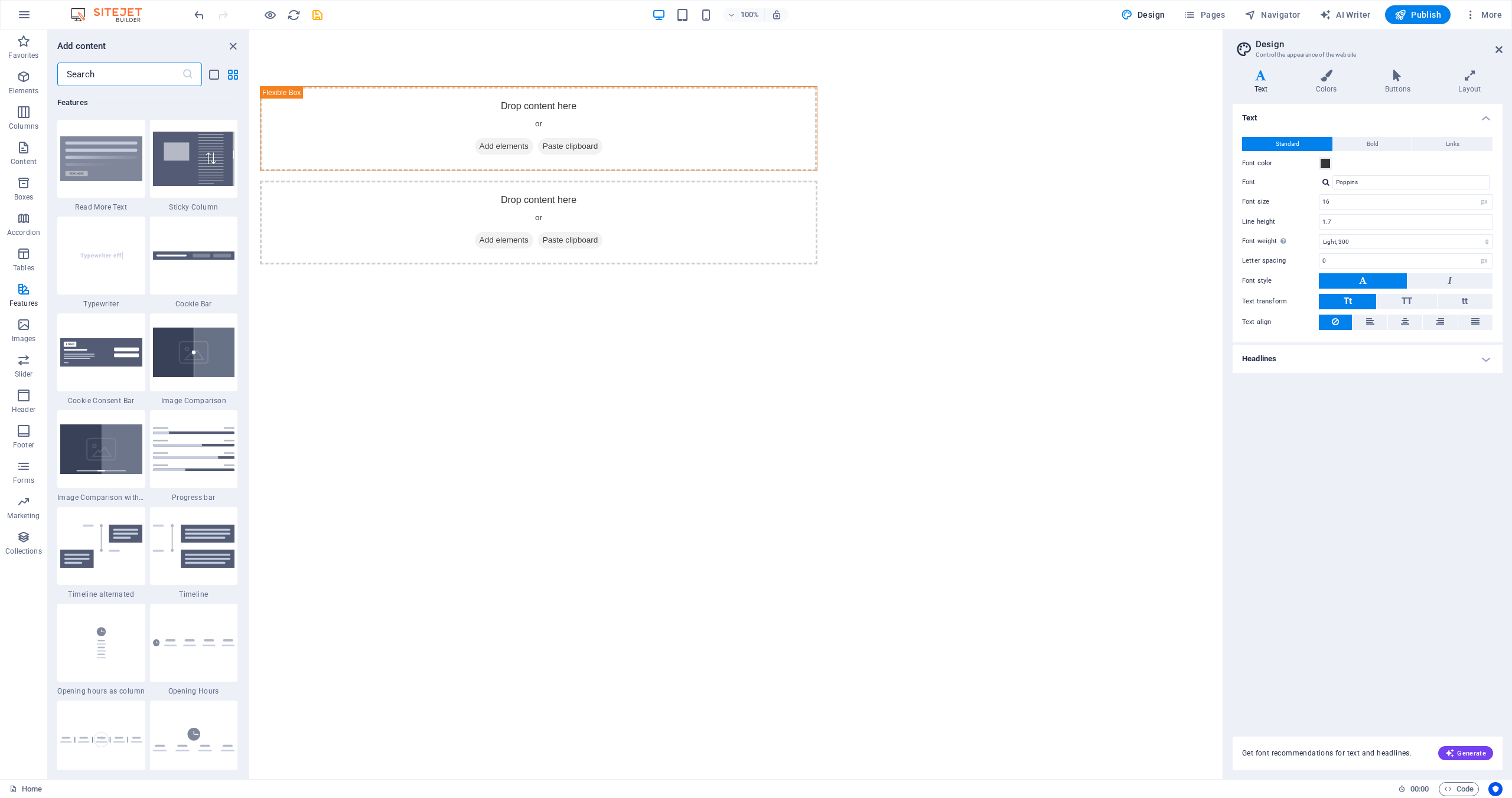
click at [95, 75] on input "text" at bounding box center [120, 74] width 125 height 23
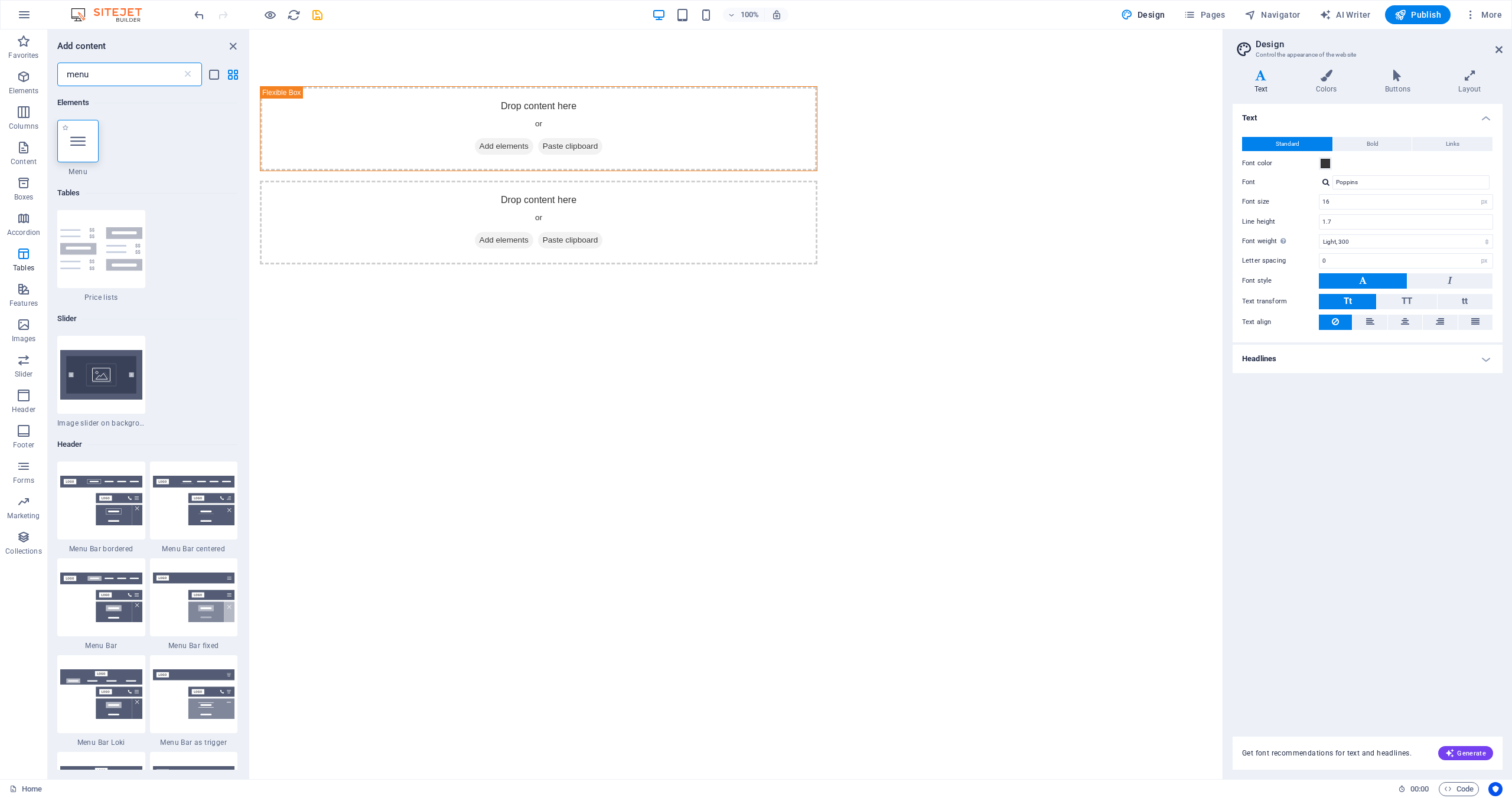
type input "menu"
click at [78, 145] on icon at bounding box center [78, 141] width 16 height 16
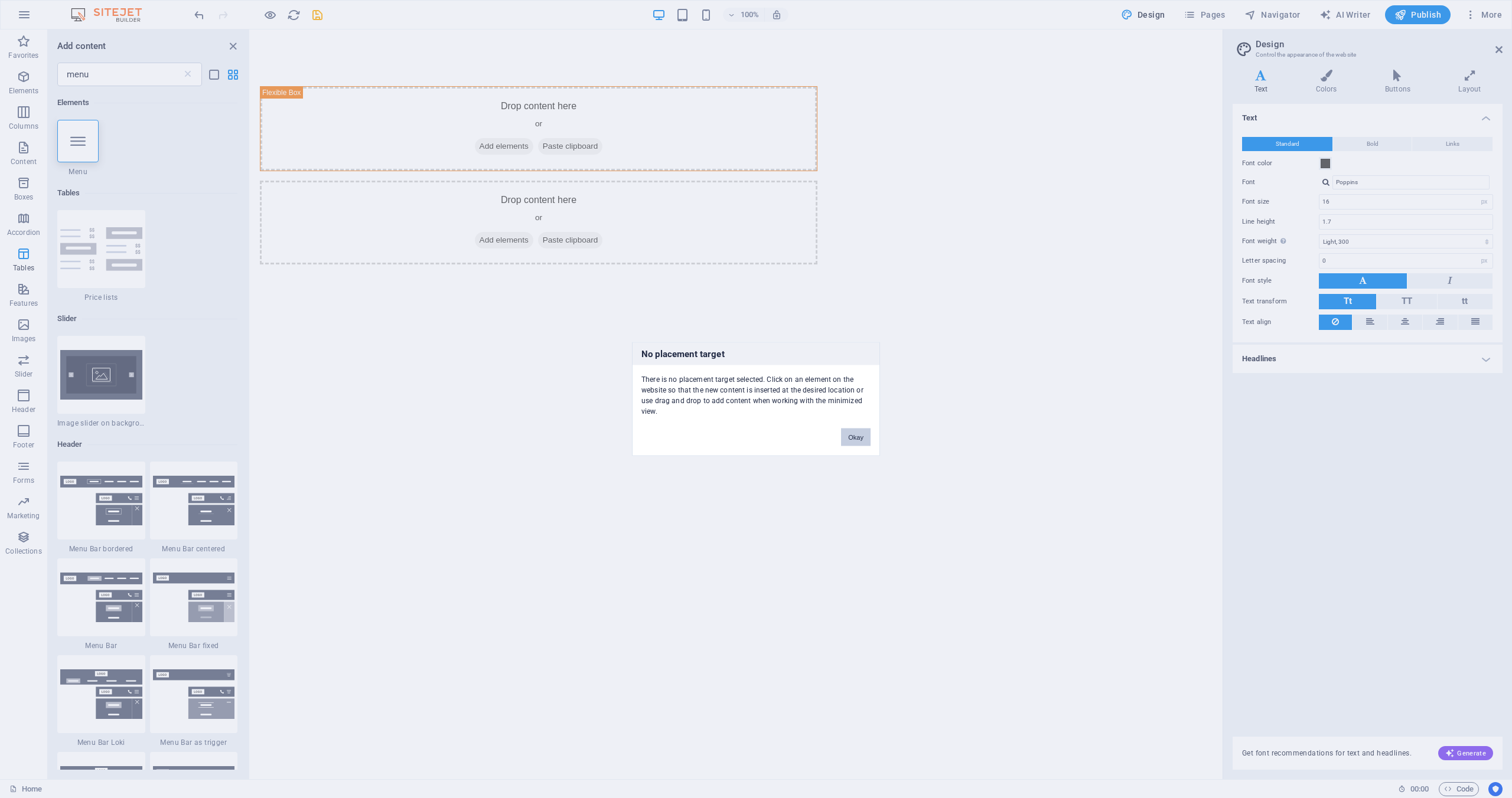
click at [859, 441] on button "Okay" at bounding box center [856, 437] width 29 height 17
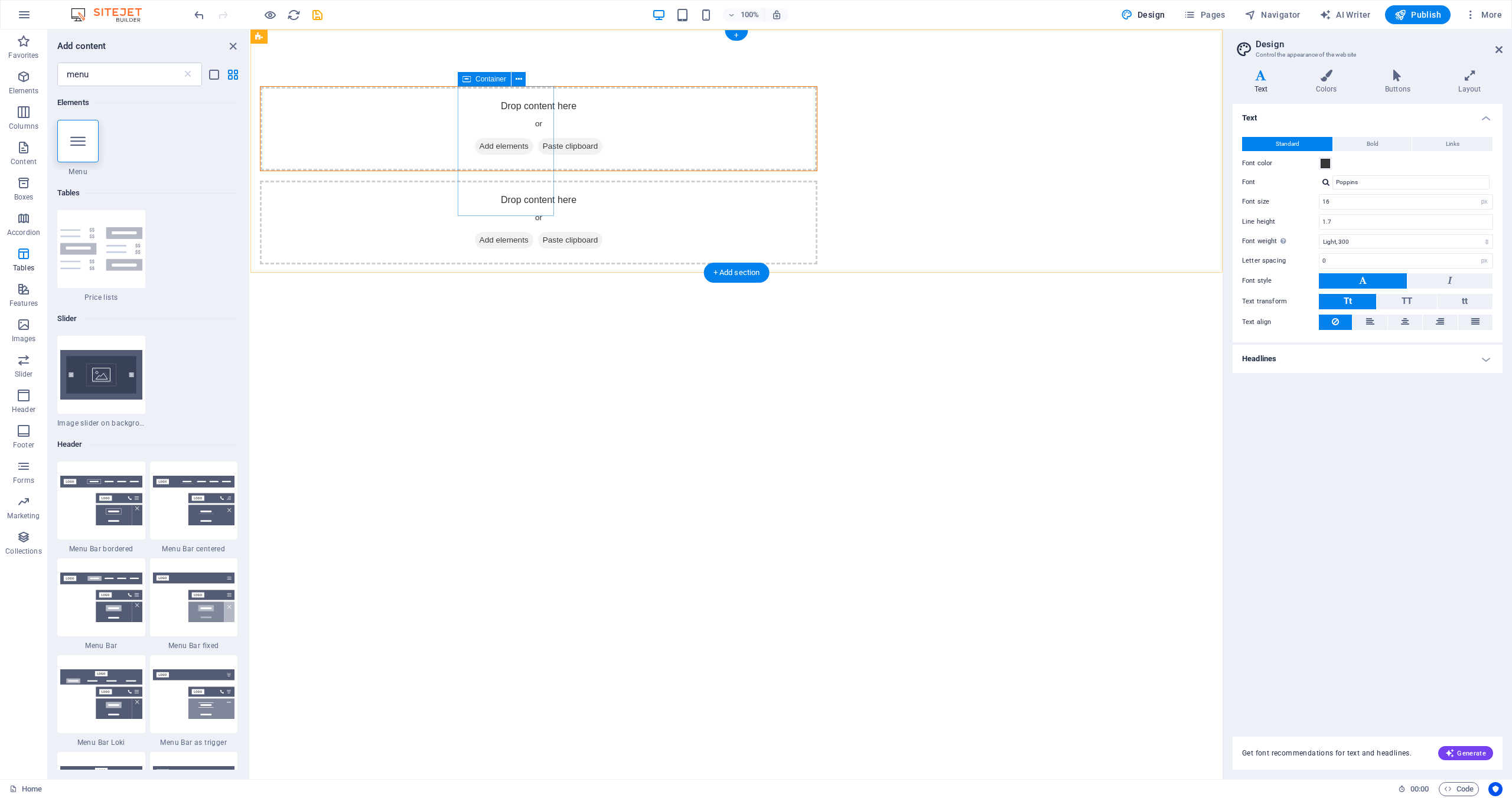
click at [514, 155] on span "Add elements" at bounding box center [504, 146] width 59 height 16
click at [527, 138] on div "Drop content here or Add elements Paste clipboard" at bounding box center [539, 128] width 556 height 84
click at [1471, 16] on icon "button" at bounding box center [1470, 15] width 12 height 12
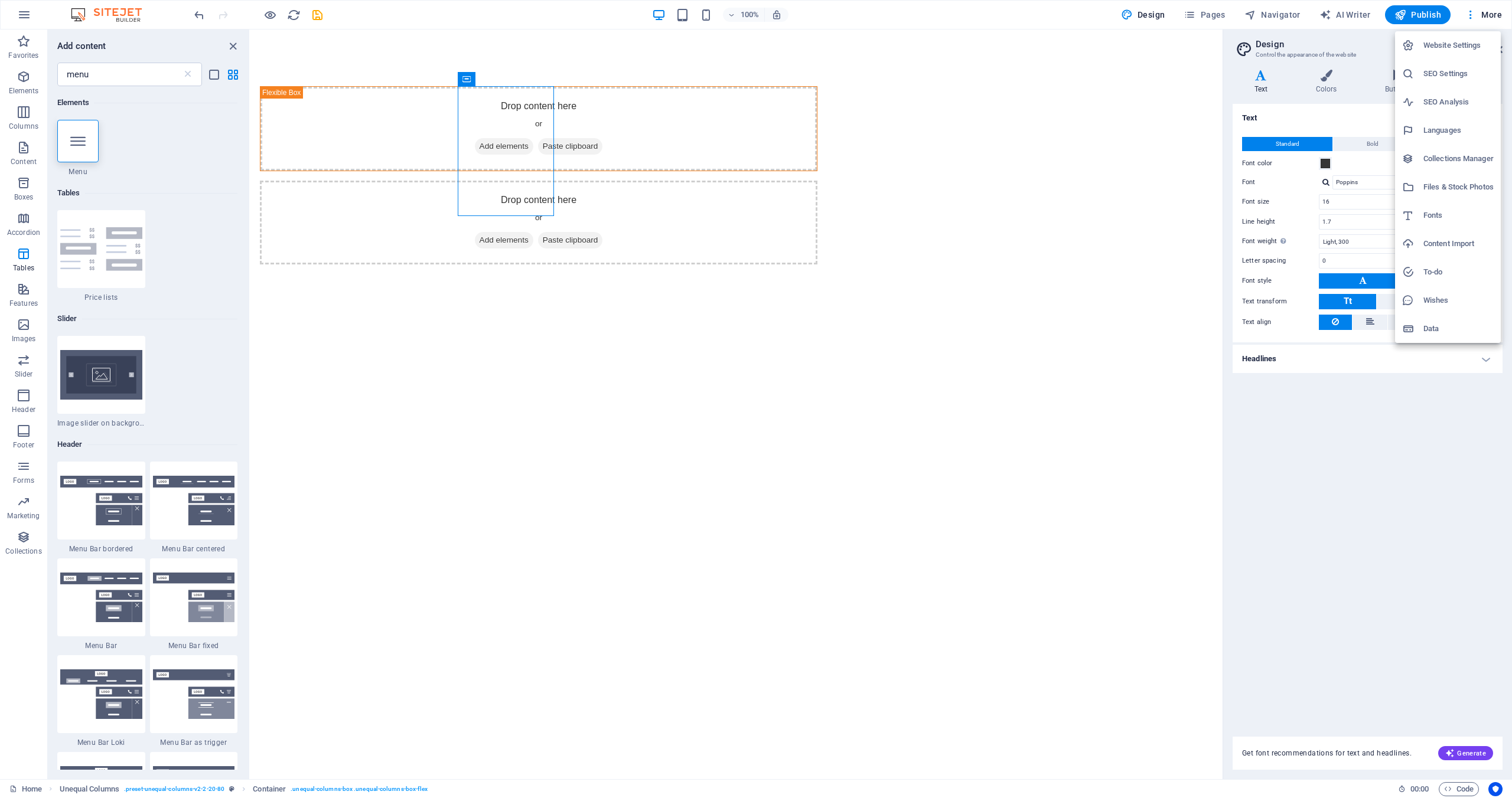
click at [515, 349] on div at bounding box center [756, 399] width 1512 height 798
click at [810, 321] on html "Skip to main content Drop content here or Add elements Paste clipboard Drop con…" at bounding box center [736, 175] width 972 height 292
click at [912, 315] on html "Skip to main content Drop content here or Add elements Paste clipboard Drop con…" at bounding box center [736, 175] width 972 height 292
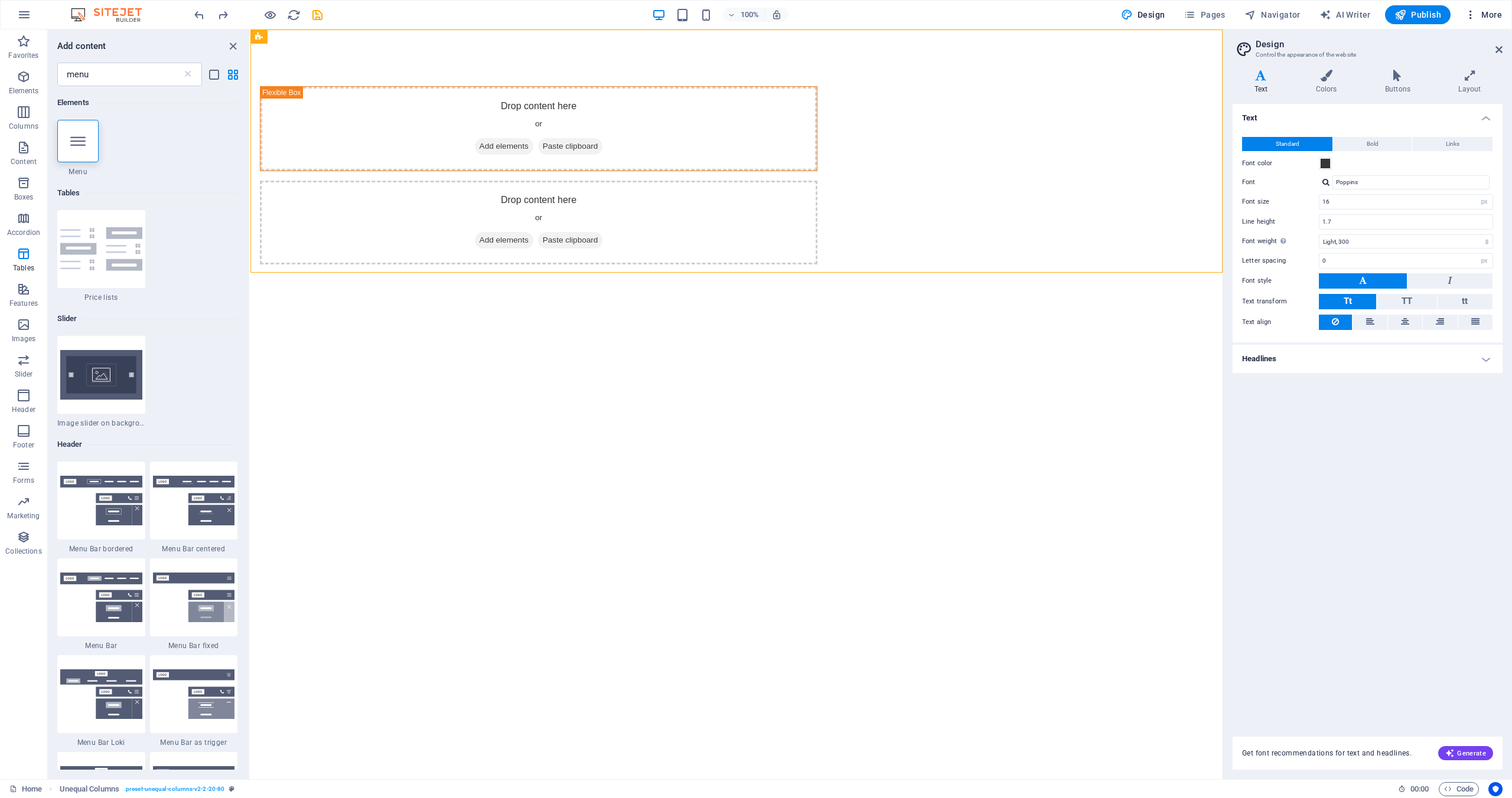
click at [1474, 10] on icon "button" at bounding box center [1470, 15] width 12 height 12
click at [549, 345] on div at bounding box center [756, 399] width 1512 height 798
click at [339, 35] on icon at bounding box center [337, 36] width 7 height 12
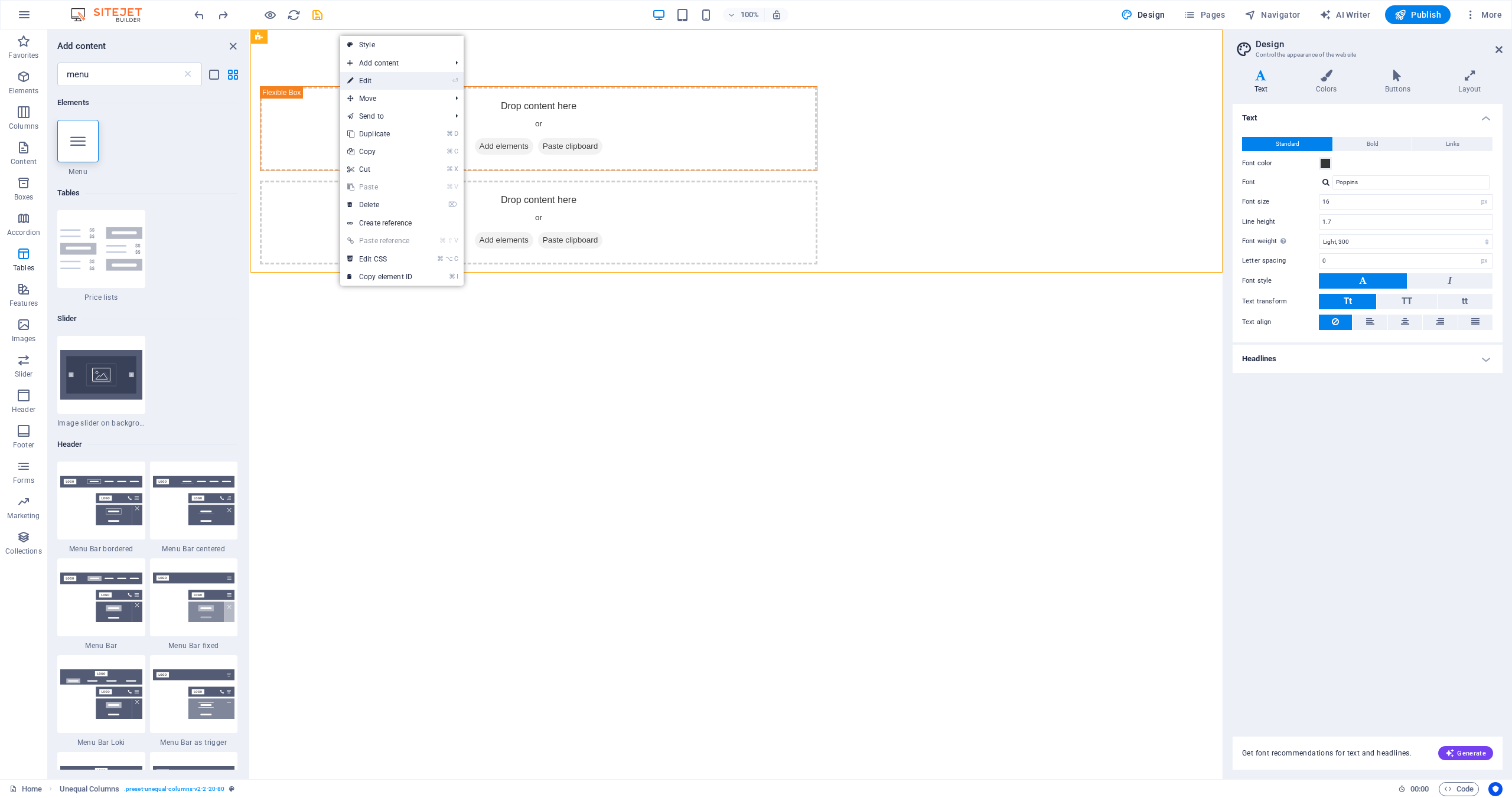
click at [376, 85] on link "⏎ Edit" at bounding box center [379, 80] width 79 height 17
select select "%"
select select "rem"
select select "preset-unequal-columns-v2-2-20-80"
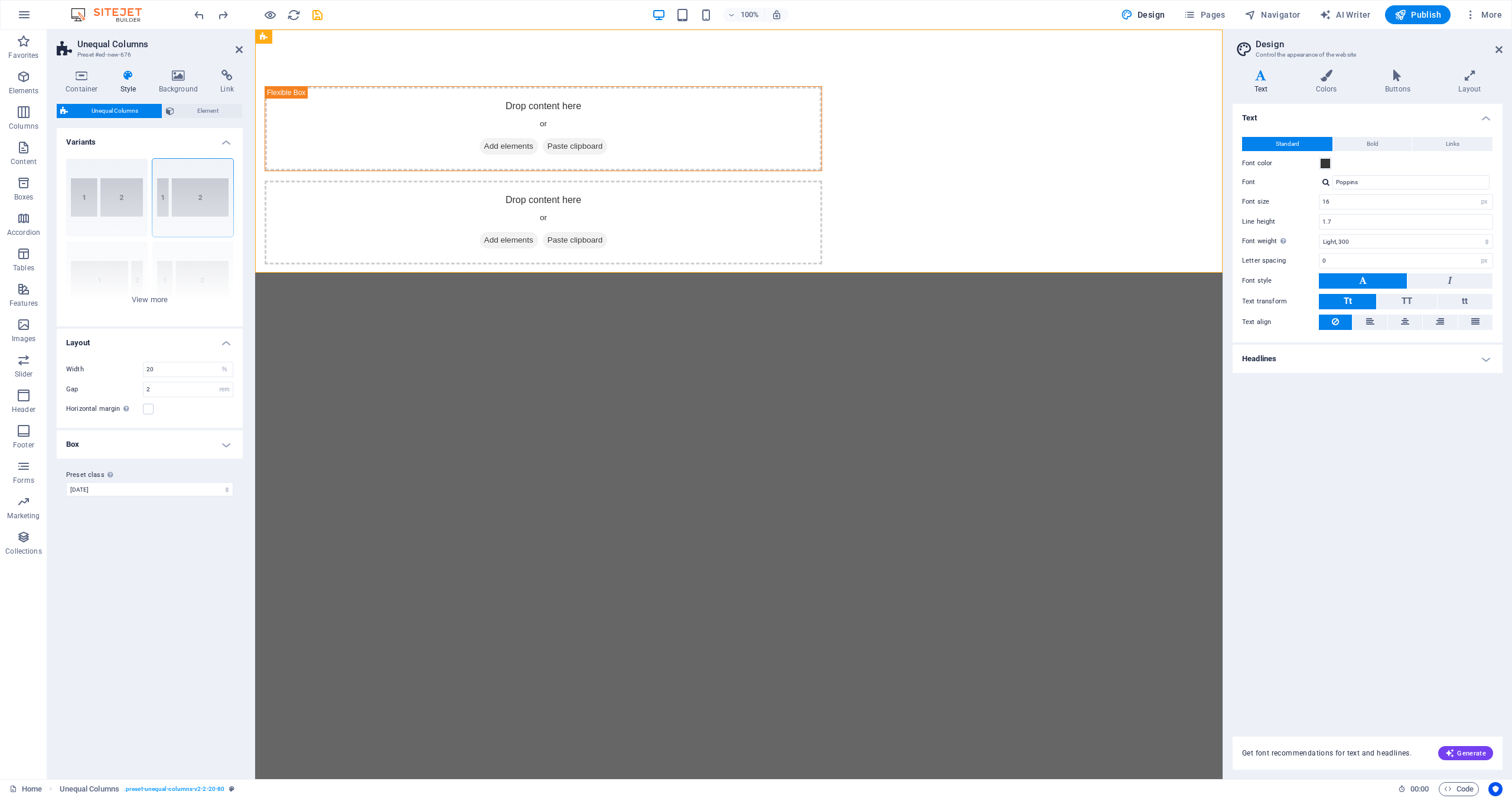
click at [454, 315] on html "Skip to main content Drop content here or Add elements Paste clipboard Drop con…" at bounding box center [739, 175] width 967 height 292
click at [449, 265] on div "Drop content here or Add elements Paste clipboard Drop content here or Add elem…" at bounding box center [739, 175] width 967 height 292
click at [500, 321] on html "Skip to main content Drop content here or Add elements Paste clipboard Drop con…" at bounding box center [739, 175] width 967 height 292
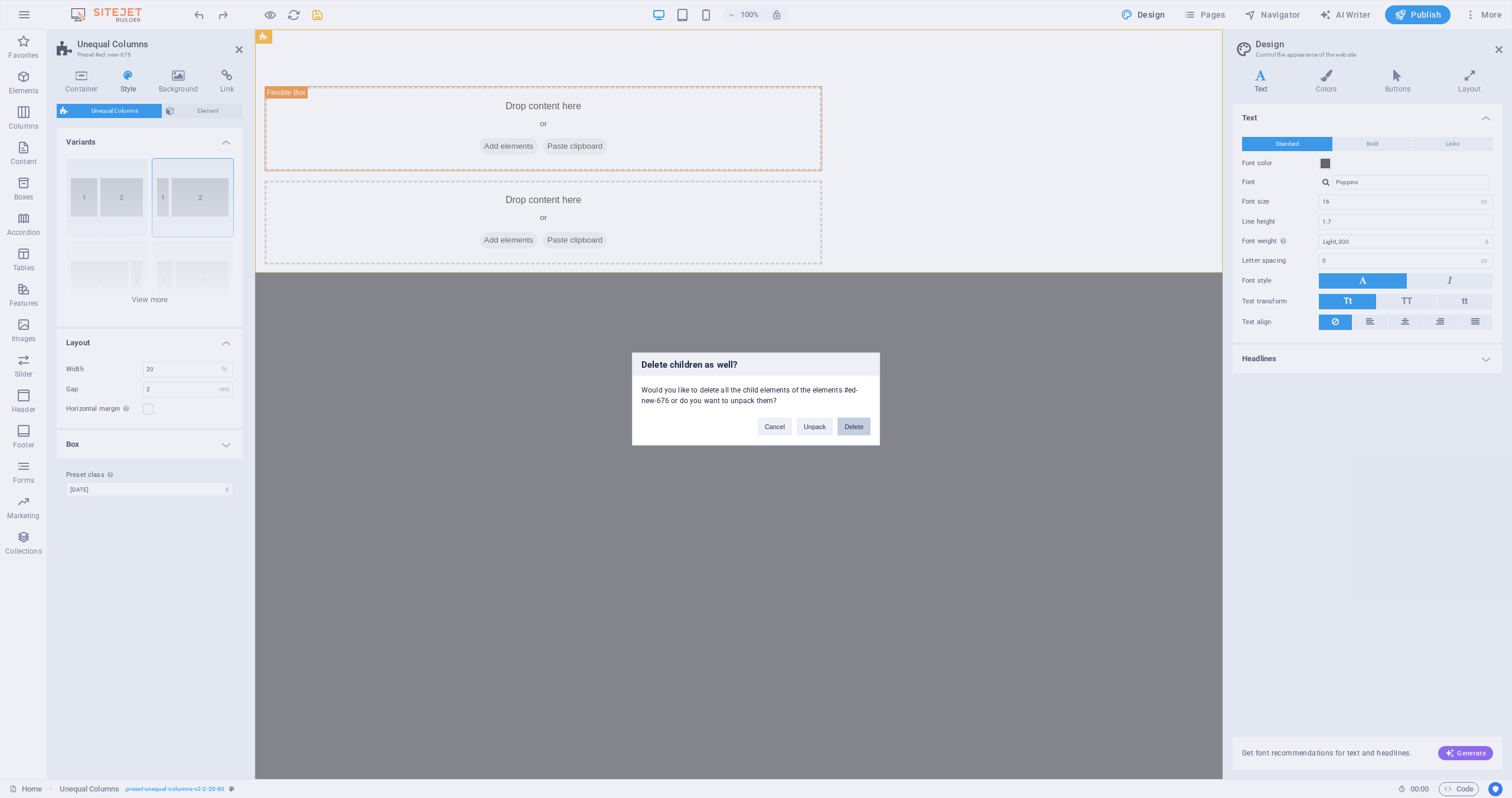
click at [861, 424] on button "Delete" at bounding box center [854, 427] width 33 height 17
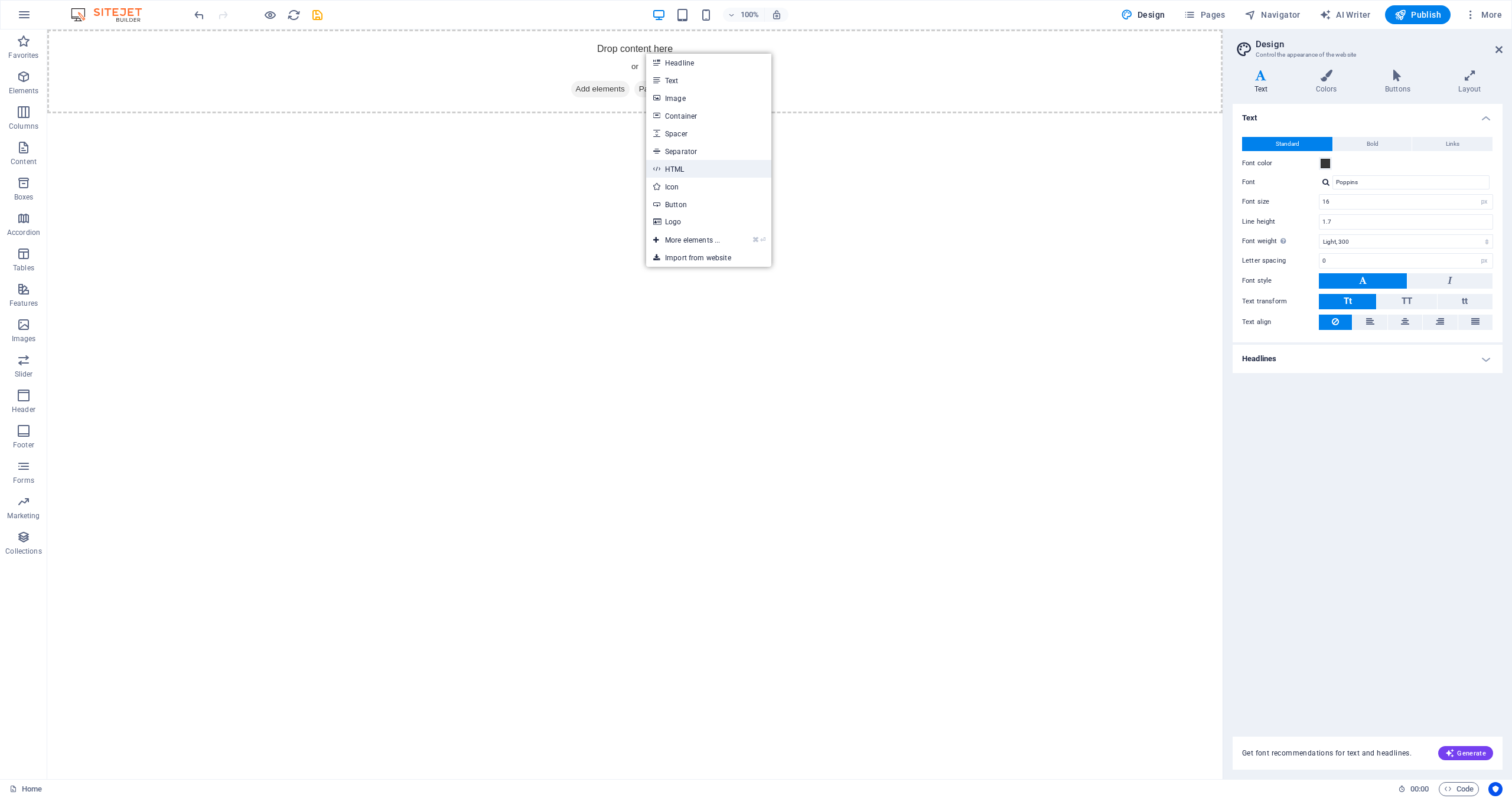
click at [690, 166] on link "HTML" at bounding box center [708, 169] width 126 height 17
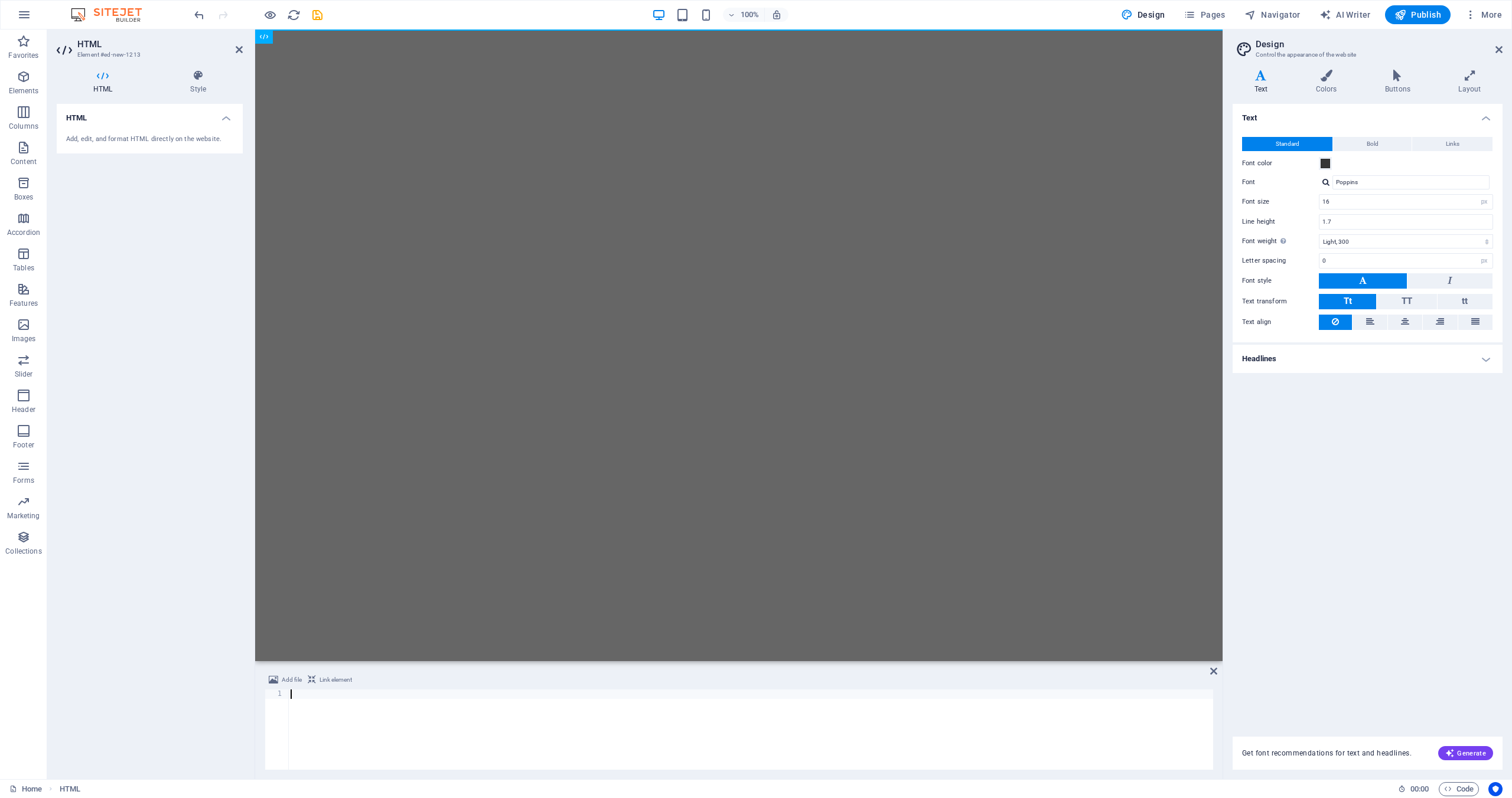
click at [662, 29] on html "Skip to main content" at bounding box center [739, 29] width 967 height 0
click at [541, 29] on html "Skip to main content" at bounding box center [739, 29] width 967 height 0
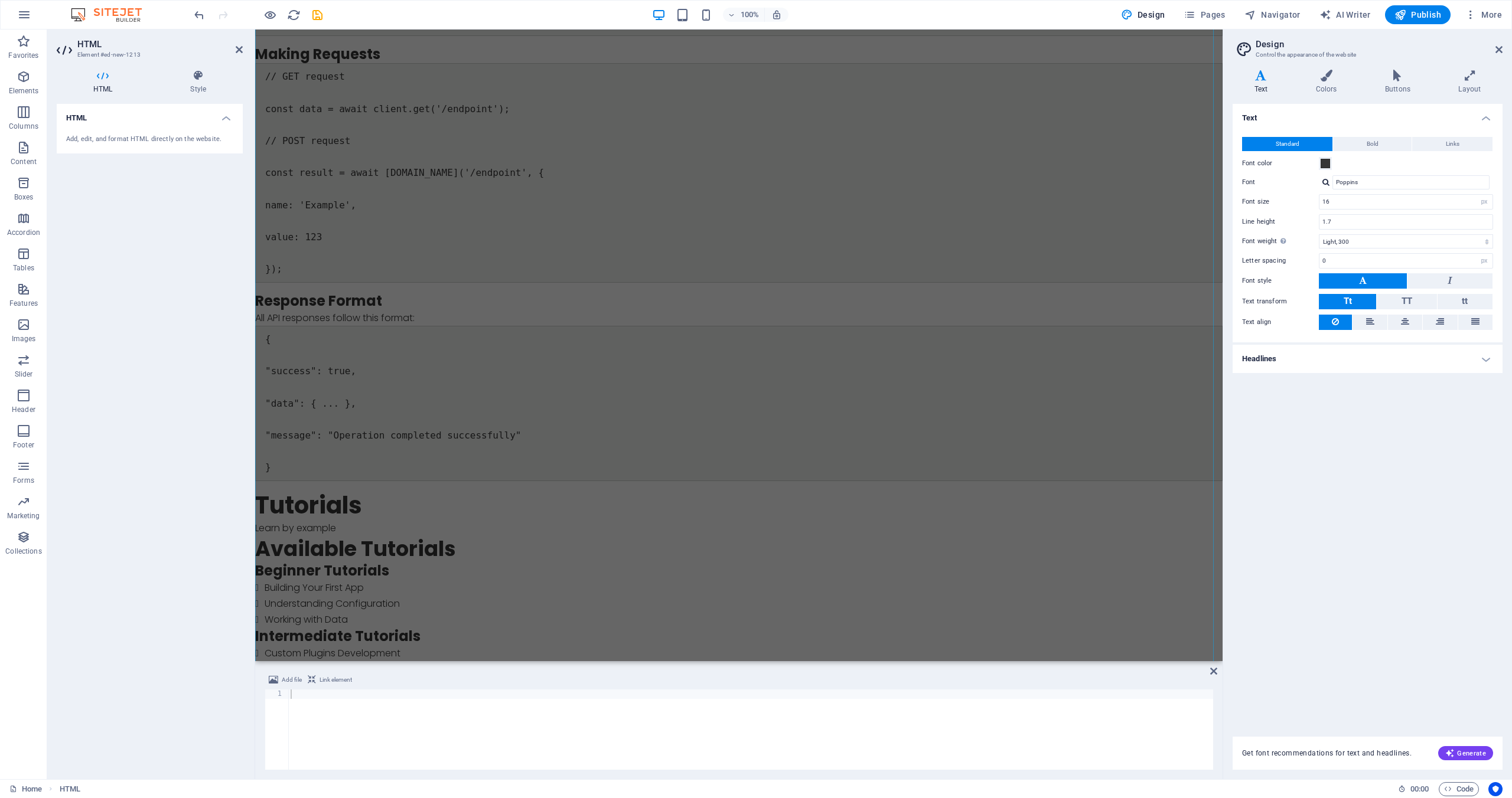
scroll to position [3746, 0]
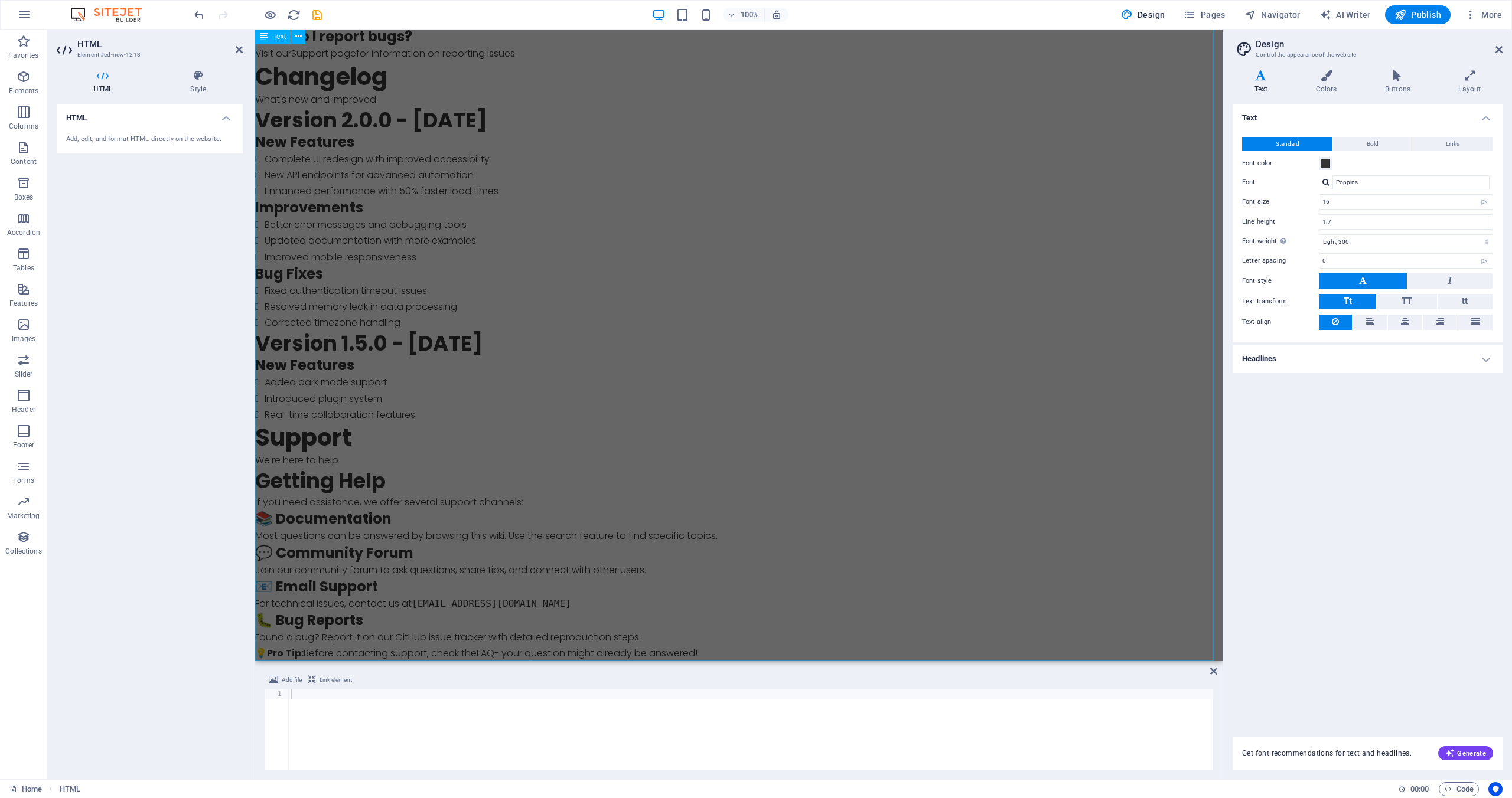
drag, startPoint x: 393, startPoint y: 719, endPoint x: 386, endPoint y: 717, distance: 7.3
click at [392, 718] on div at bounding box center [751, 739] width 925 height 100
paste textarea "</html>"
type textarea "</html>"
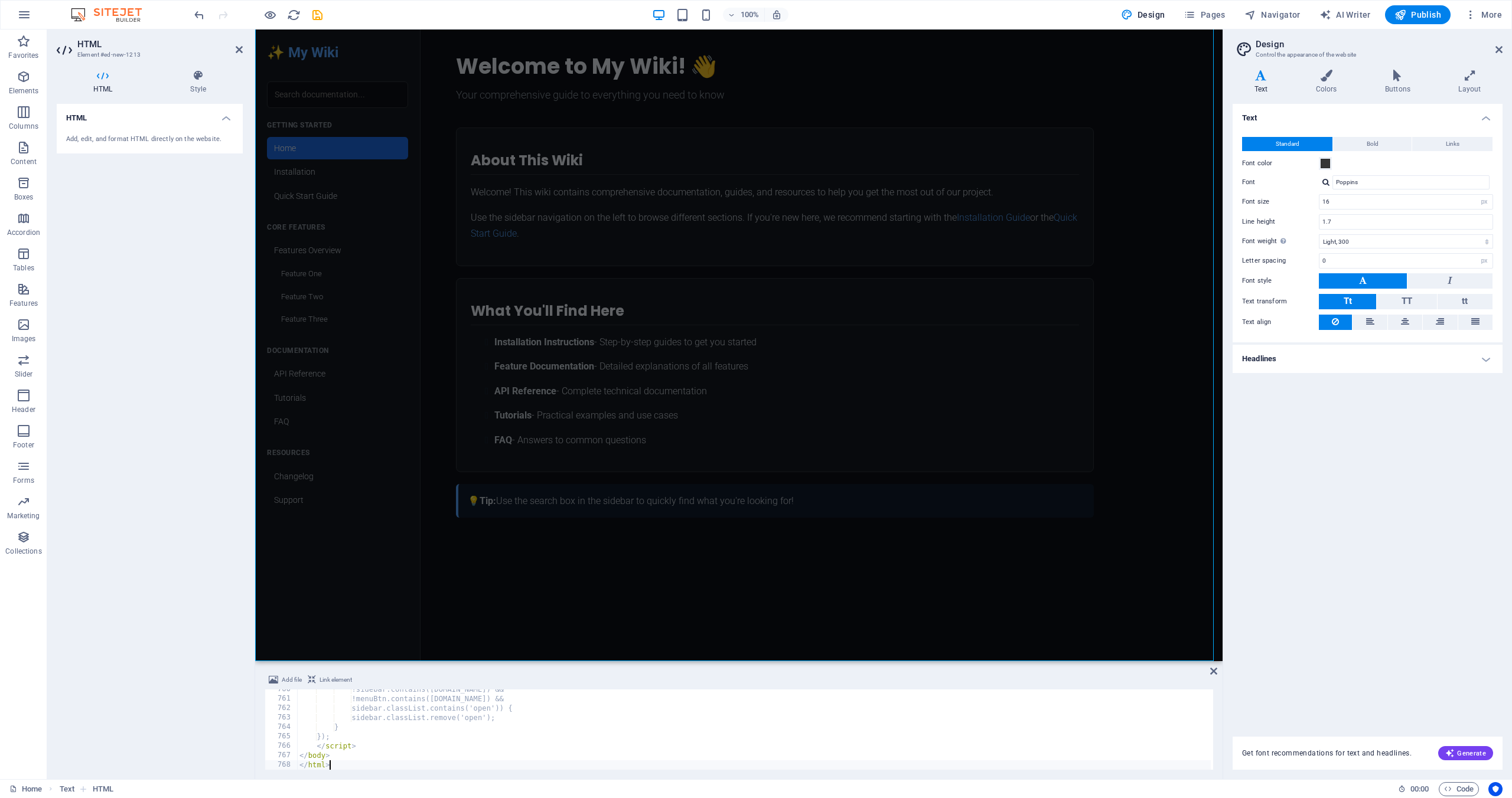
scroll to position [648, 0]
click at [656, 584] on div "My Wiki ☰ Menu ✨ My Wiki Getting Started Home Installation Quick Start Guide Co…" at bounding box center [739, 345] width 967 height 632
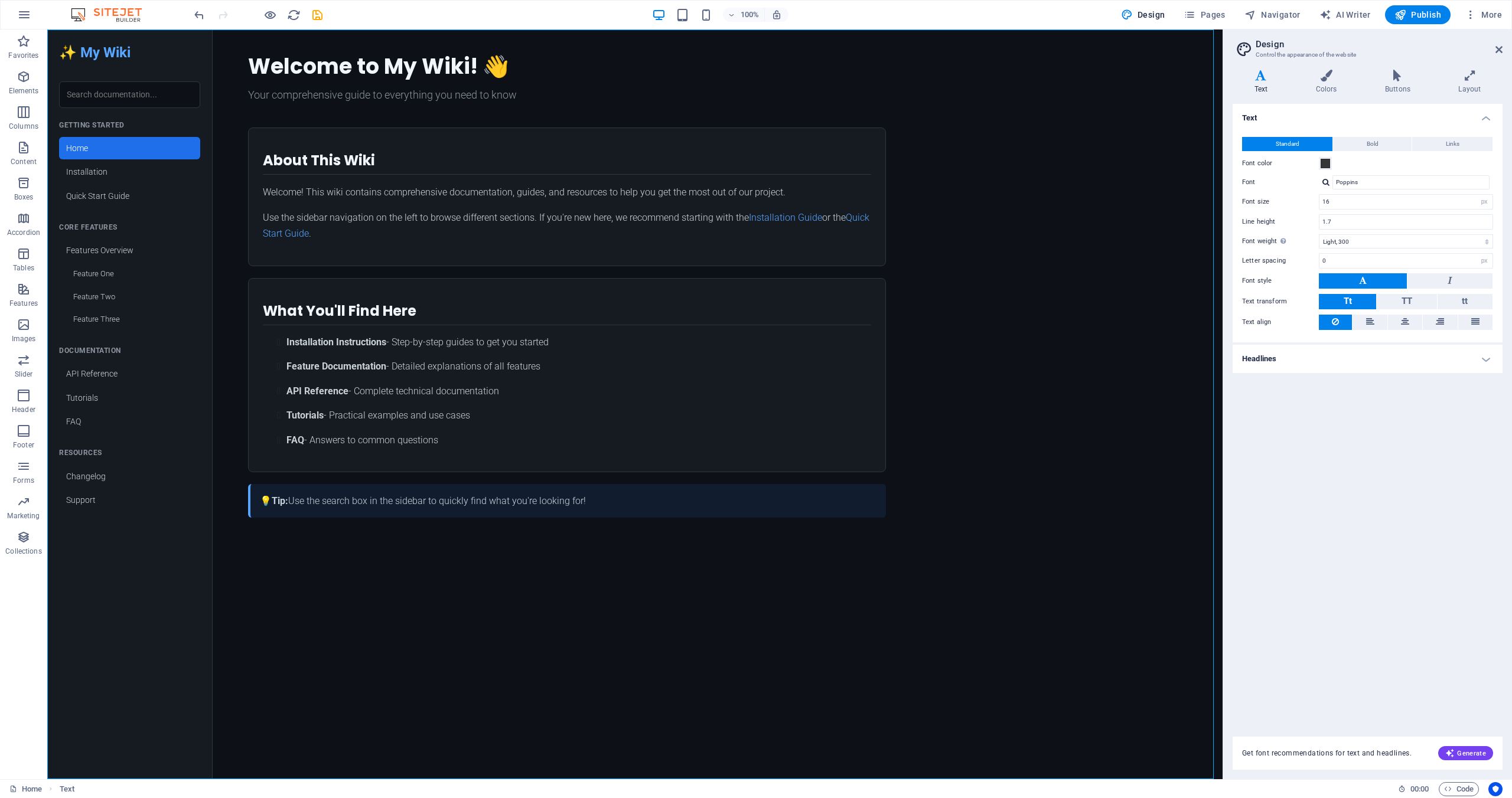
click at [488, 391] on div "My Wiki ☰ Menu ✨ My Wiki Getting Started Home Installation Quick Start Guide Co…" at bounding box center [635, 404] width 1175 height 750
click at [416, 286] on div "My Wiki ☰ Menu ✨ My Wiki Getting Started Home Installation Quick Start Guide Co…" at bounding box center [635, 404] width 1175 height 750
click at [100, 173] on div "My Wiki ☰ Menu ✨ My Wiki Getting Started Home Installation Quick Start Guide Co…" at bounding box center [635, 404] width 1175 height 750
click at [327, 67] on div "My Wiki ☰ Menu ✨ My Wiki Getting Started Home Installation Quick Start Guide Co…" at bounding box center [635, 404] width 1175 height 750
click at [349, 70] on div "My Wiki ☰ Menu ✨ My Wiki Getting Started Home Installation Quick Start Guide Co…" at bounding box center [635, 404] width 1175 height 750
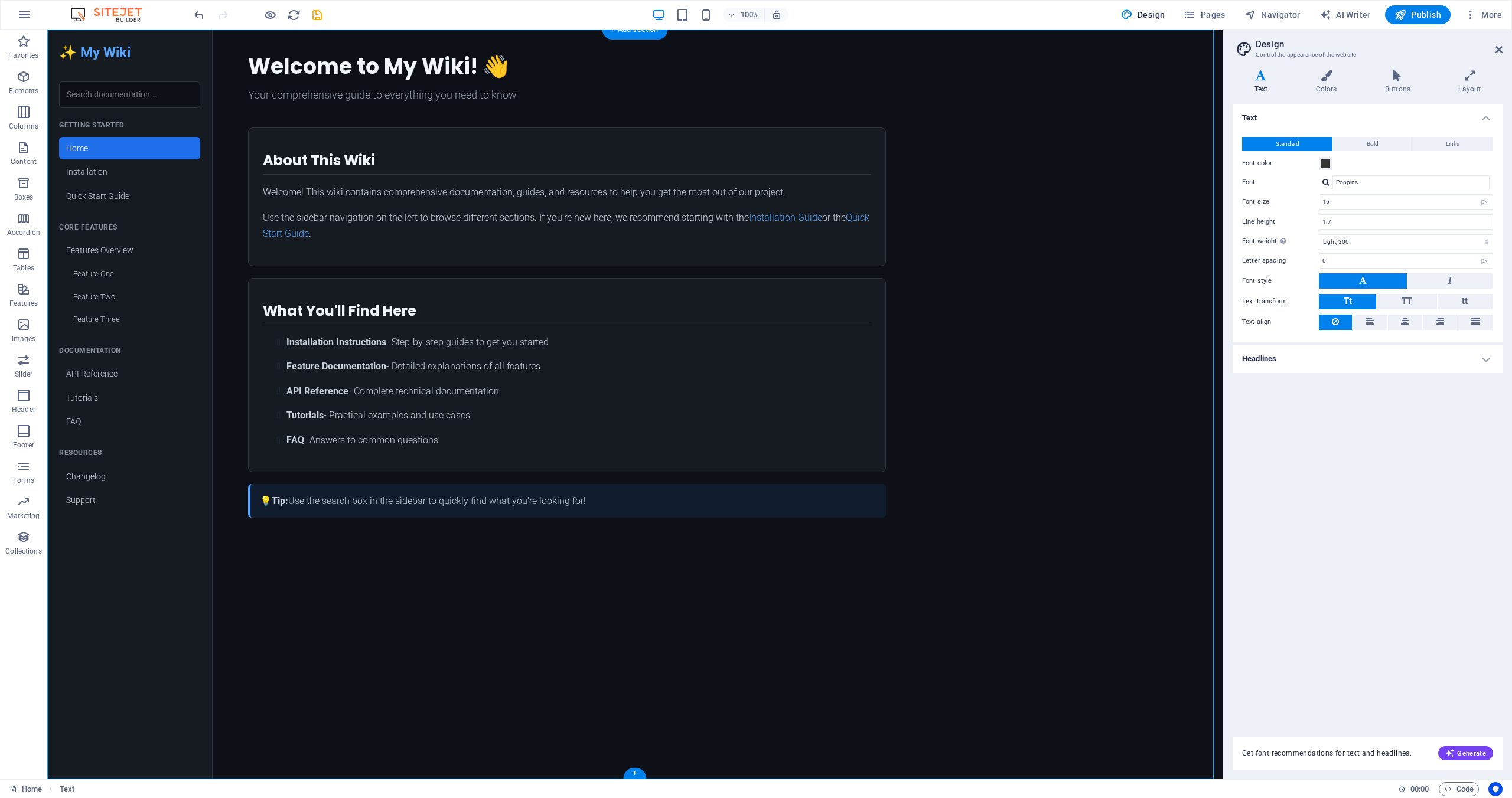
click at [349, 70] on div "My Wiki ☰ Menu ✨ My Wiki Getting Started Home Installation Quick Start Guide Co…" at bounding box center [635, 404] width 1175 height 750
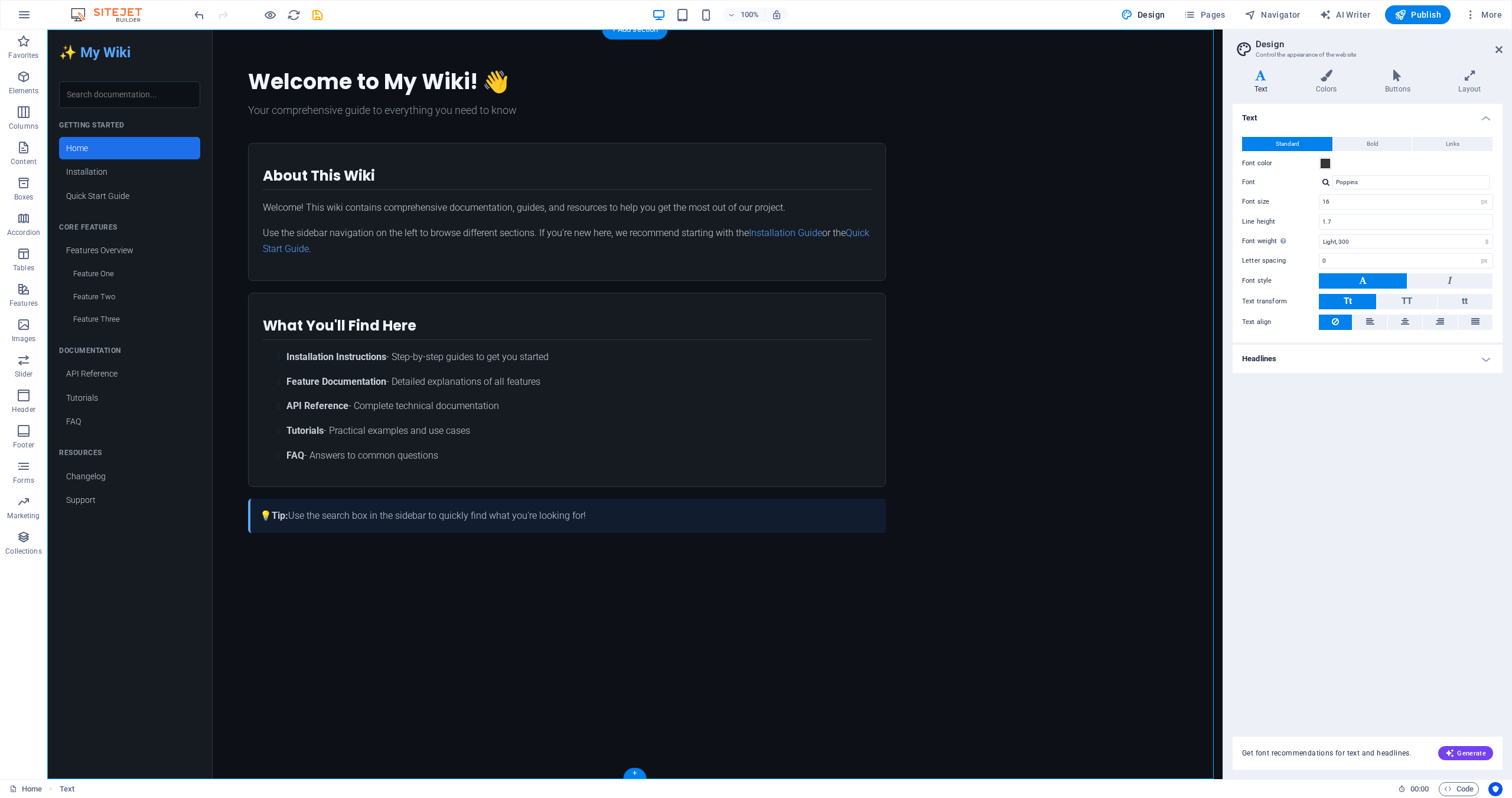
scroll to position [399, 0]
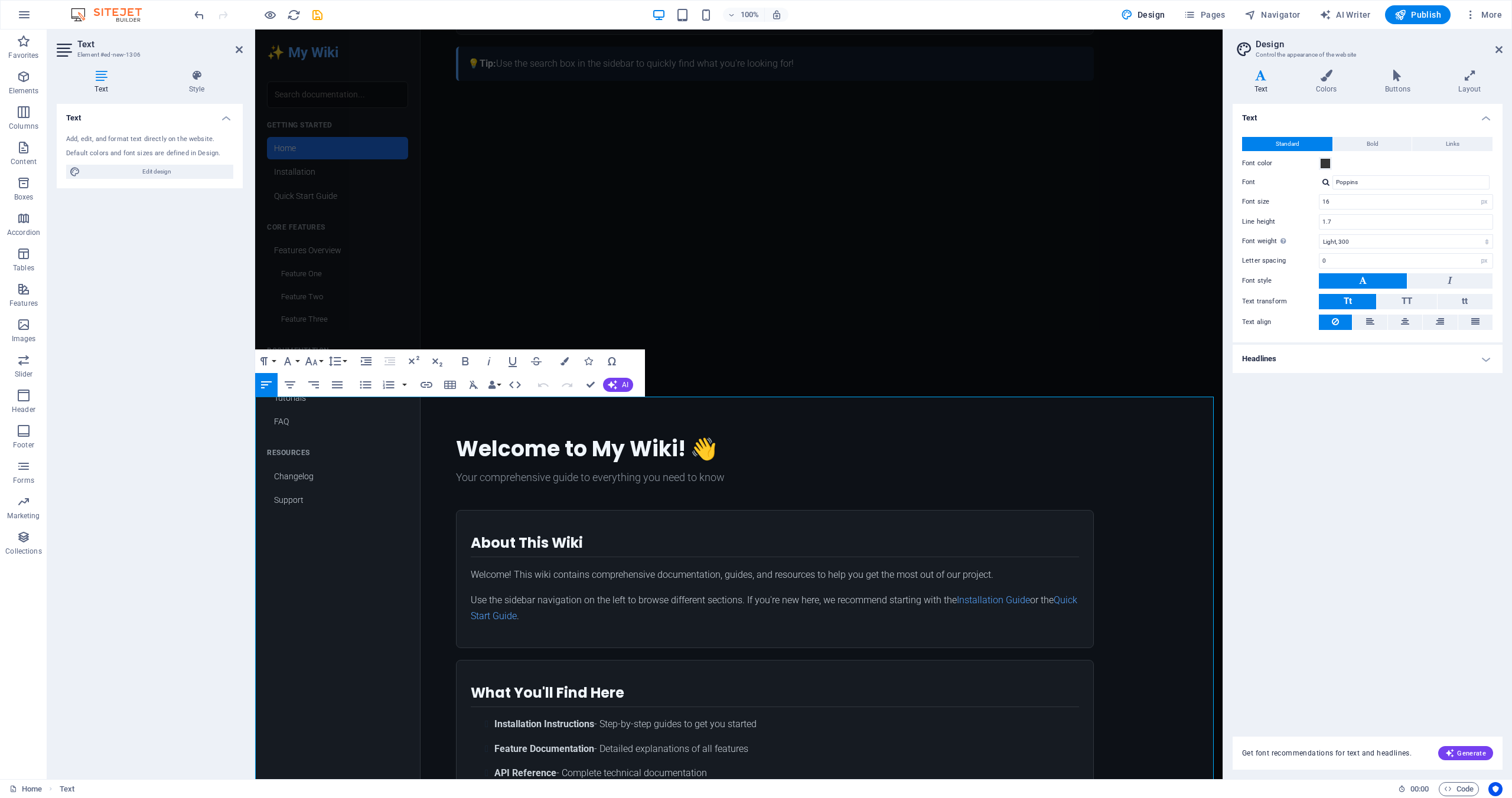
click at [666, 433] on main "Welcome to My Wiki! 👋 Your comprehensive guide to everything you need to know A…" at bounding box center [775, 787] width 708 height 750
click at [332, 460] on div "✨ My Wiki Getting Started Home Installation Quick Start Guide Core Features Fea…" at bounding box center [739, 787] width 967 height 750
drag, startPoint x: 284, startPoint y: 468, endPoint x: 293, endPoint y: 467, distance: 9.1
click at [284, 468] on div "✨ My Wiki Getting Started Home Installation Quick Start Guide Core Features Fea…" at bounding box center [739, 787] width 967 height 750
click at [482, 219] on div "My Wiki ☰ Menu ✨ My Wiki Getting Started Home Installation Quick Start Guide Co…" at bounding box center [739, 13] width 967 height 766
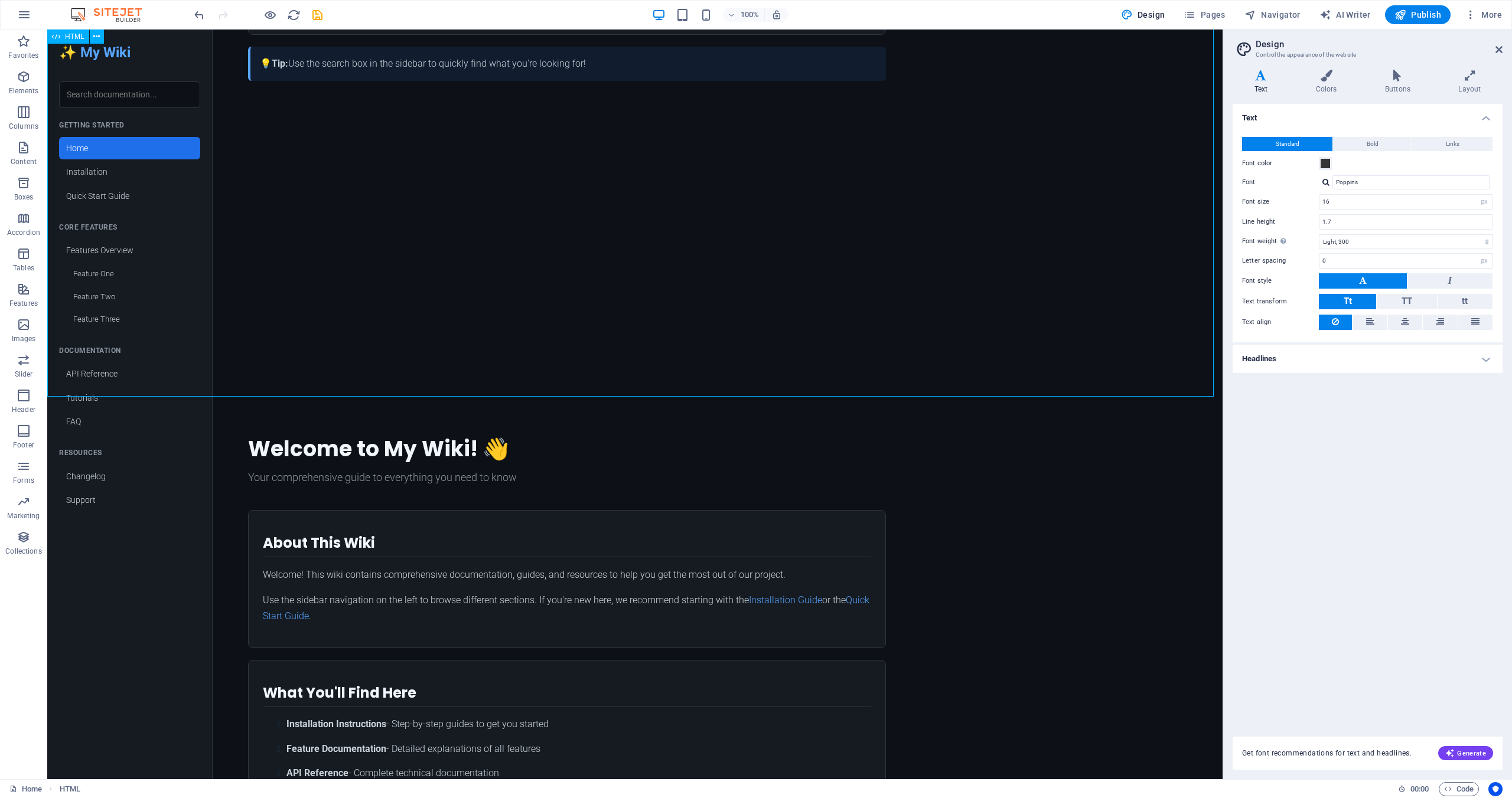
click at [108, 175] on div "My Wiki ☰ Menu ✨ My Wiki Getting Started Home Installation Quick Start Guide Co…" at bounding box center [635, 13] width 1175 height 766
click at [98, 200] on div "My Wiki ☰ Menu ✨ My Wiki Getting Started Home Installation Quick Start Guide Co…" at bounding box center [635, 13] width 1175 height 766
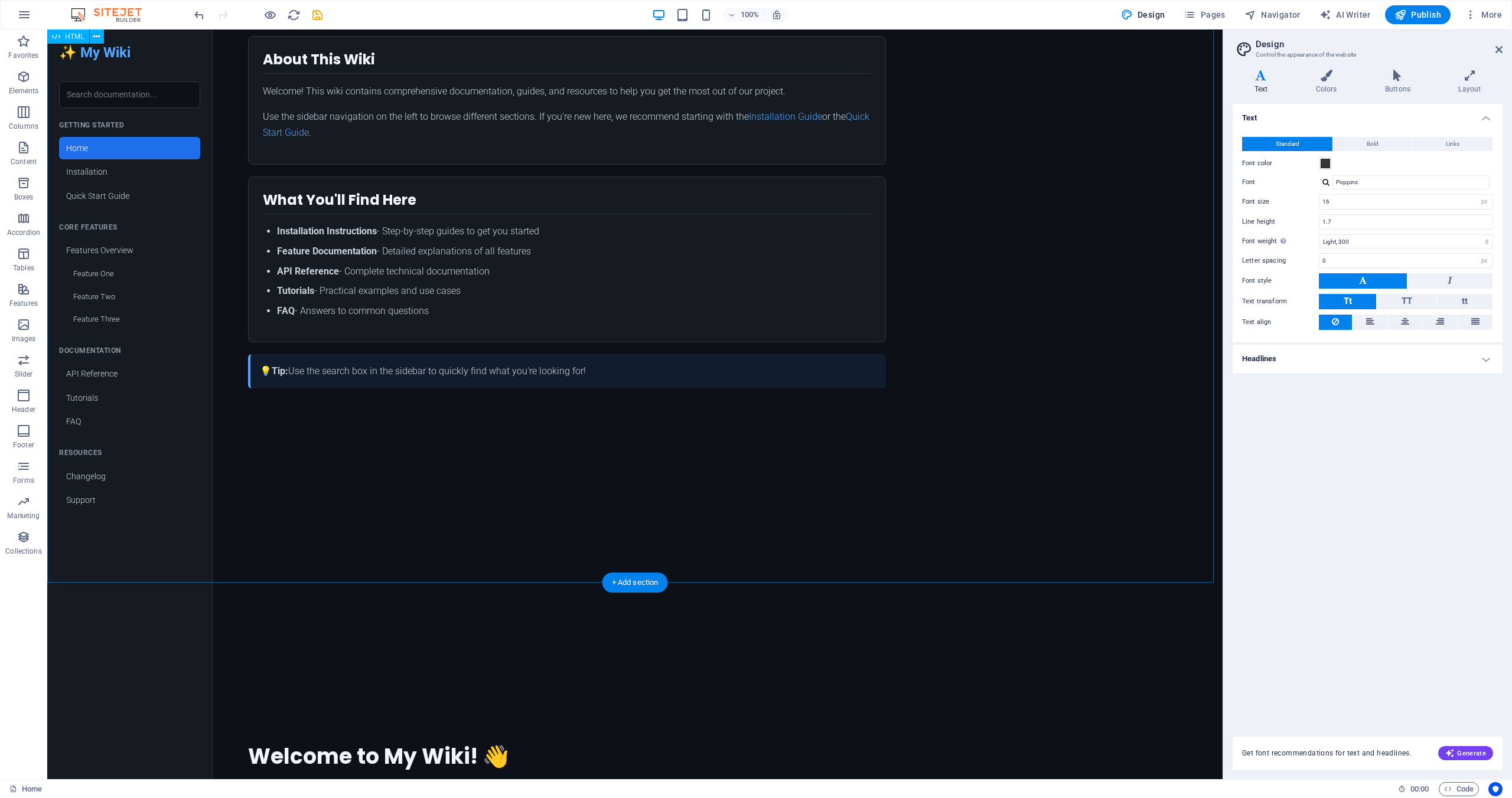
scroll to position [0, 0]
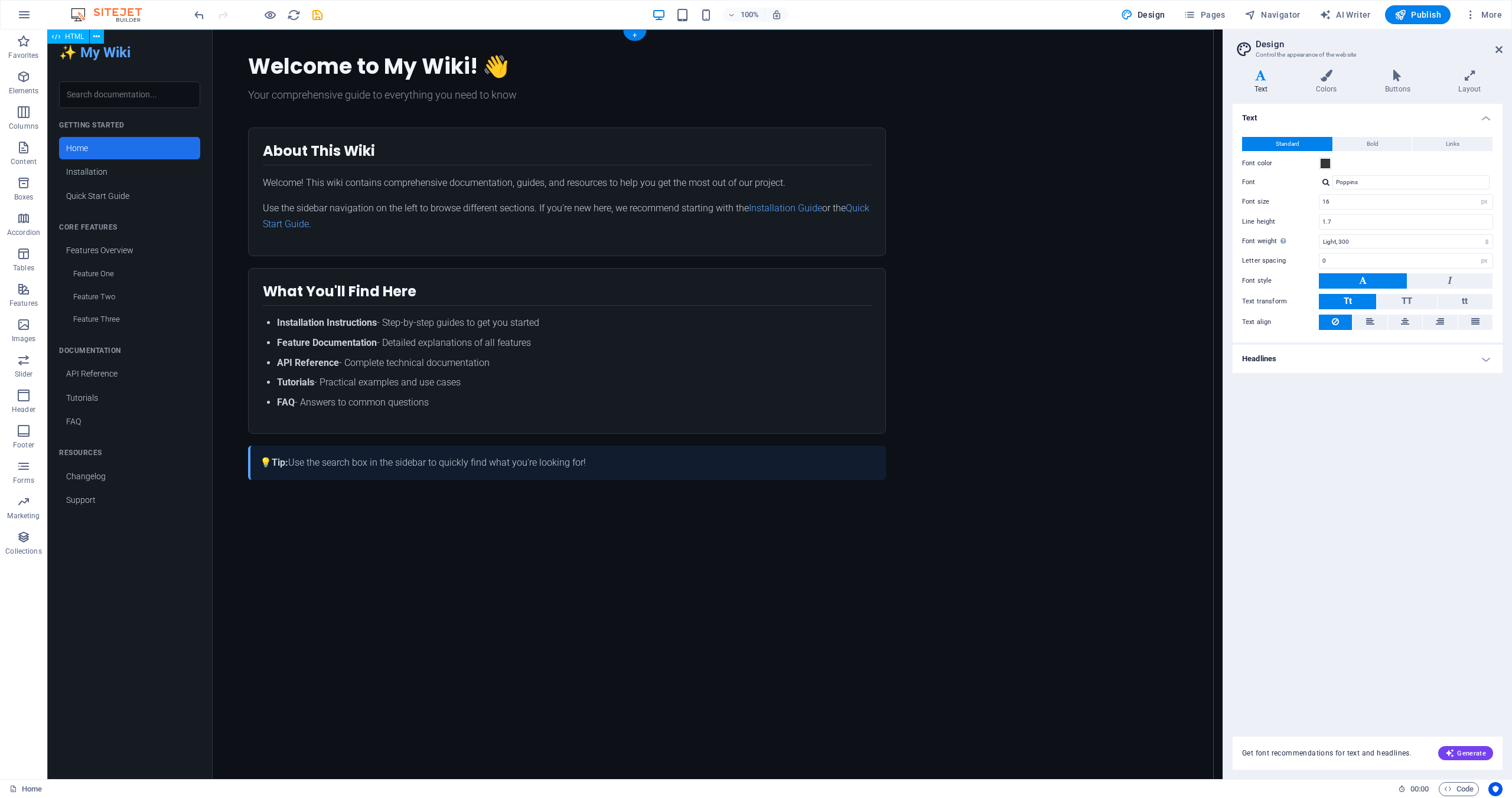
click at [733, 100] on div "My Wiki ☰ Menu ✨ My Wiki Getting Started Home Installation Quick Start Guide Co…" at bounding box center [635, 412] width 1175 height 766
click at [107, 12] on img at bounding box center [112, 15] width 88 height 14
click at [27, 12] on icon "button" at bounding box center [24, 15] width 14 height 14
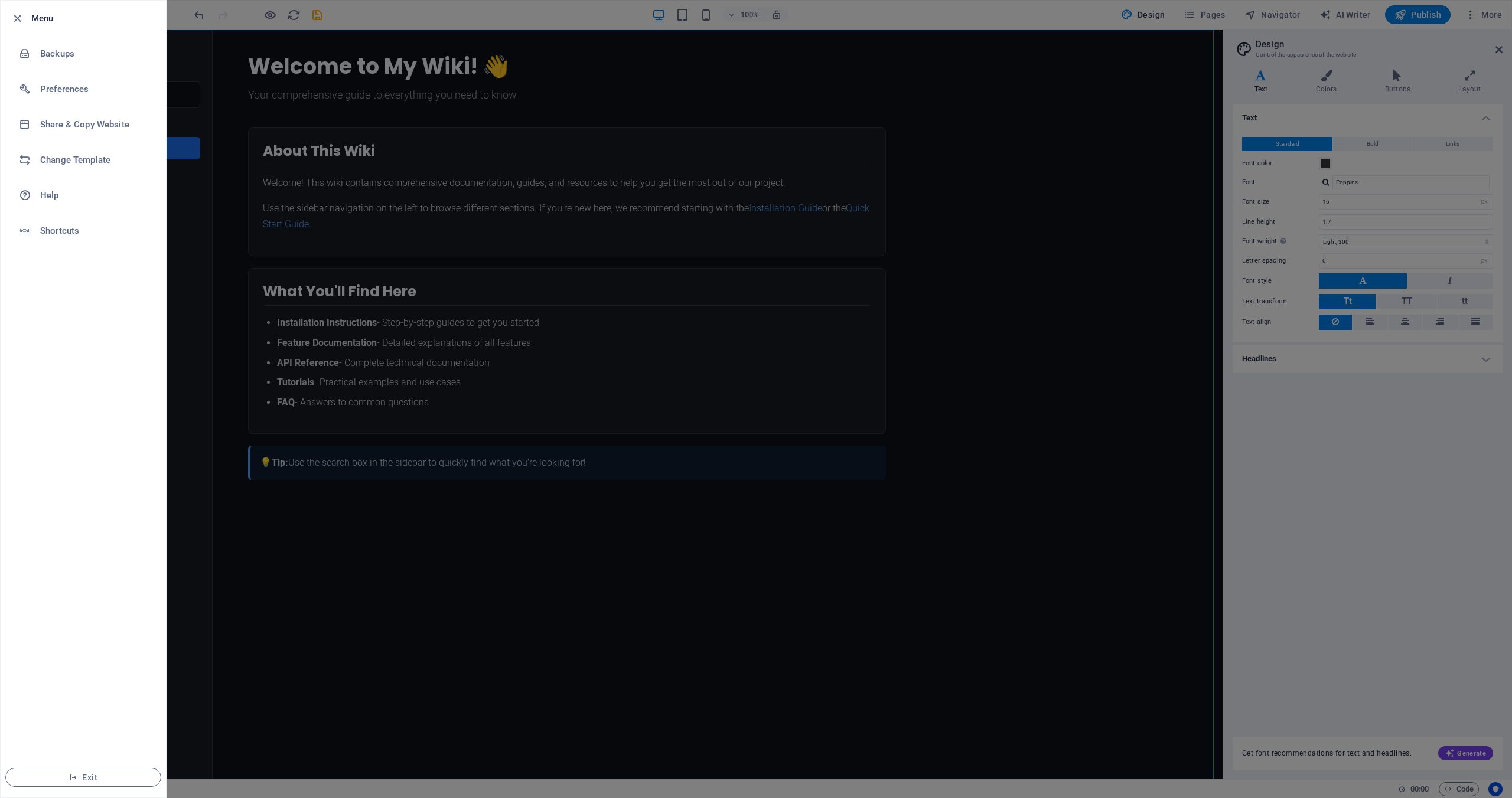
click at [1143, 215] on div at bounding box center [756, 399] width 1512 height 798
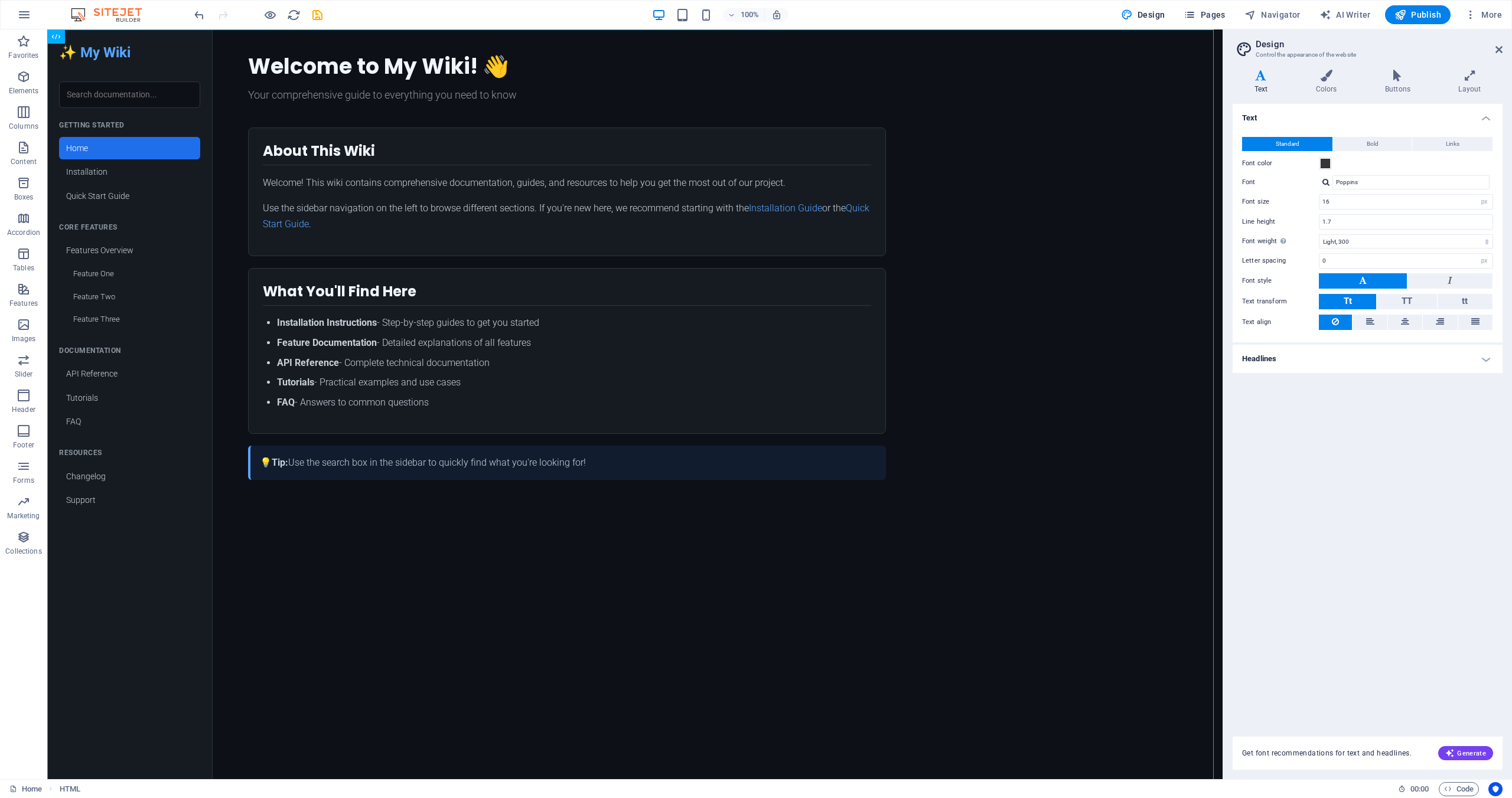
click at [1195, 14] on icon "button" at bounding box center [1190, 15] width 12 height 12
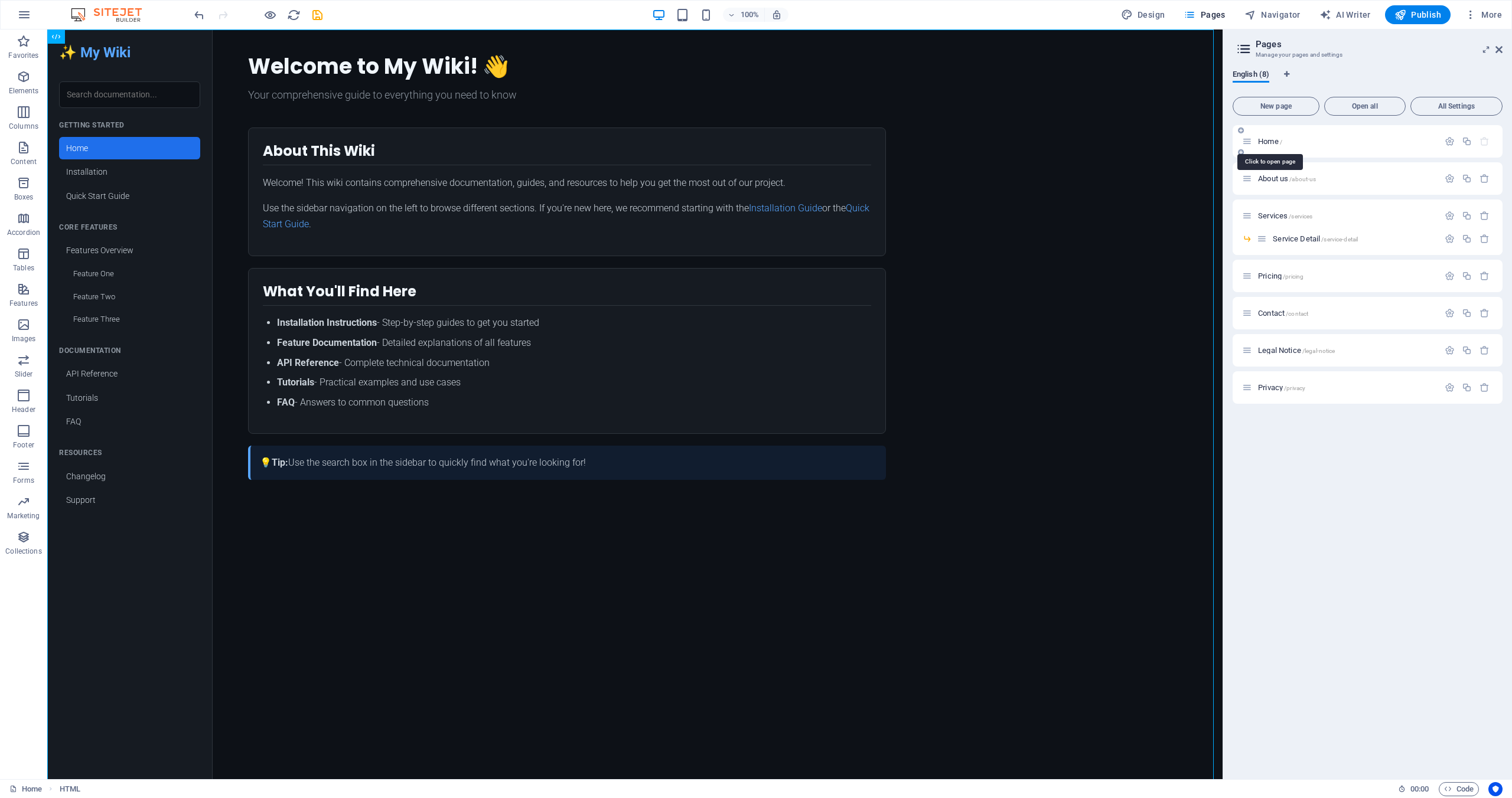
click at [1264, 138] on span "Home /" at bounding box center [1270, 141] width 24 height 9
click at [1273, 276] on span "Pricing /pricing" at bounding box center [1281, 276] width 46 height 9
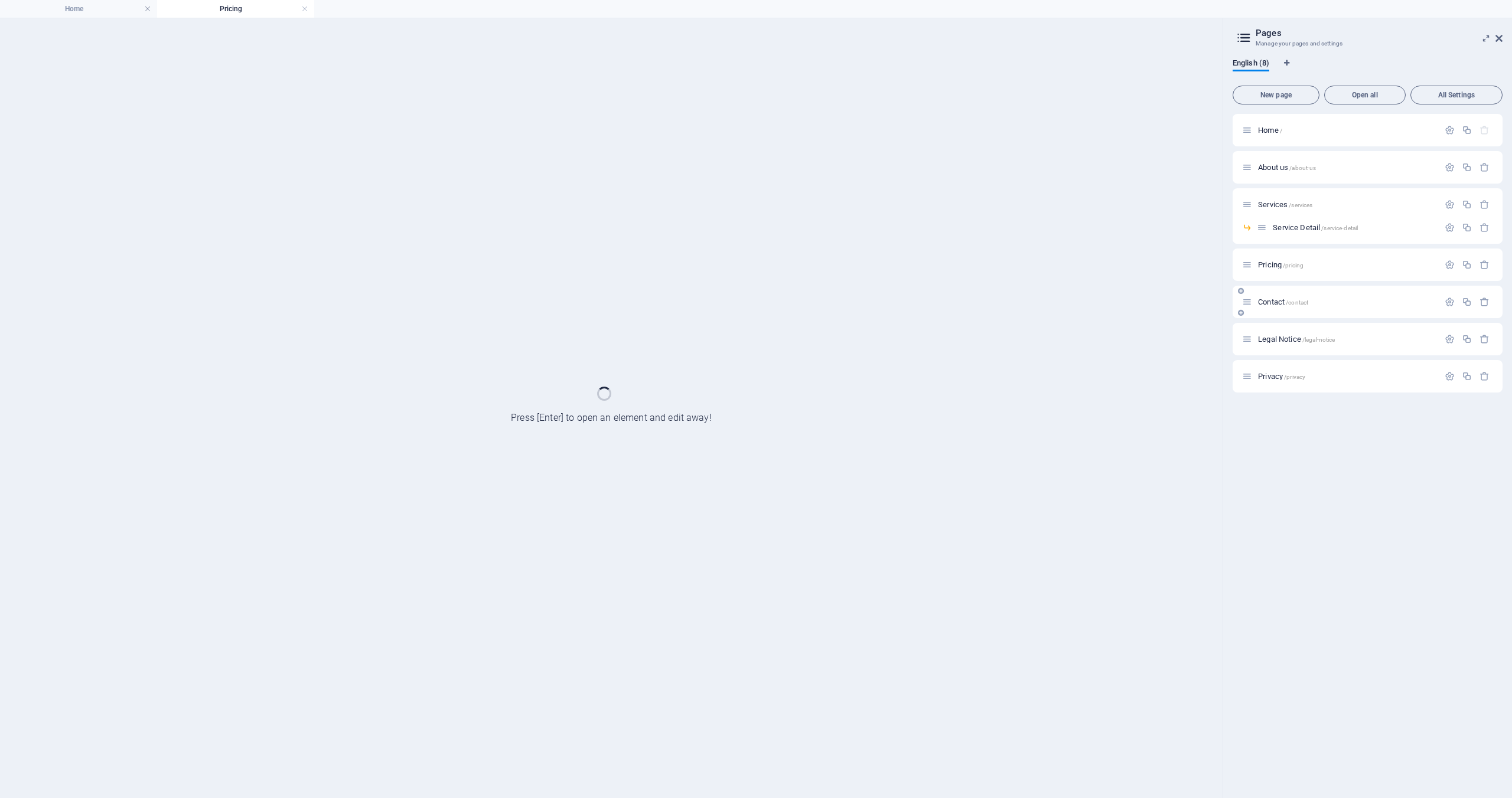
click at [1299, 272] on div "Pricing /pricing" at bounding box center [1340, 265] width 197 height 14
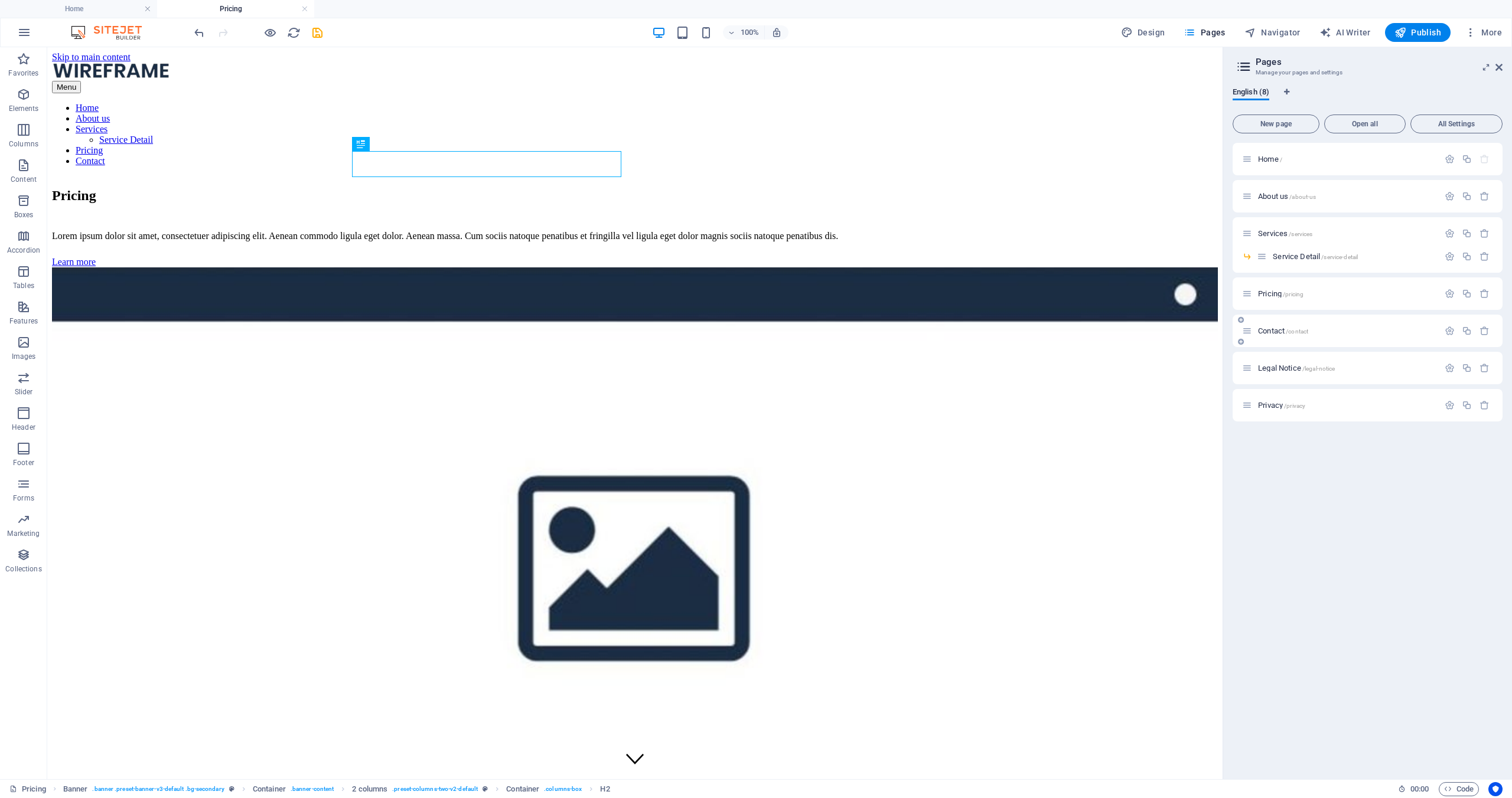
click at [1308, 325] on div "Contact /contact" at bounding box center [1340, 331] width 197 height 14
click at [1271, 332] on span "Contact /contact" at bounding box center [1283, 331] width 50 height 9
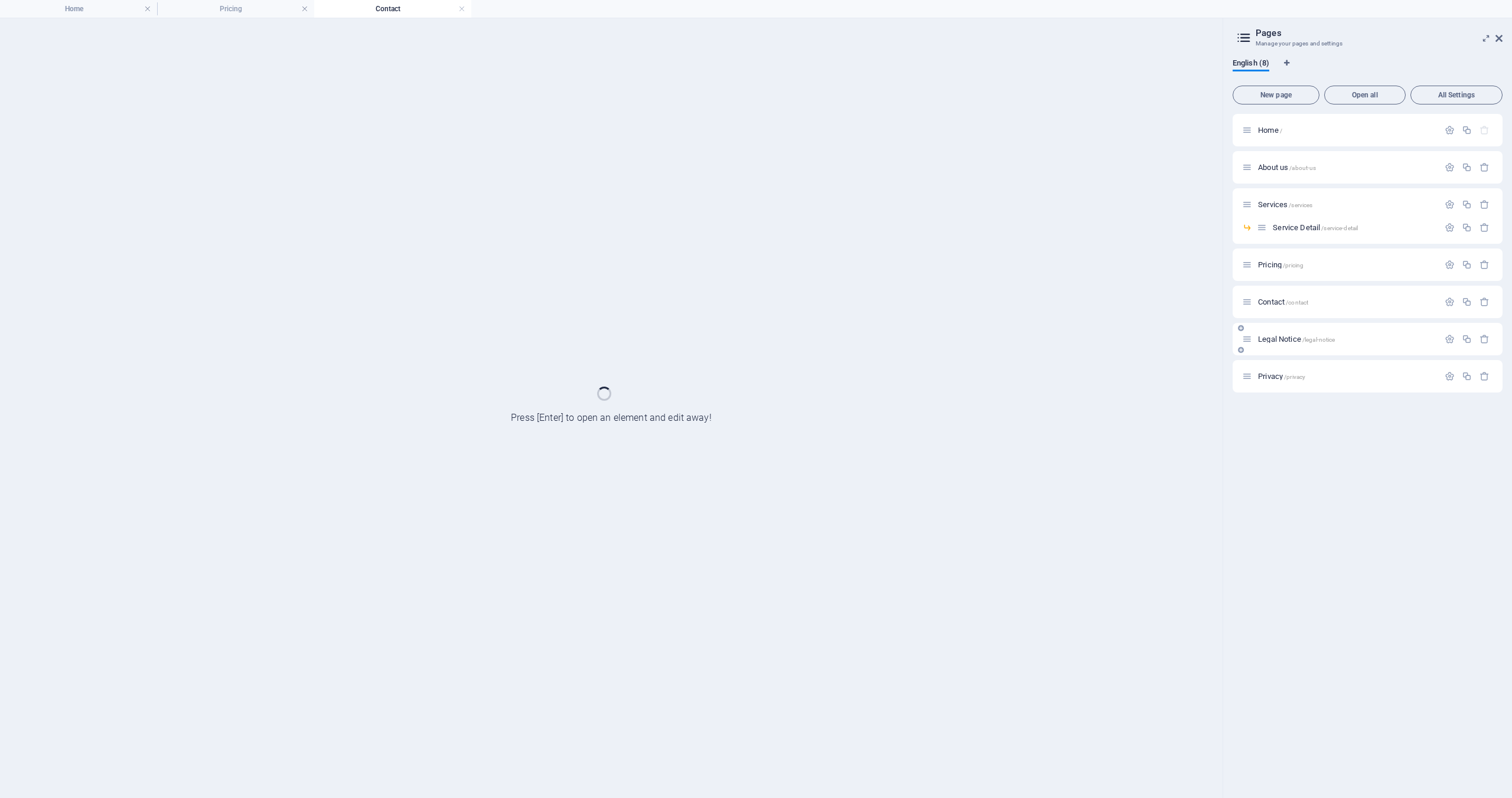
click at [1271, 339] on span "Legal Notice /legal-notice" at bounding box center [1296, 339] width 77 height 9
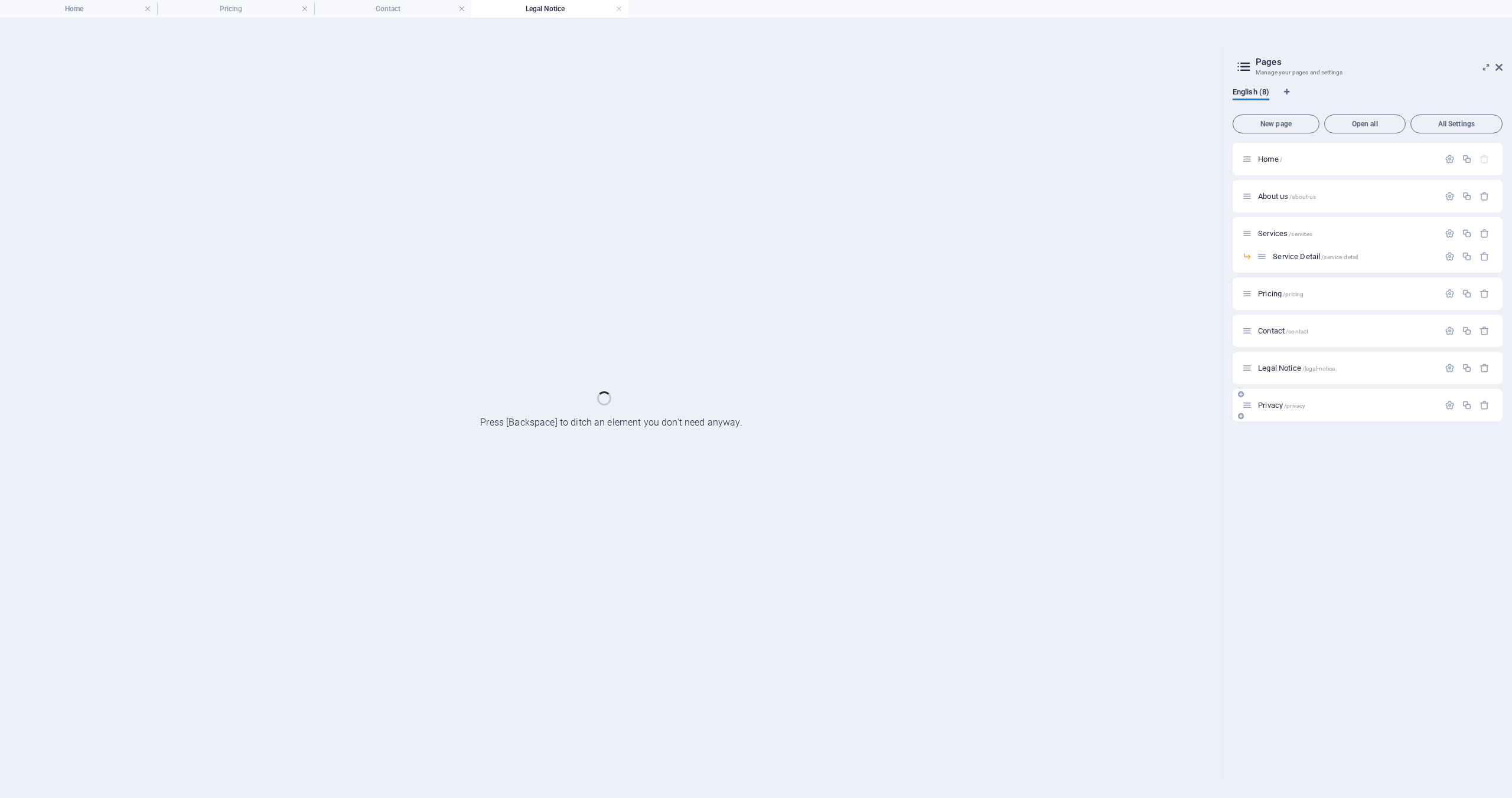
click at [1268, 402] on span "Privacy /privacy" at bounding box center [1282, 405] width 48 height 9
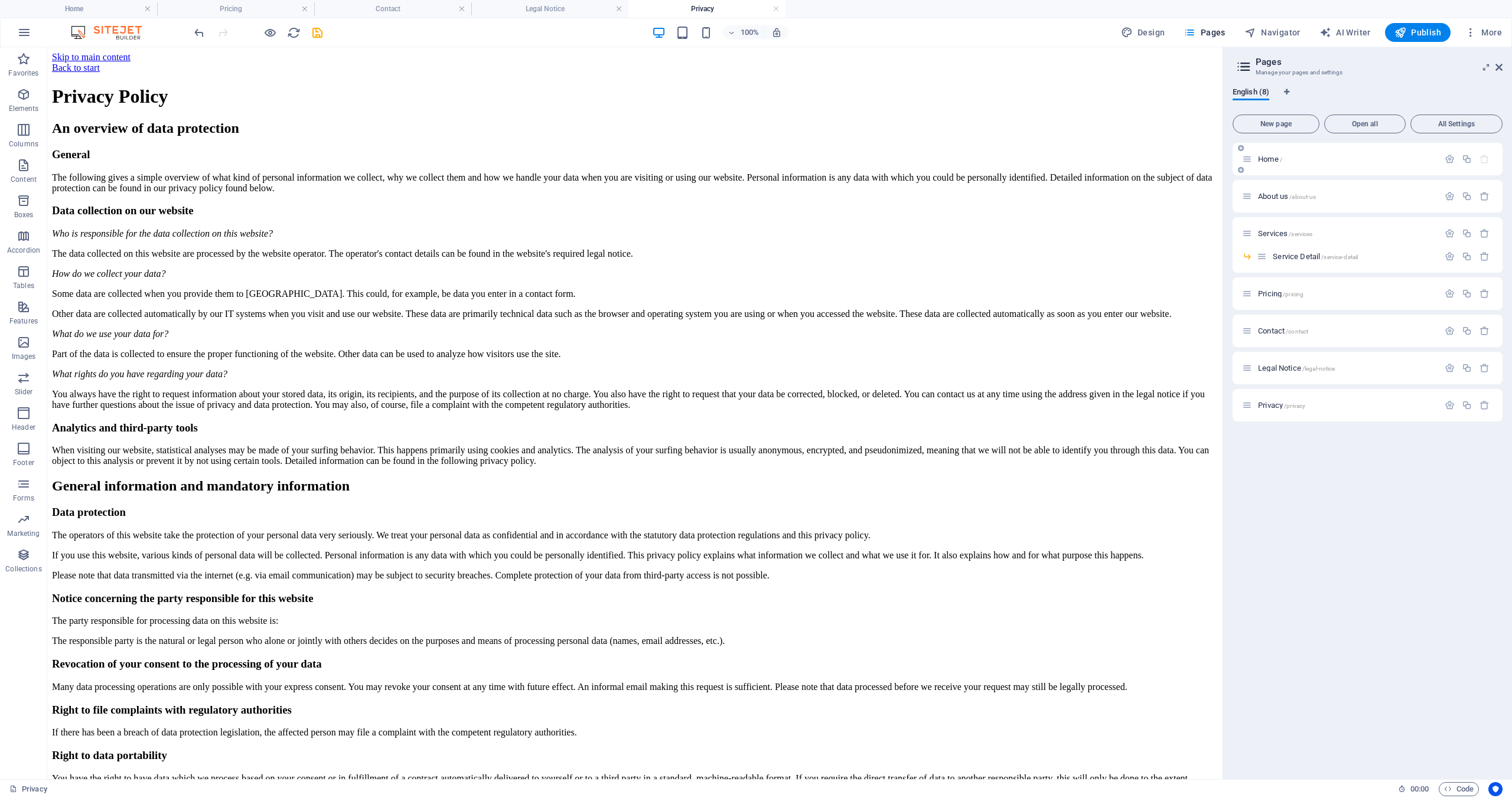
click at [1266, 156] on span "Home /" at bounding box center [1270, 159] width 24 height 9
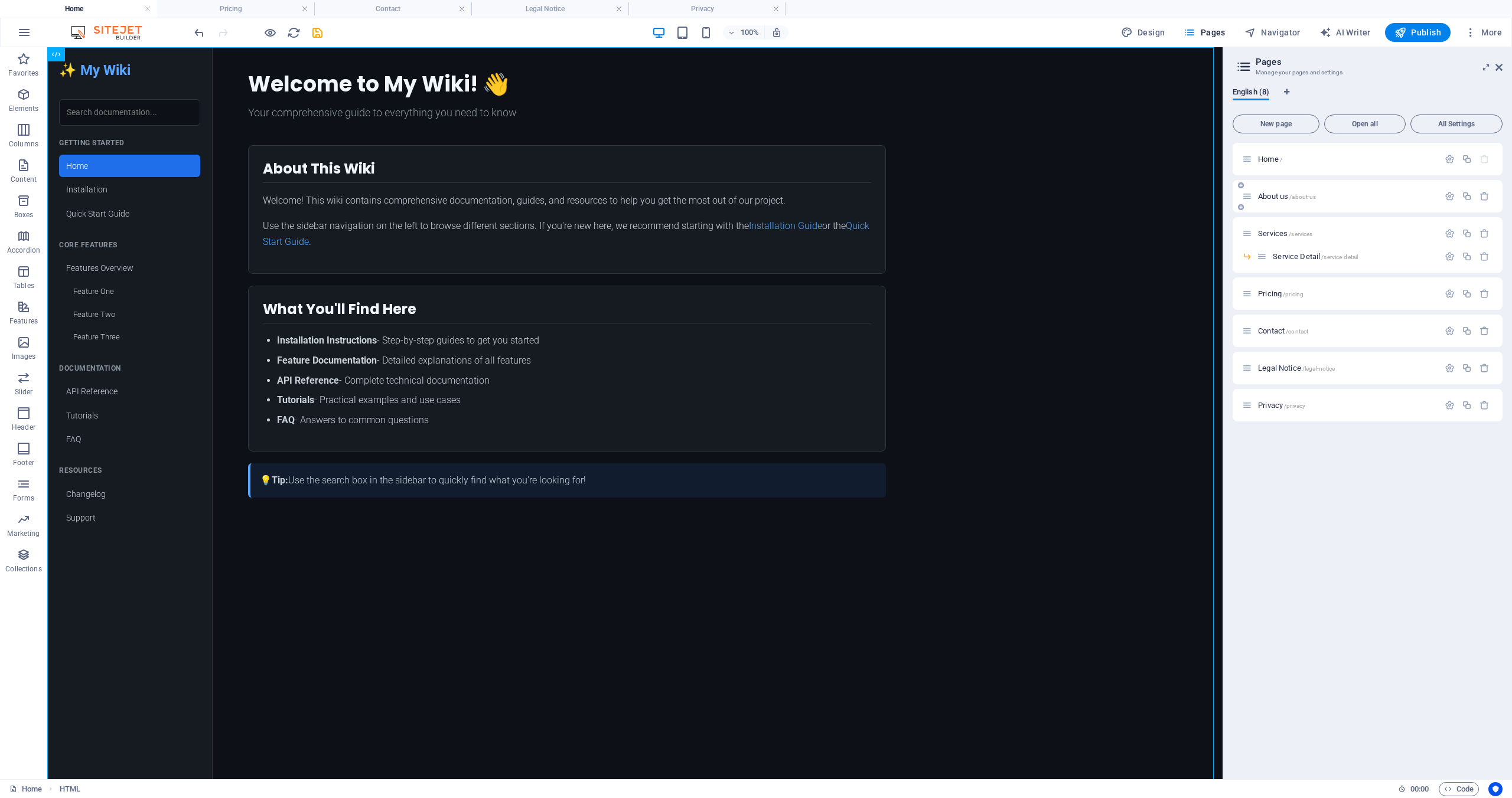
click at [1268, 196] on span "About us /about-us" at bounding box center [1287, 196] width 58 height 9
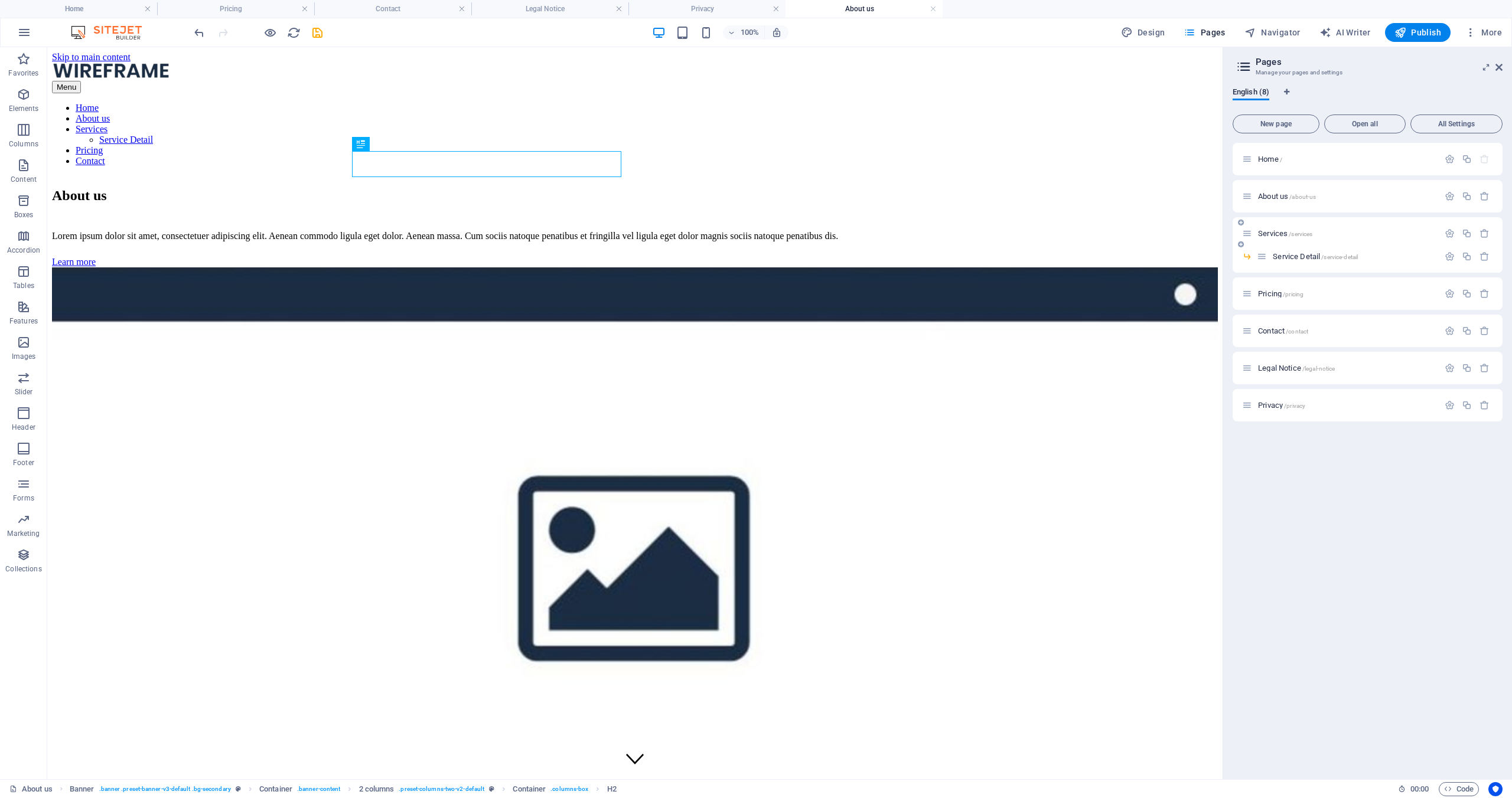
click at [1270, 231] on span "Services /services" at bounding box center [1285, 234] width 55 height 9
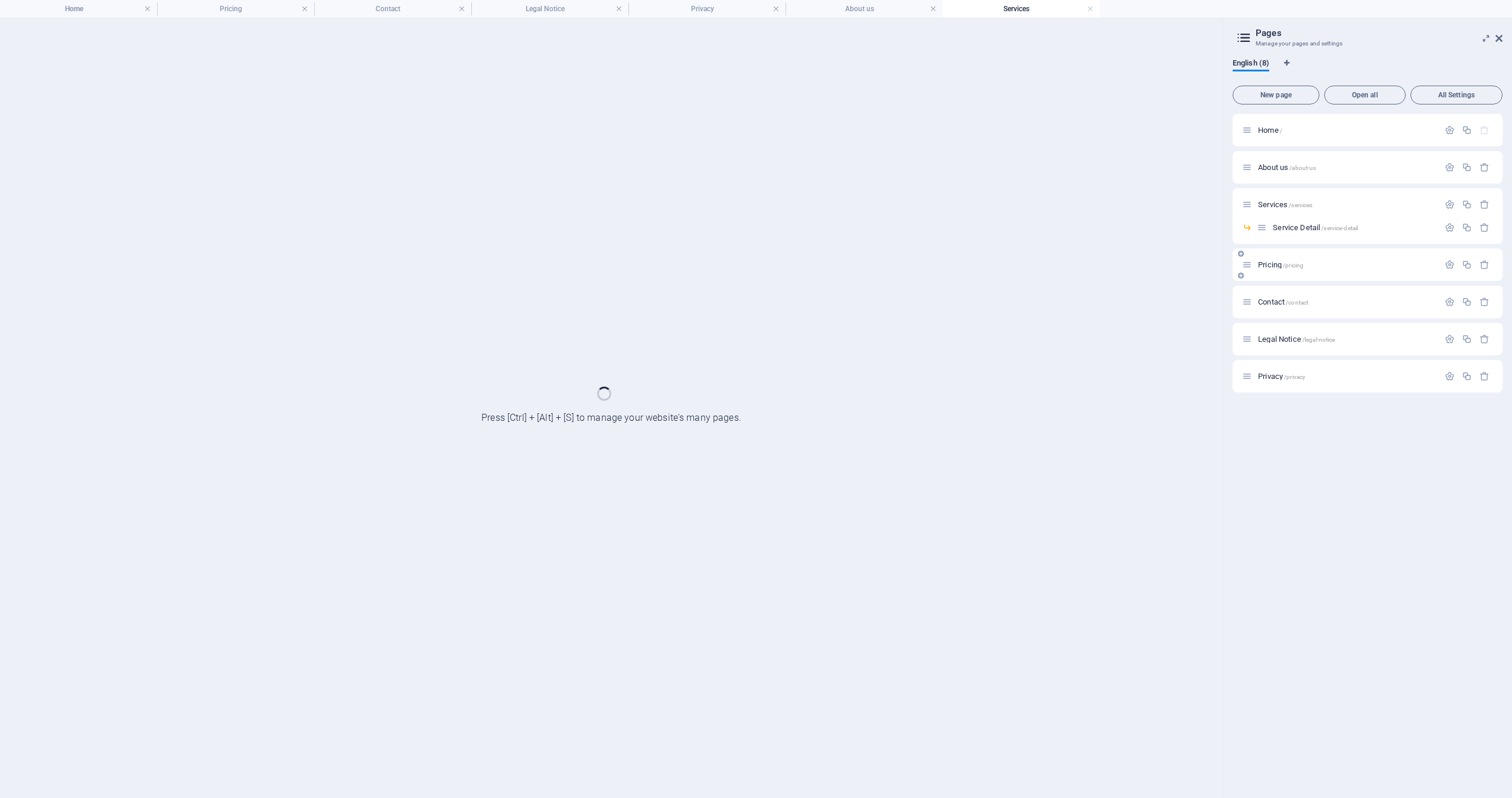
click at [1268, 263] on span "Pricing /pricing" at bounding box center [1281, 265] width 46 height 9
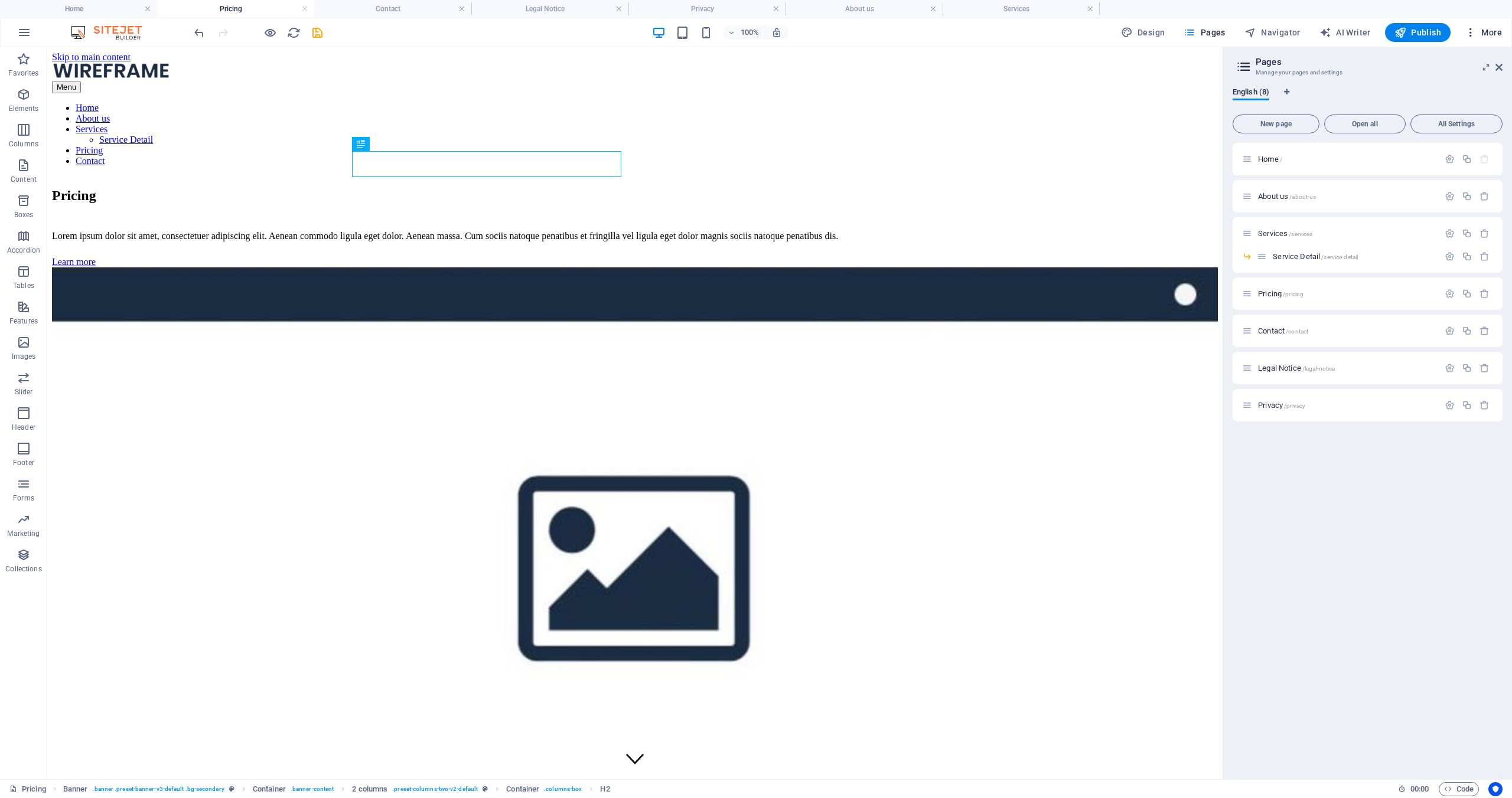
click at [1471, 33] on icon "button" at bounding box center [1470, 33] width 12 height 12
click at [921, 34] on div at bounding box center [756, 399] width 1512 height 798
click at [20, 32] on icon "button" at bounding box center [24, 32] width 14 height 14
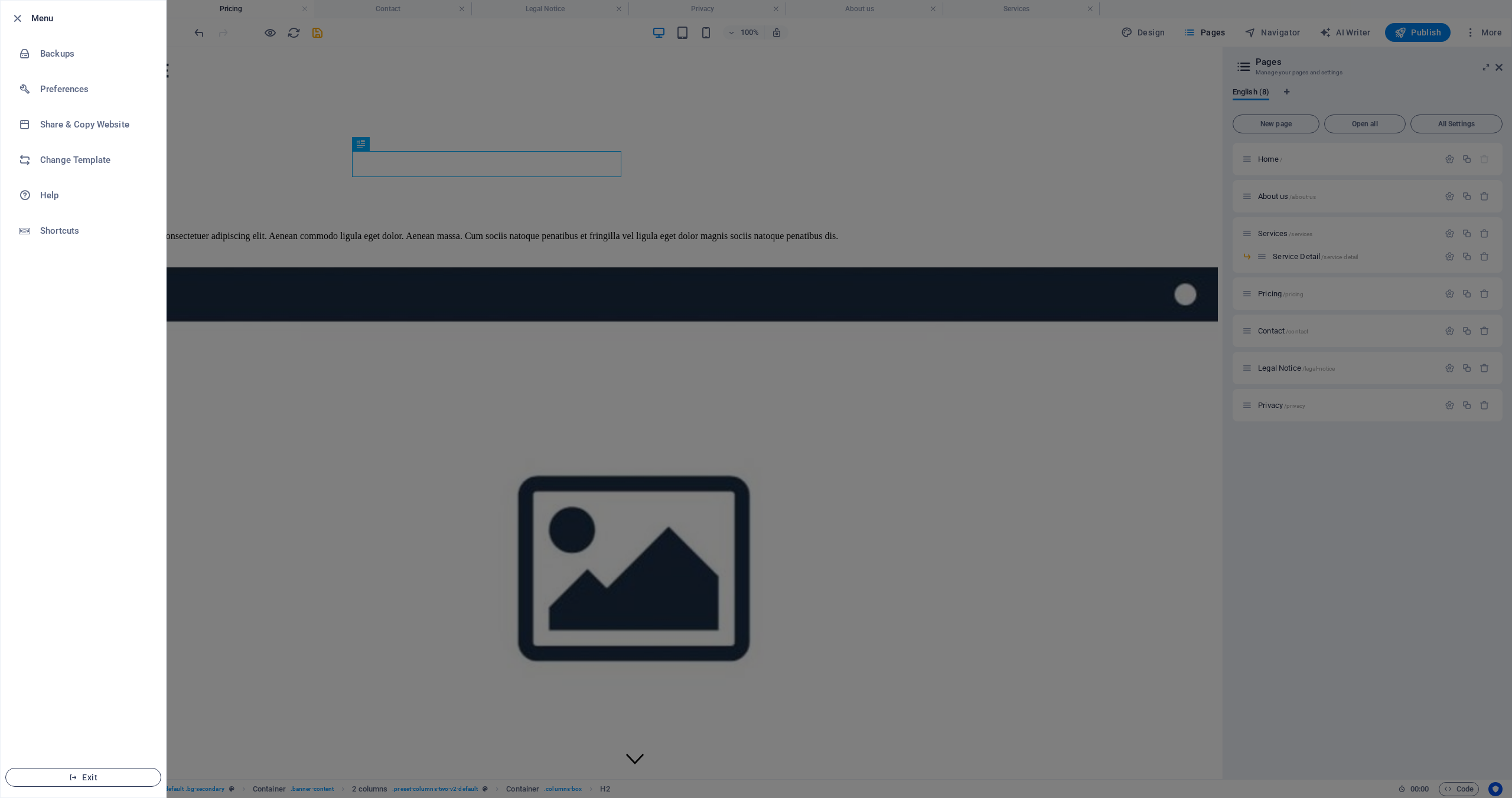
click at [95, 773] on span "Exit" at bounding box center [83, 777] width 136 height 10
